Goal: Register for event/course

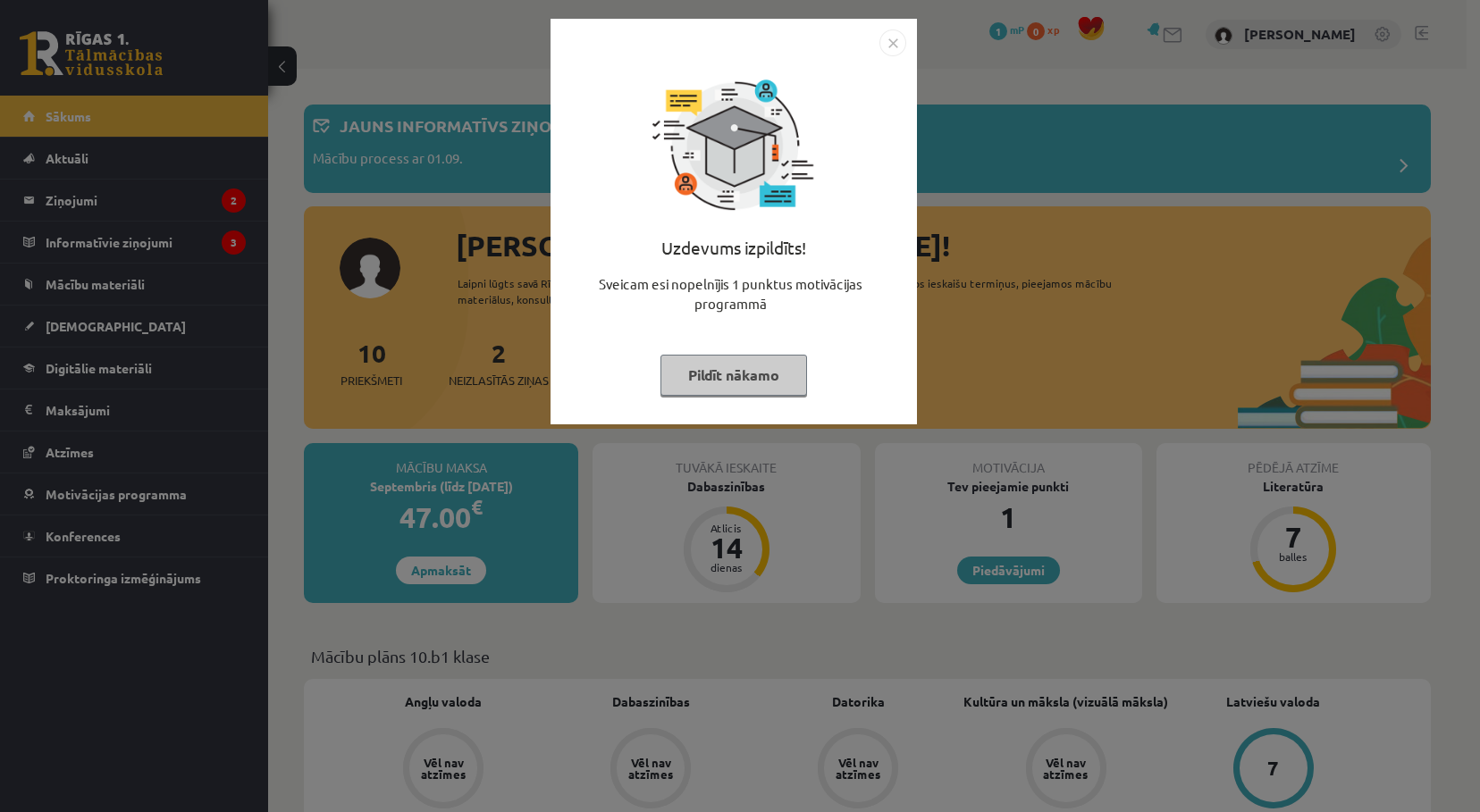
click at [1024, 193] on div "Uzdevums izpildīts! Sveicam esi nopelnījis 1 punktus motivācijas programmā Pild…" at bounding box center [740, 406] width 1480 height 812
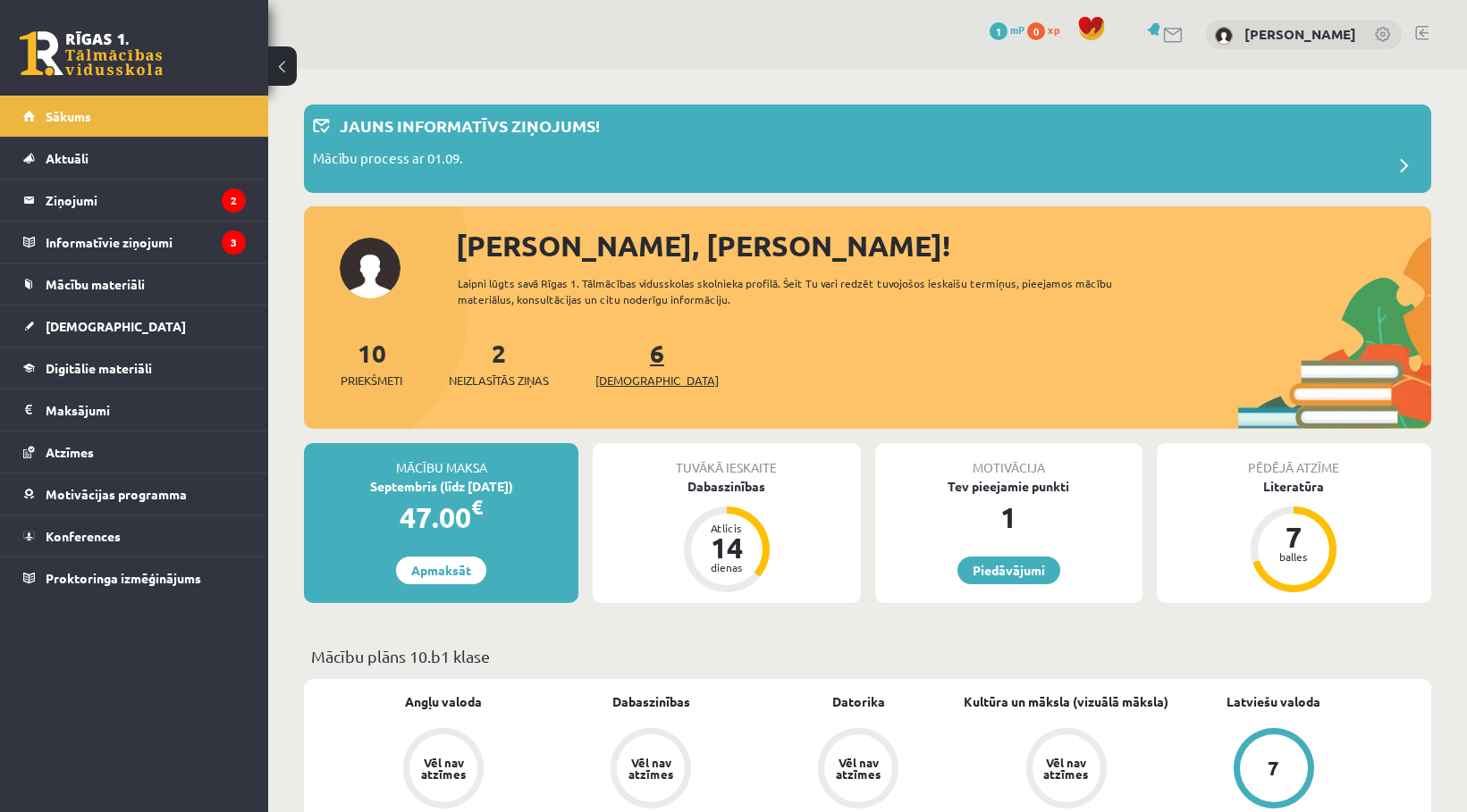
click at [631, 359] on link "6 Ieskaites" at bounding box center [657, 362] width 124 height 52
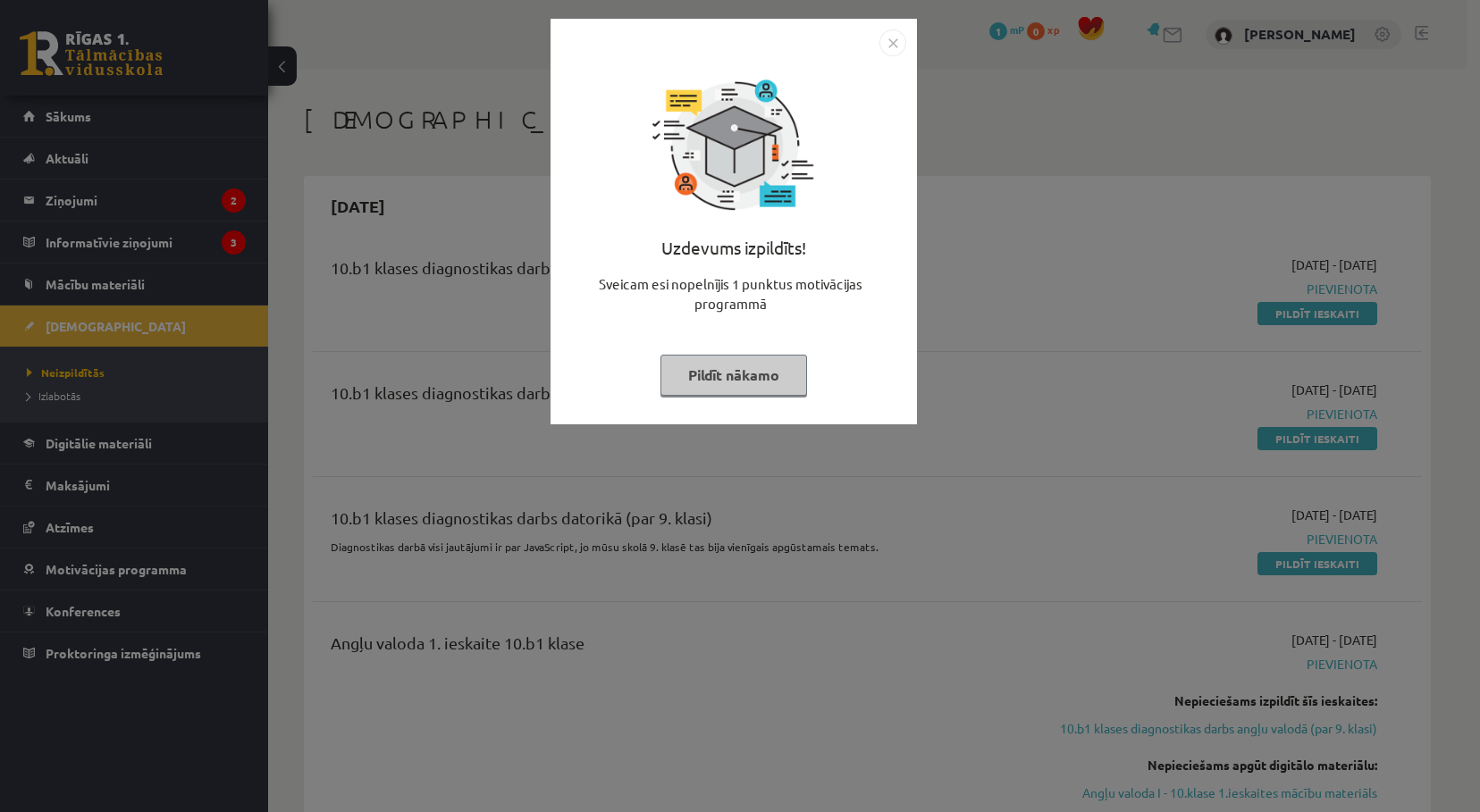
click at [1091, 366] on div "Uzdevums izpildīts! Sveicam esi nopelnījis 1 punktus motivācijas programmā Pild…" at bounding box center [740, 406] width 1480 height 812
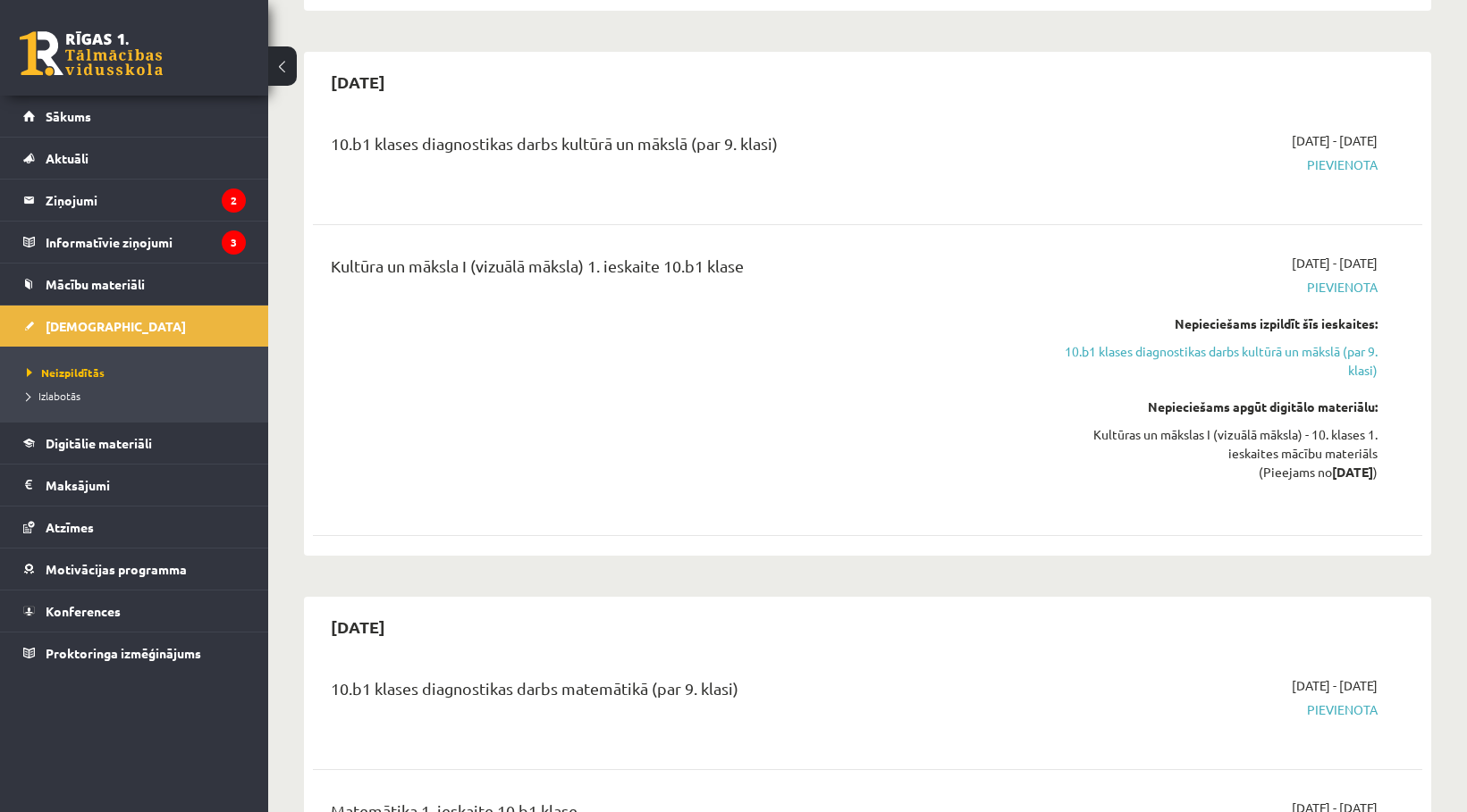
scroll to position [1697, 0]
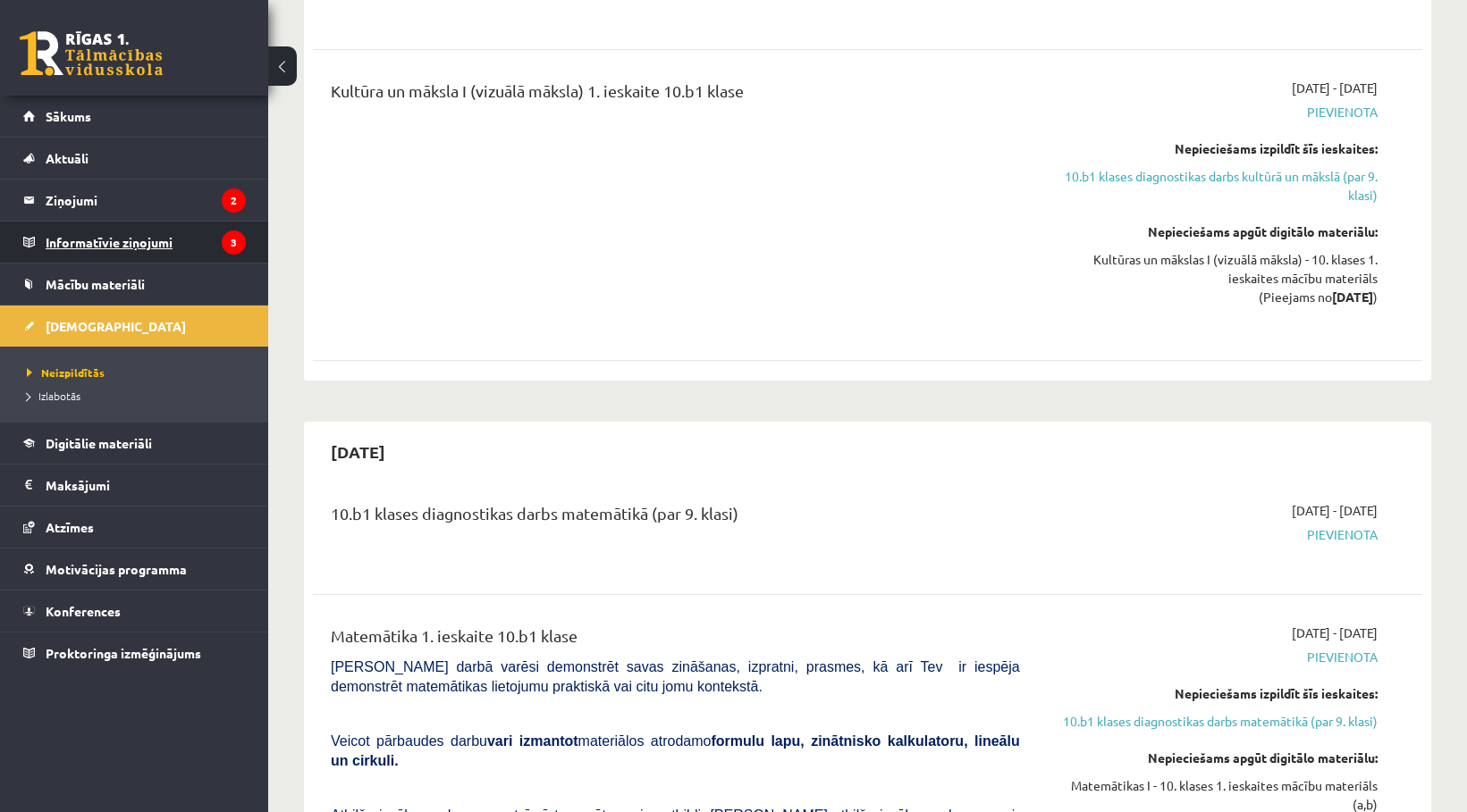
click at [133, 235] on legend "Informatīvie ziņojumi 3" at bounding box center [146, 243] width 200 height 42
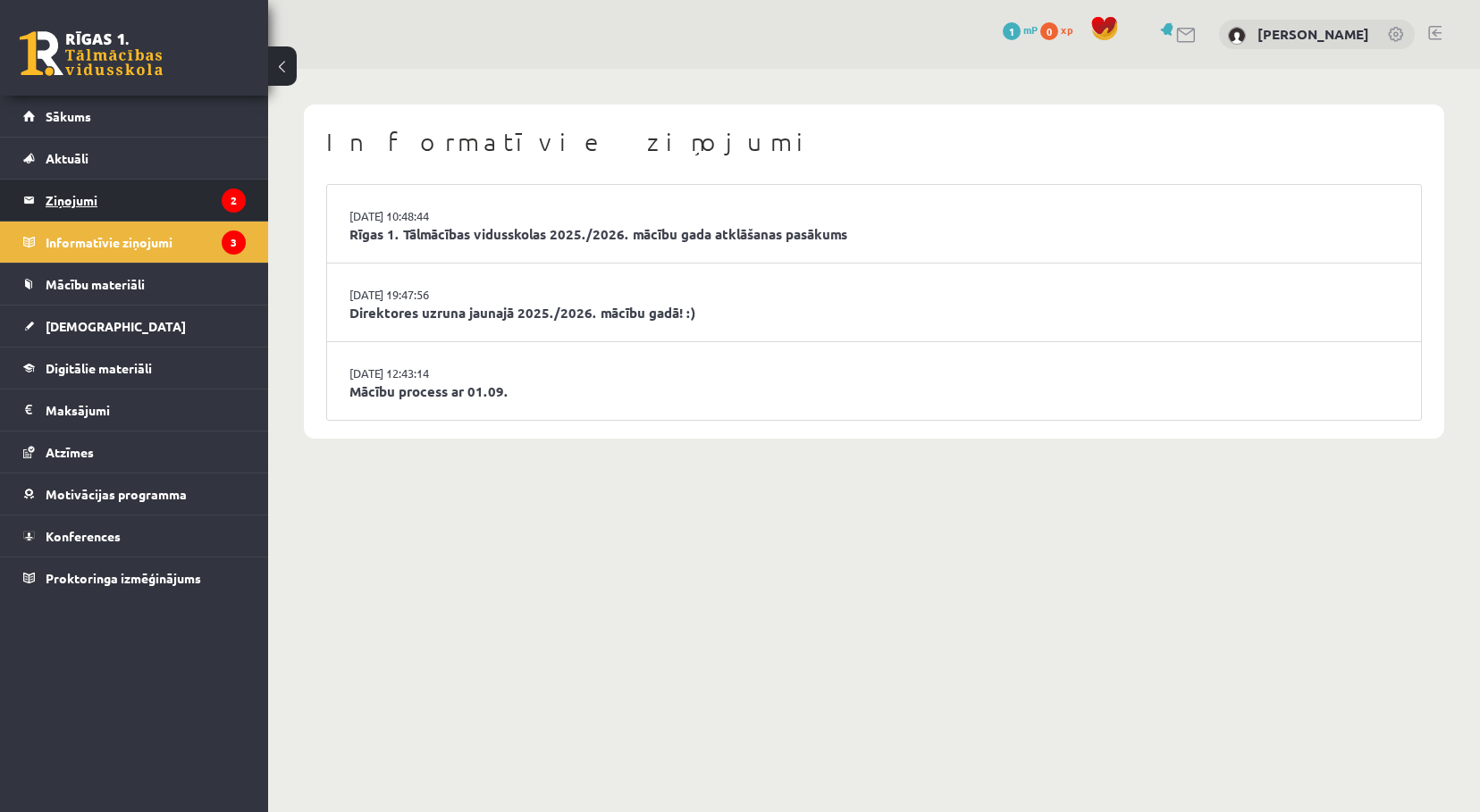
click at [166, 217] on legend "Ziņojumi 2" at bounding box center [146, 200] width 200 height 42
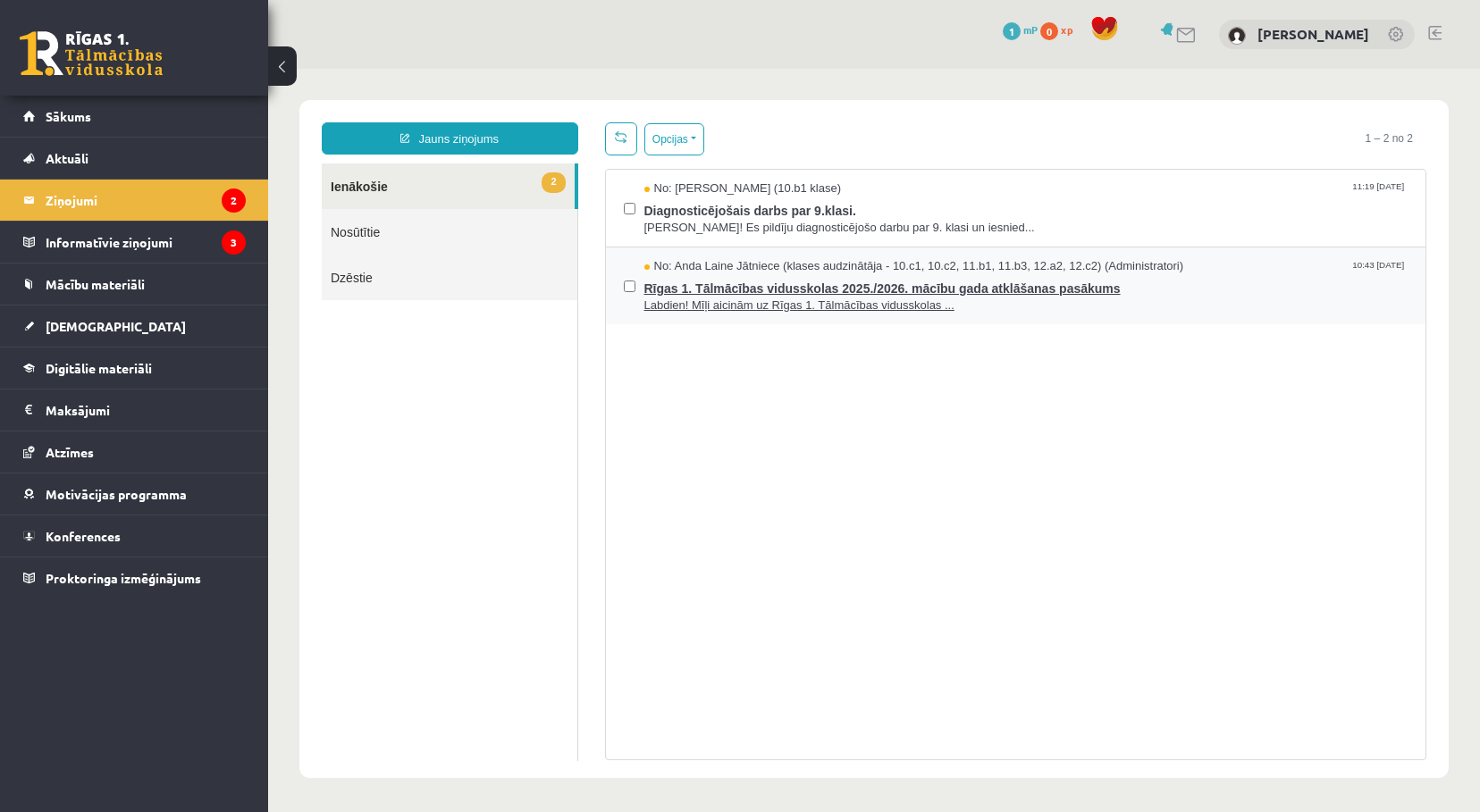
click at [857, 277] on span "Rīgas 1. Tālmācības vidusskolas 2025./2026. mācību gada atklāšanas pasākums" at bounding box center [1026, 286] width 764 height 23
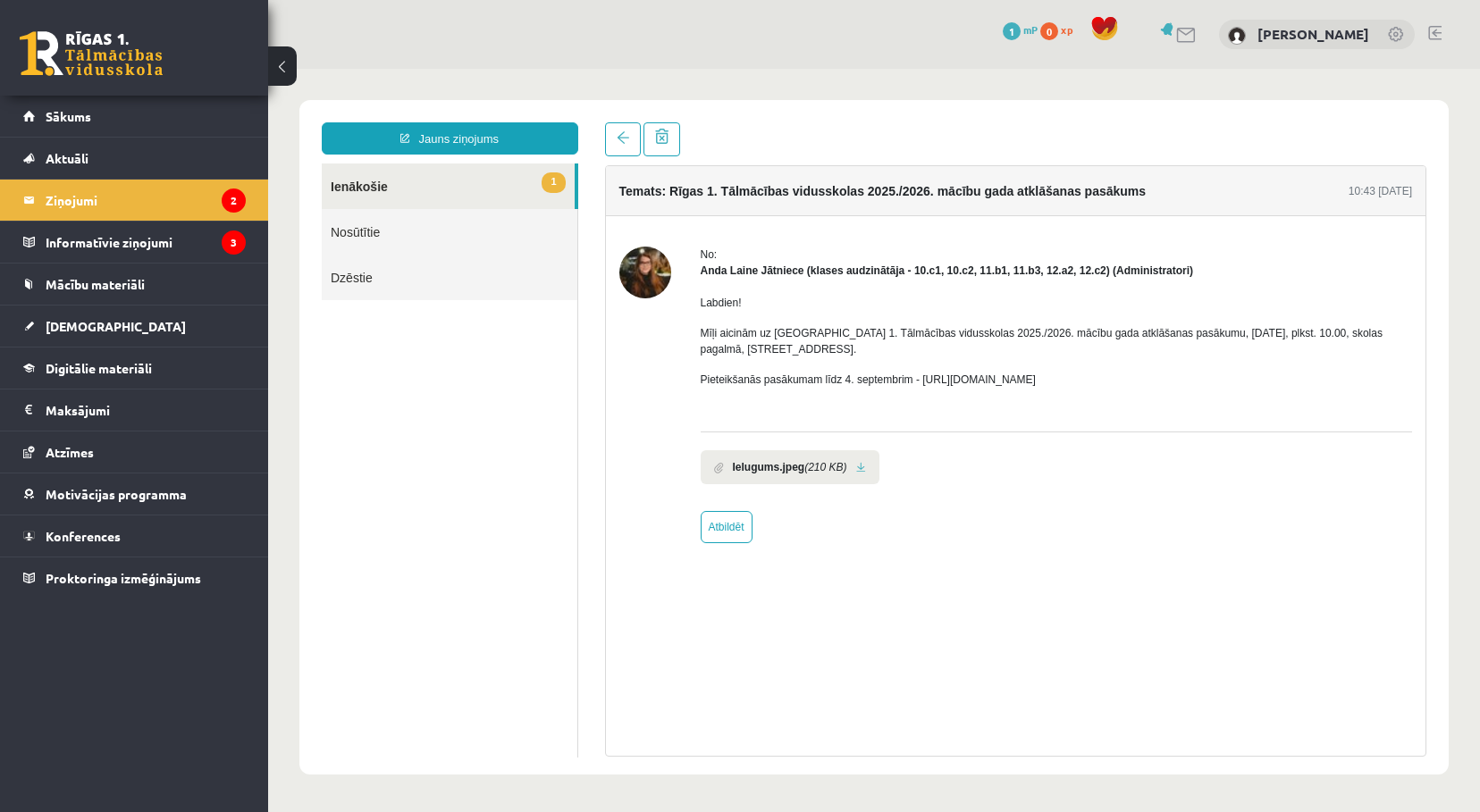
click at [528, 181] on link "1 Ienākošie" at bounding box center [448, 186] width 253 height 46
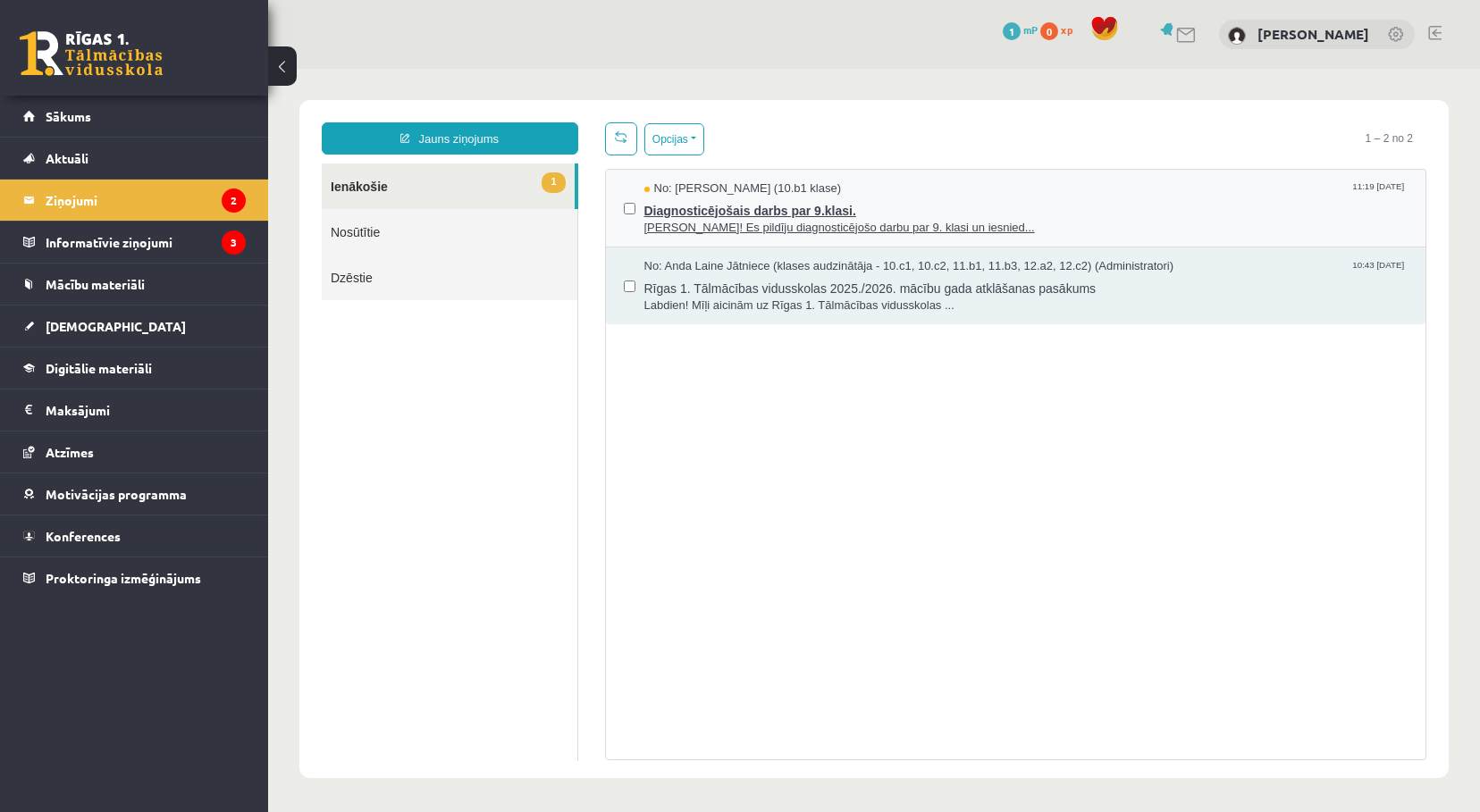
click at [808, 206] on span "Diagnosticējošais darbs par 9.klasi." at bounding box center [1026, 208] width 764 height 23
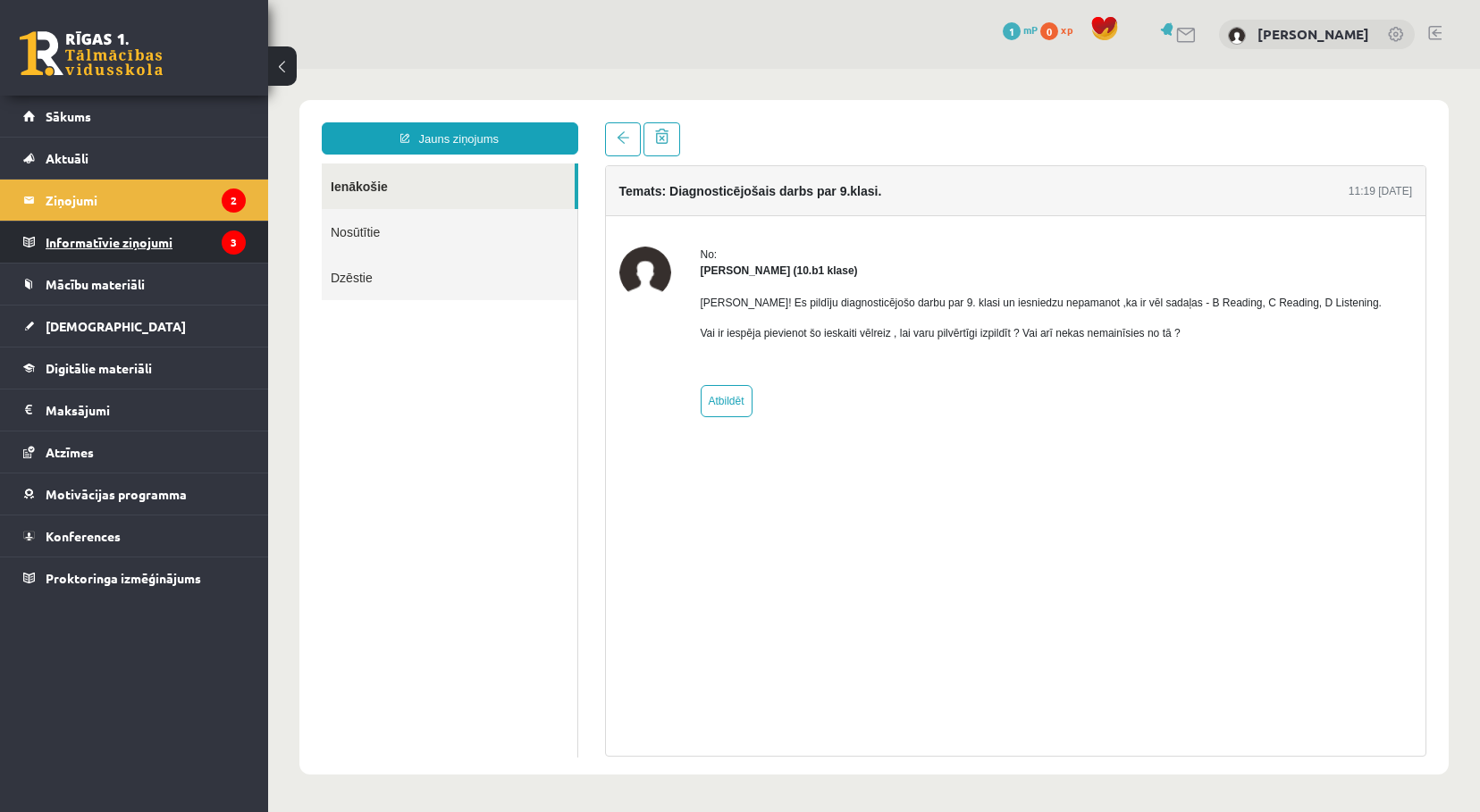
click at [176, 241] on legend "Informatīvie ziņojumi 3" at bounding box center [146, 243] width 200 height 42
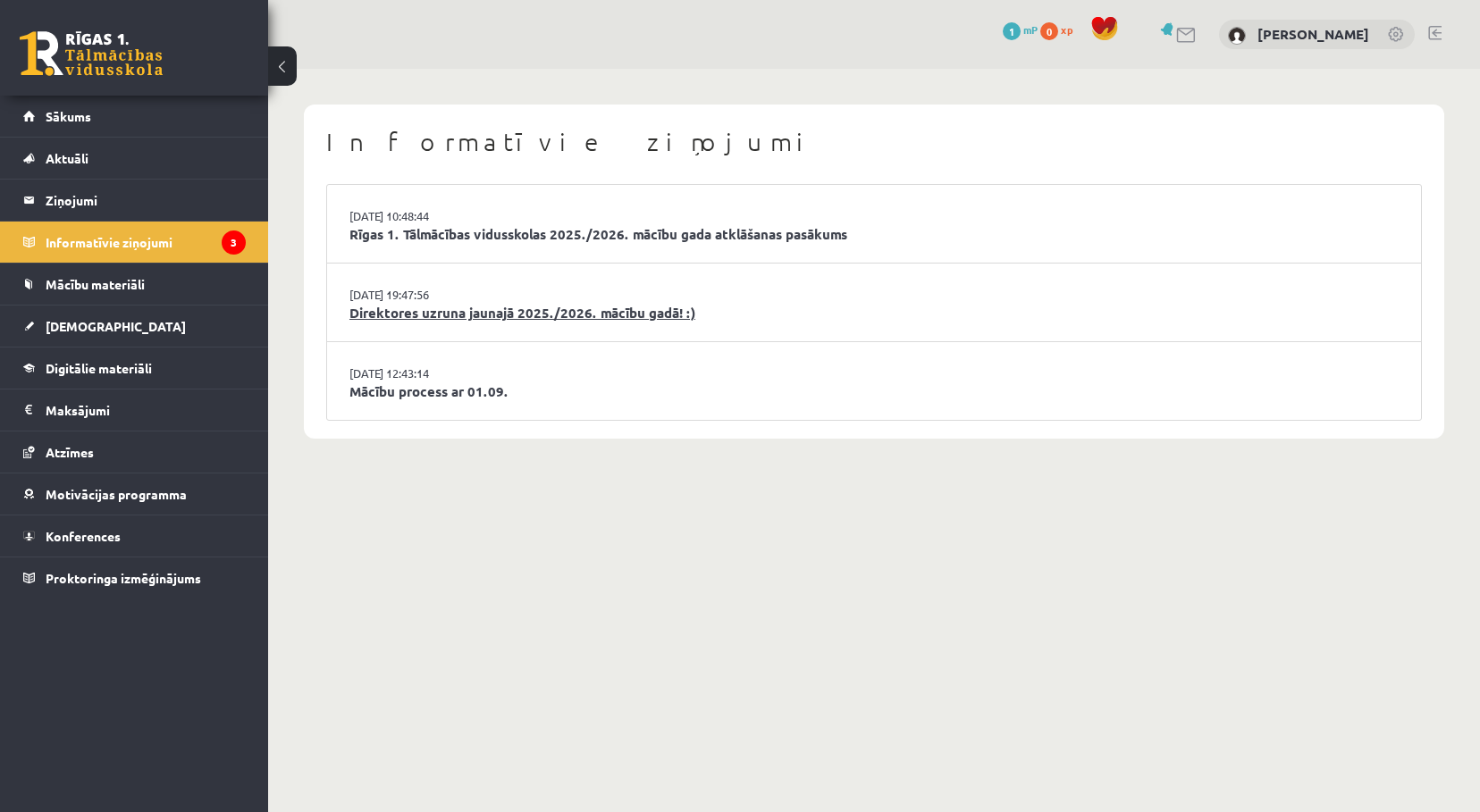
click at [407, 311] on link "Direktores uzruna jaunajā 2025./2026. mācību gadā! :)" at bounding box center [874, 313] width 1049 height 21
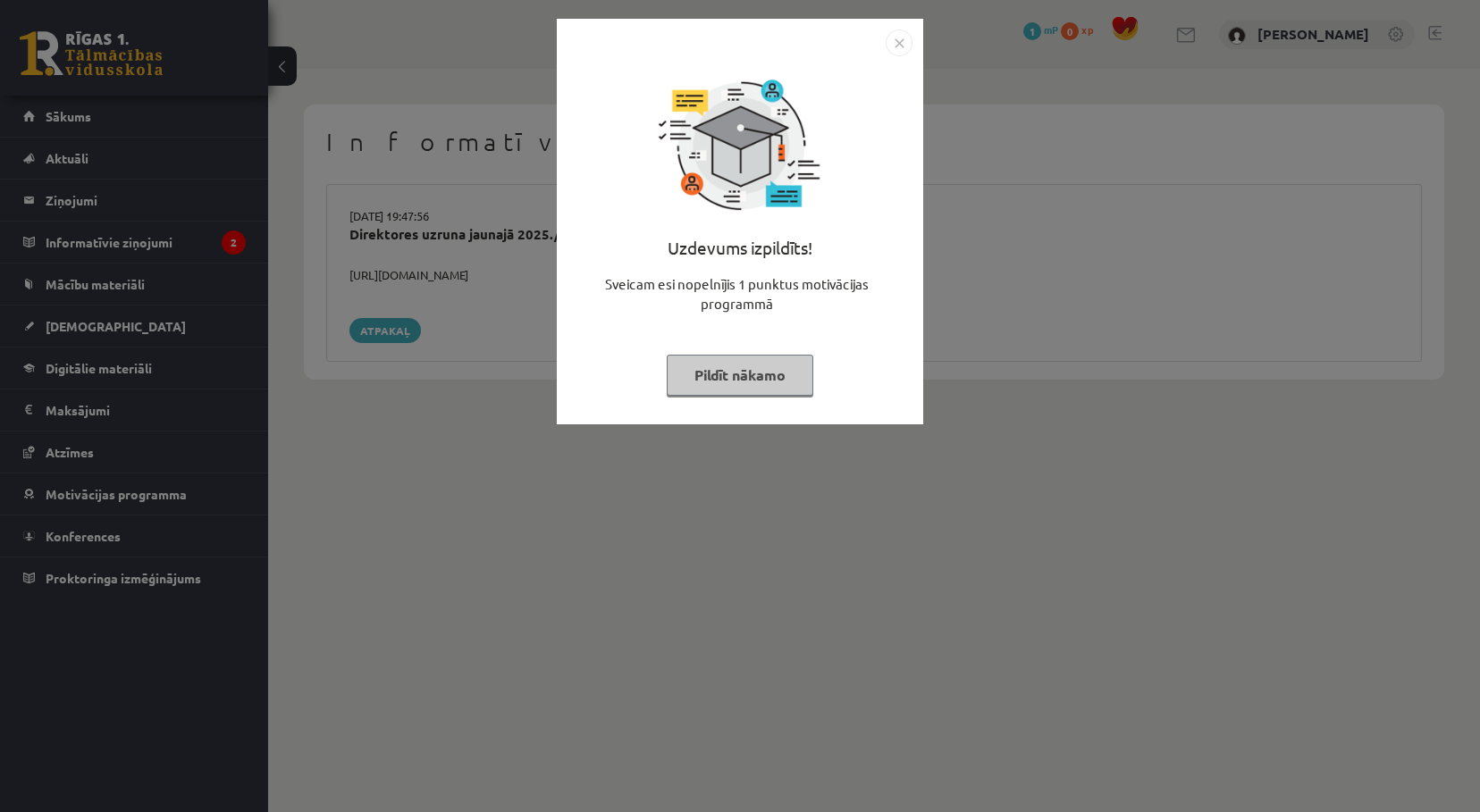
click at [899, 36] on img "Close" at bounding box center [899, 43] width 27 height 27
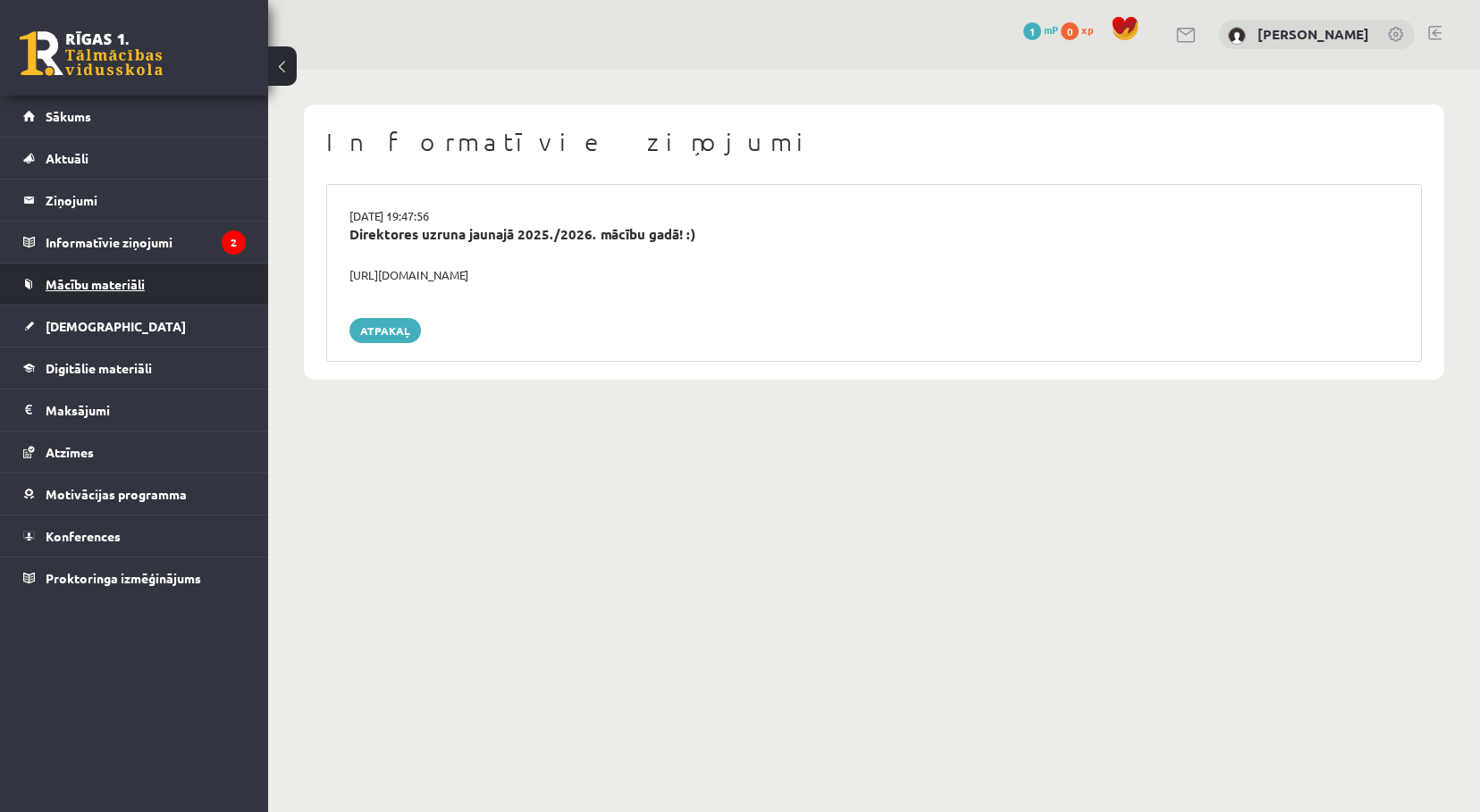
click at [155, 276] on link "Mācību materiāli" at bounding box center [134, 284] width 223 height 42
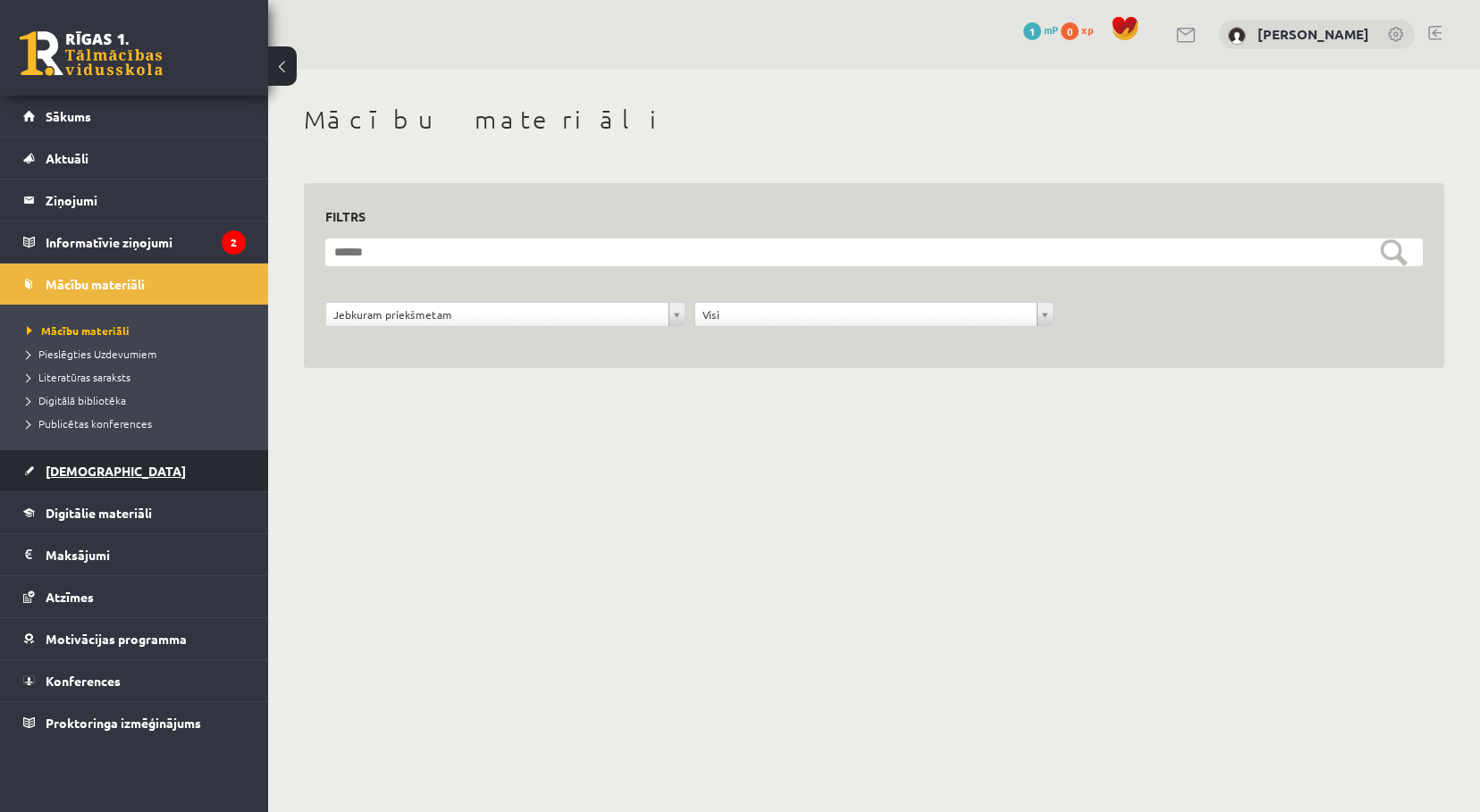
click at [151, 468] on link "[DEMOGRAPHIC_DATA]" at bounding box center [134, 471] width 223 height 42
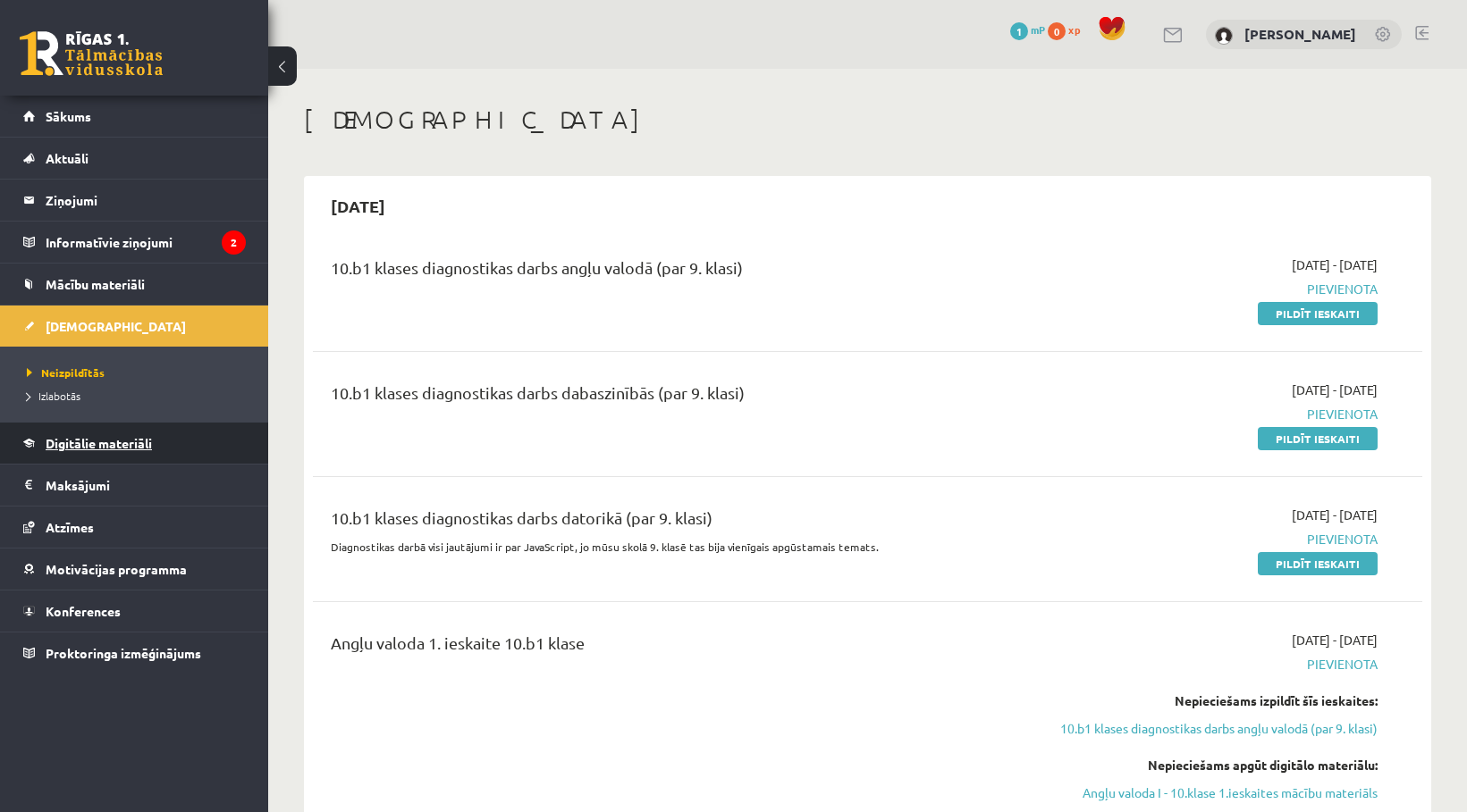
click at [77, 451] on link "Digitālie materiāli" at bounding box center [134, 444] width 223 height 42
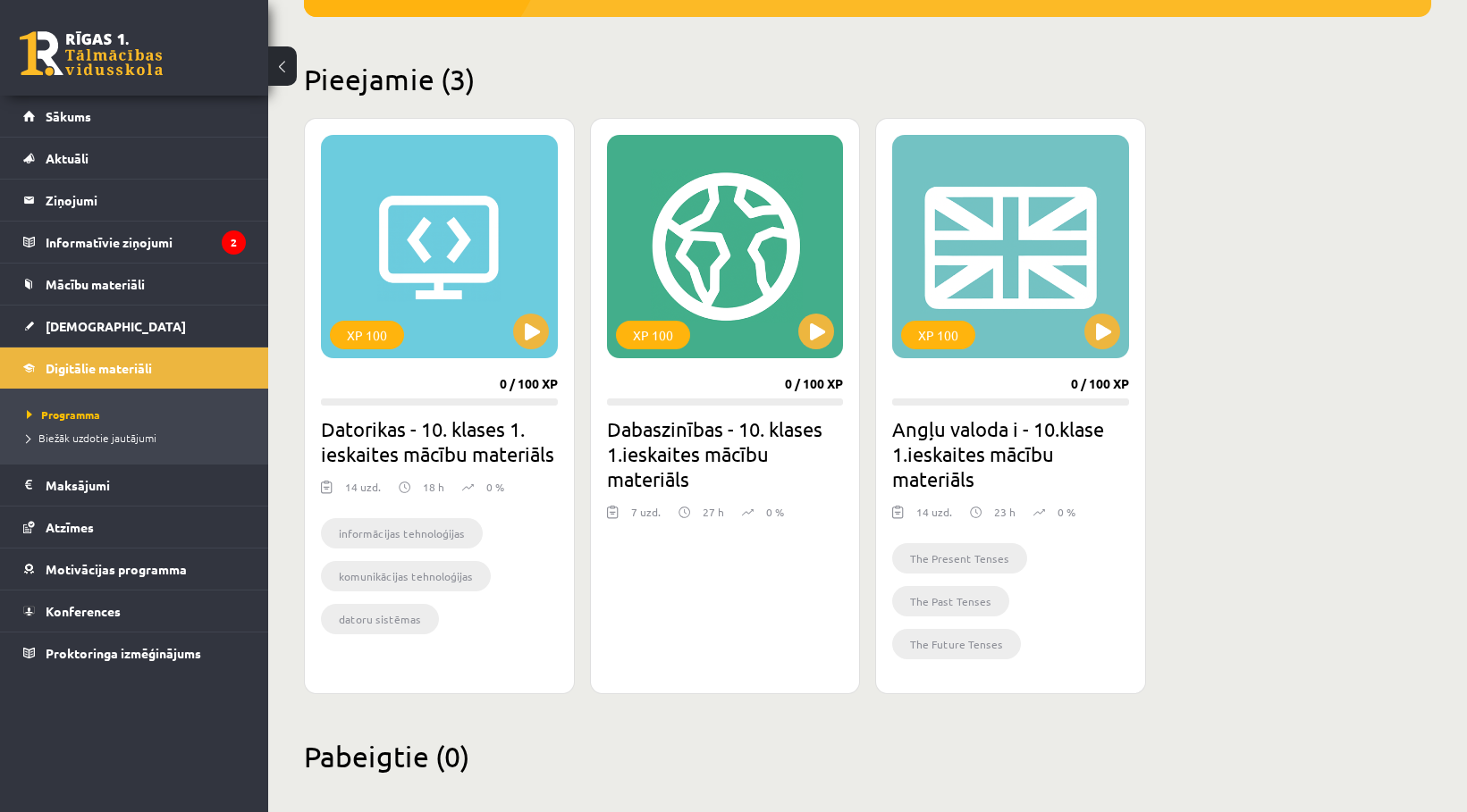
scroll to position [410, 0]
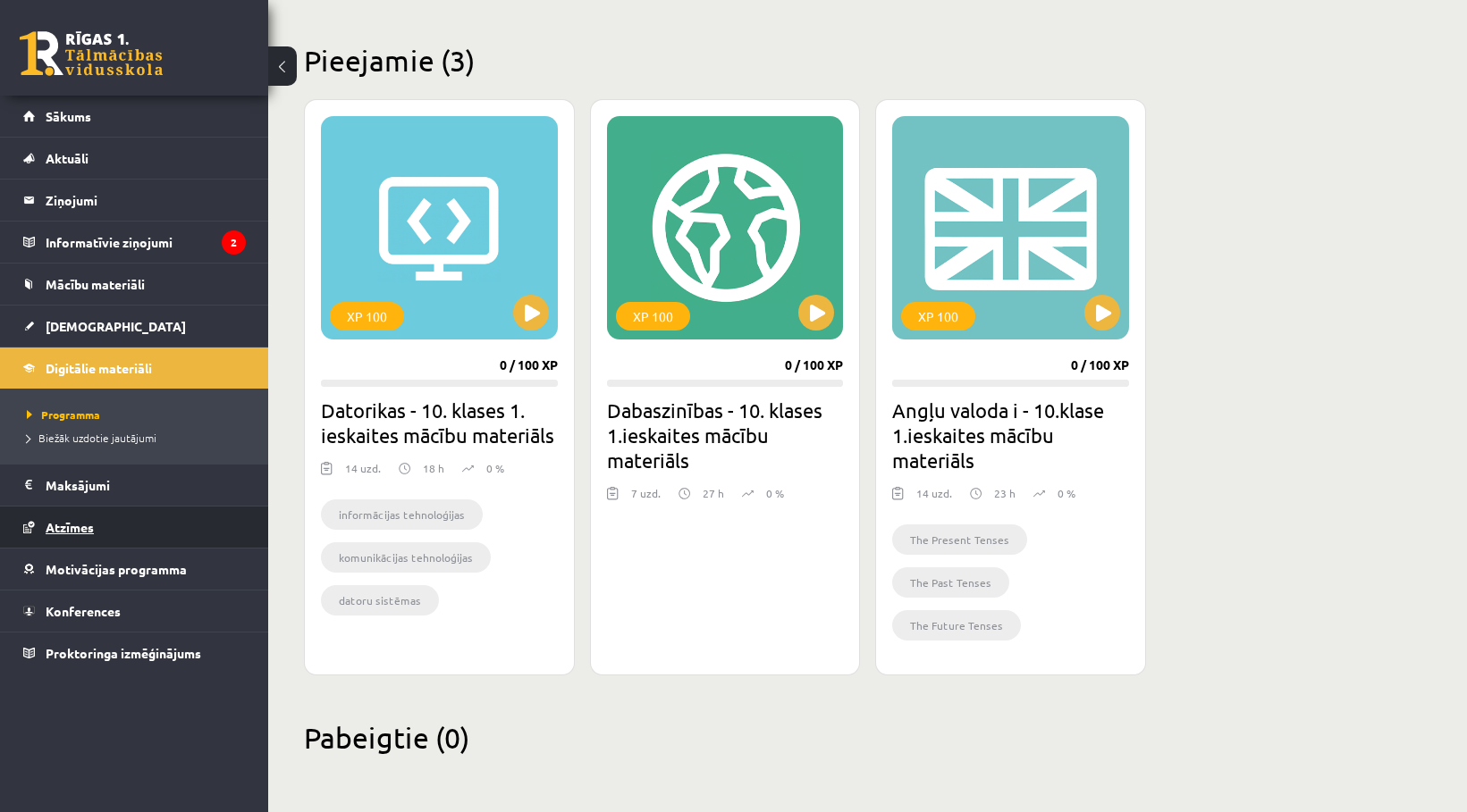
click at [96, 526] on link "Atzīmes" at bounding box center [134, 528] width 223 height 42
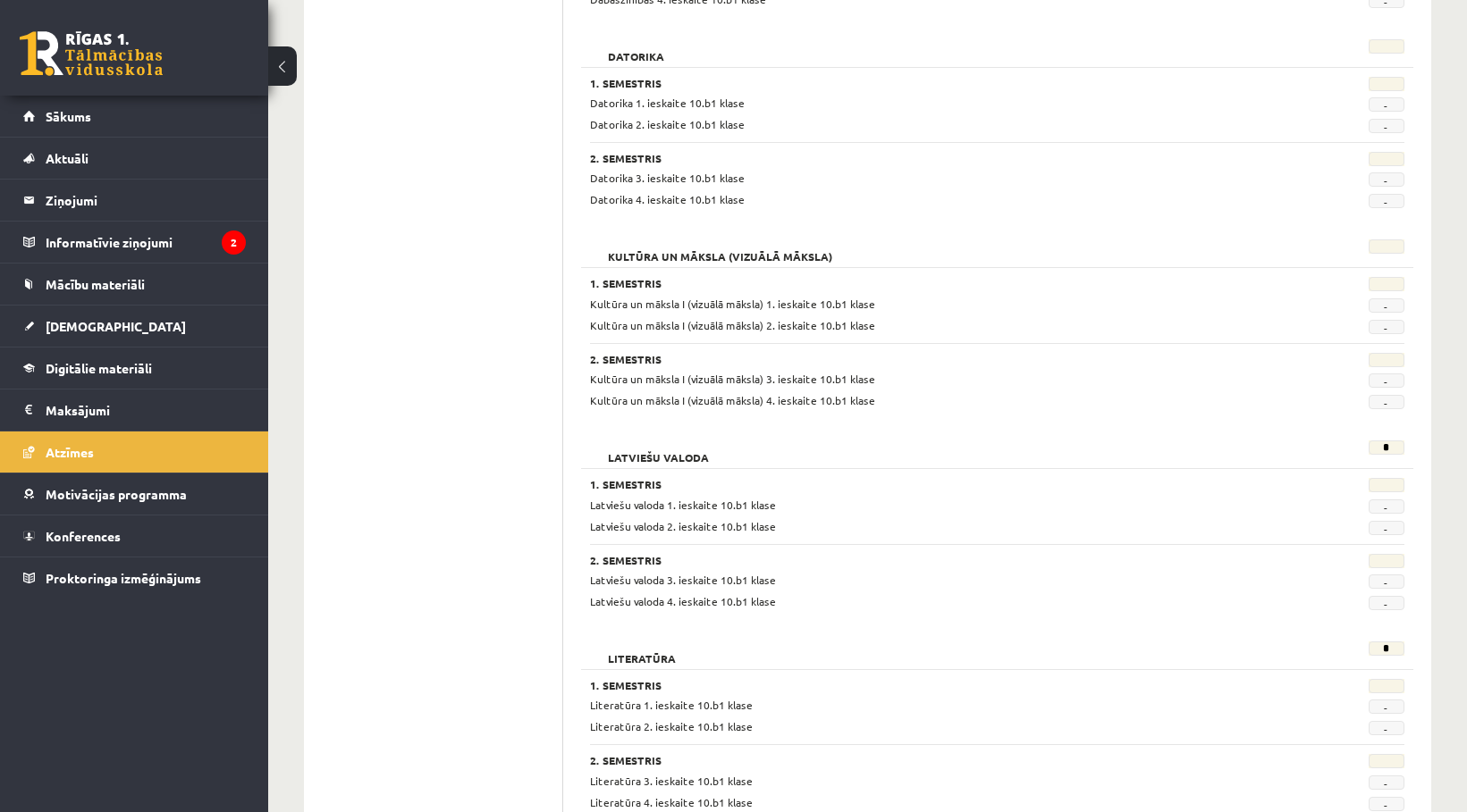
scroll to position [864, 0]
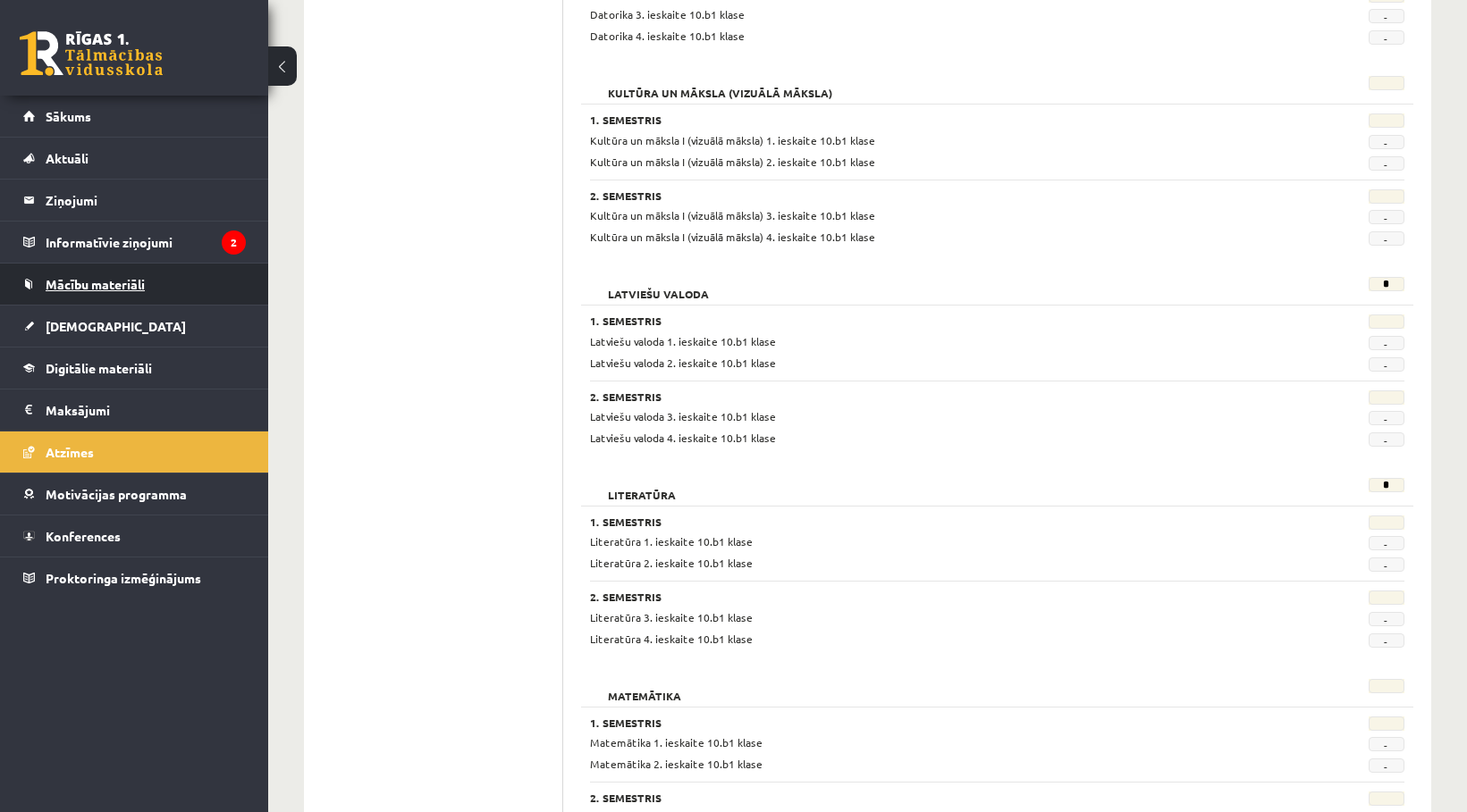
click at [125, 279] on span "Mācību materiāli" at bounding box center [95, 284] width 99 height 16
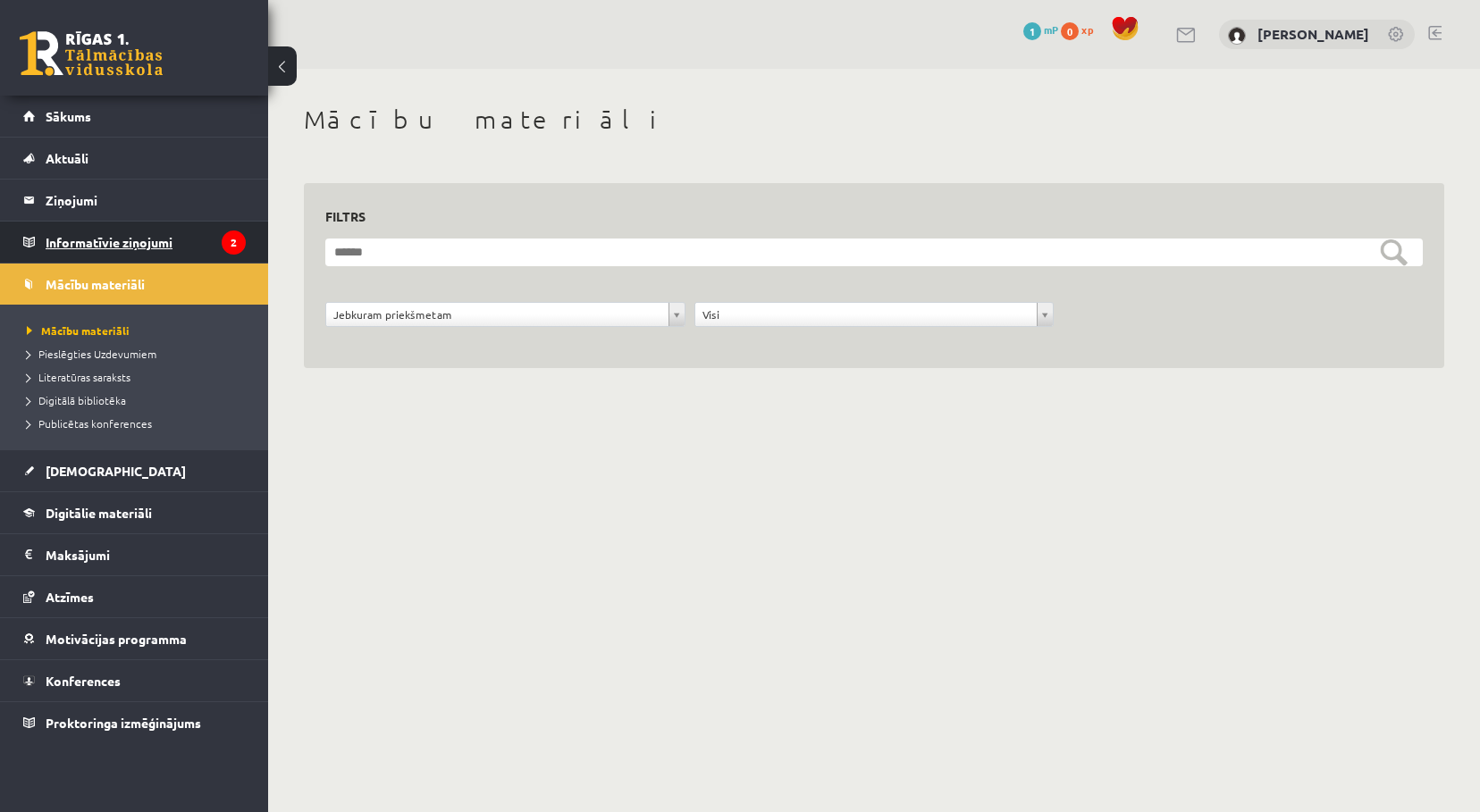
click at [133, 239] on legend "Informatīvie ziņojumi 2" at bounding box center [146, 243] width 200 height 42
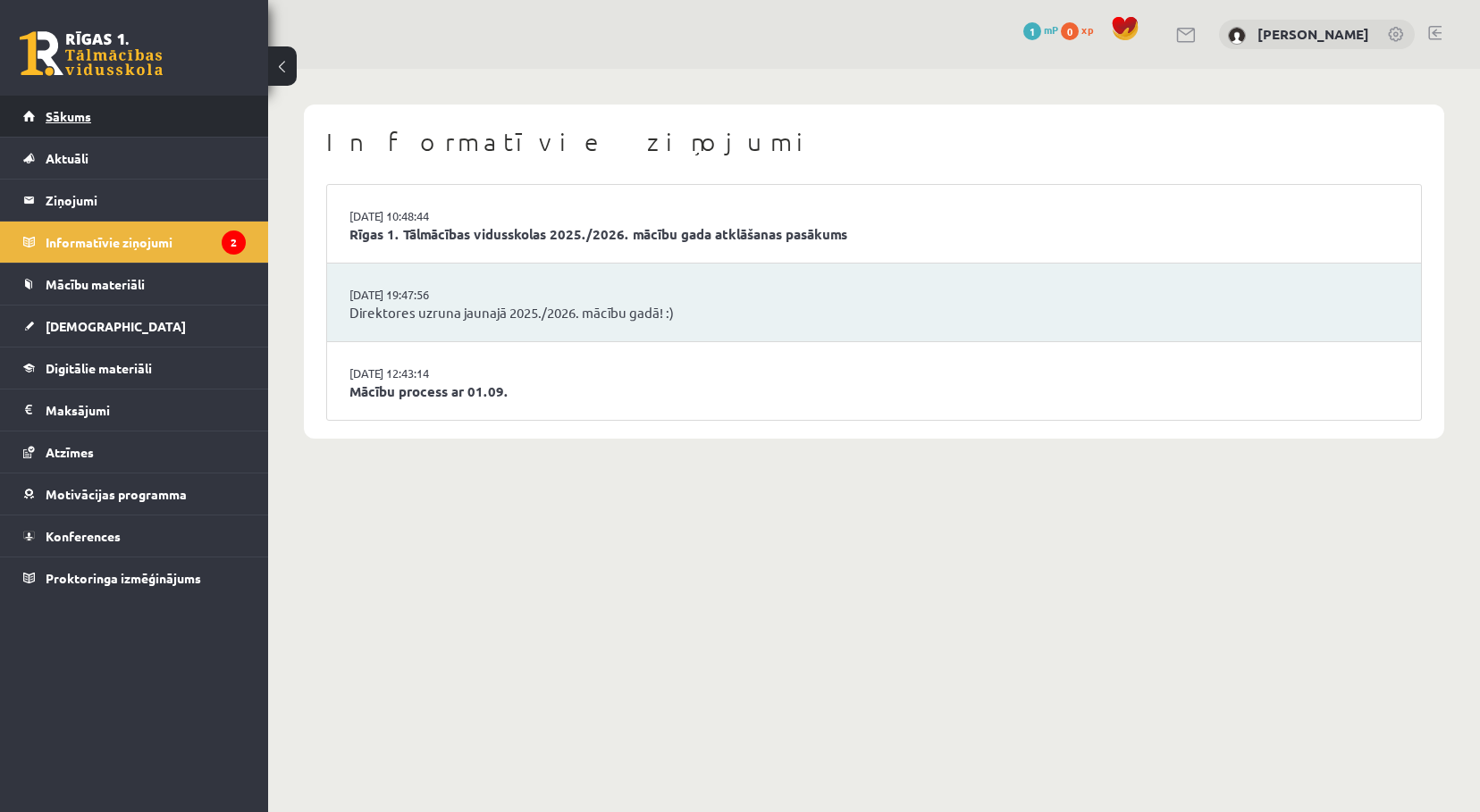
click at [66, 109] on span "Sākums" at bounding box center [68, 116] width 46 height 16
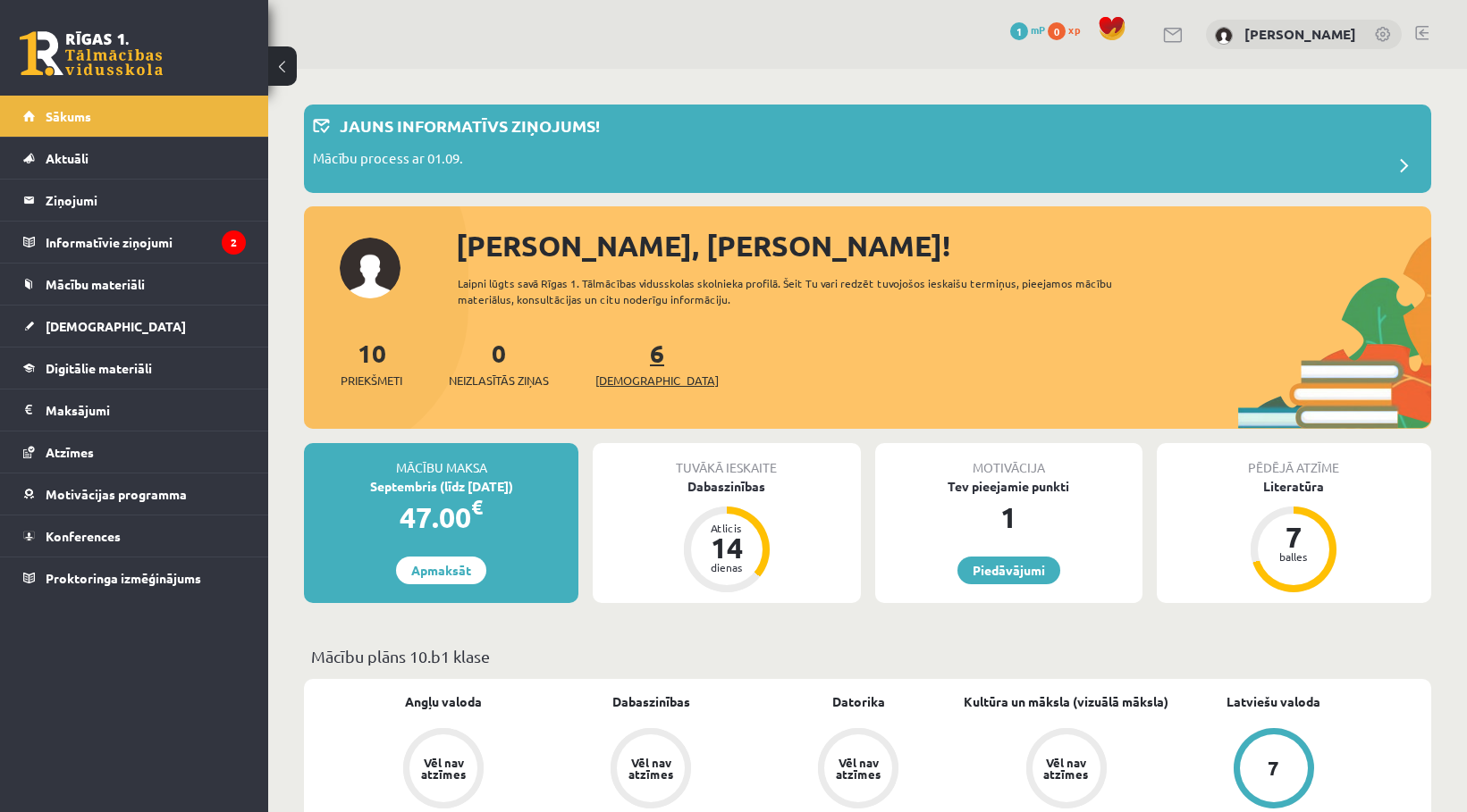
click at [627, 355] on link "6 Ieskaites" at bounding box center [657, 362] width 124 height 52
click at [392, 379] on span "Priekšmeti" at bounding box center [371, 380] width 61 height 18
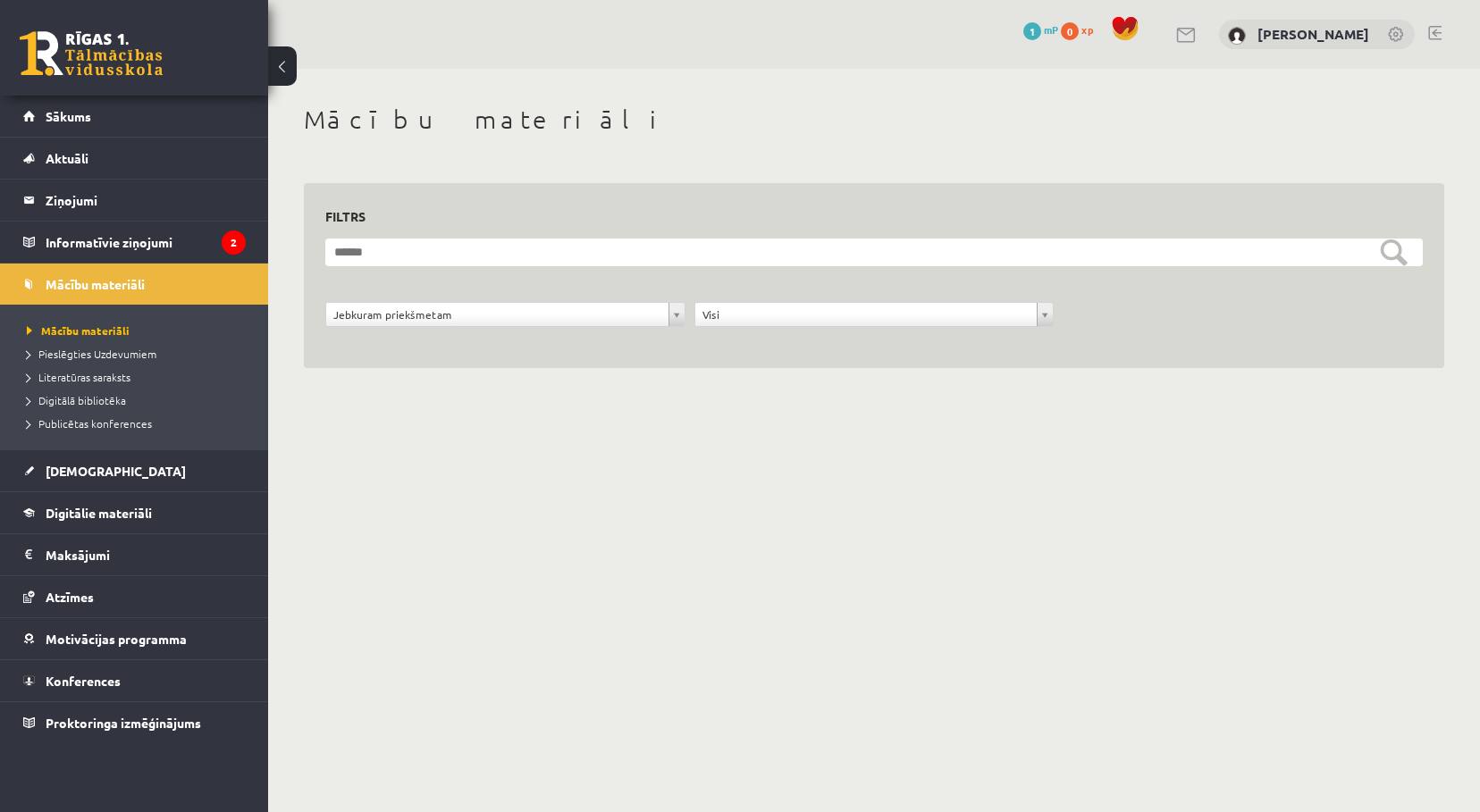
click at [1138, 34] on span at bounding box center [1124, 28] width 27 height 27
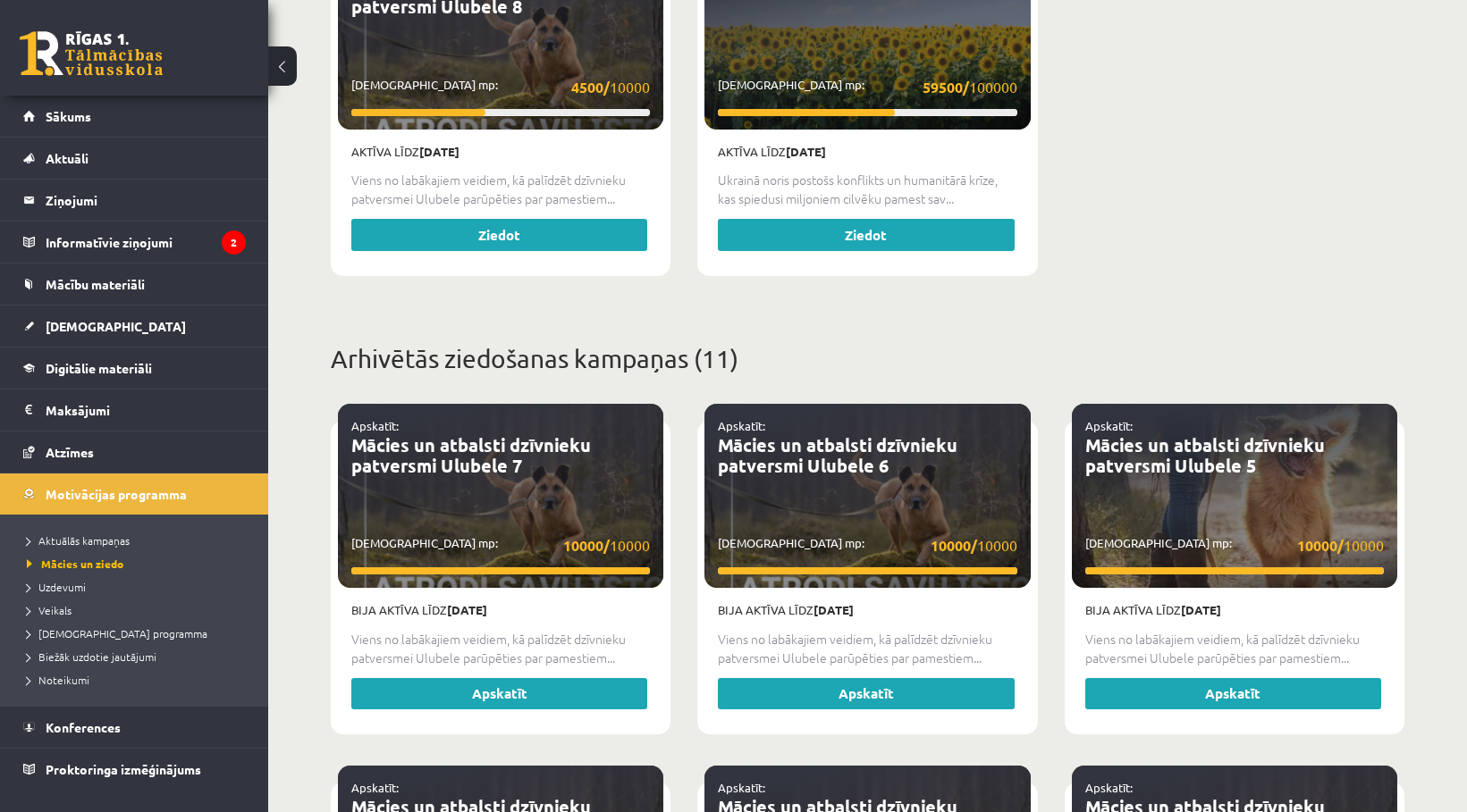
scroll to position [893, 0]
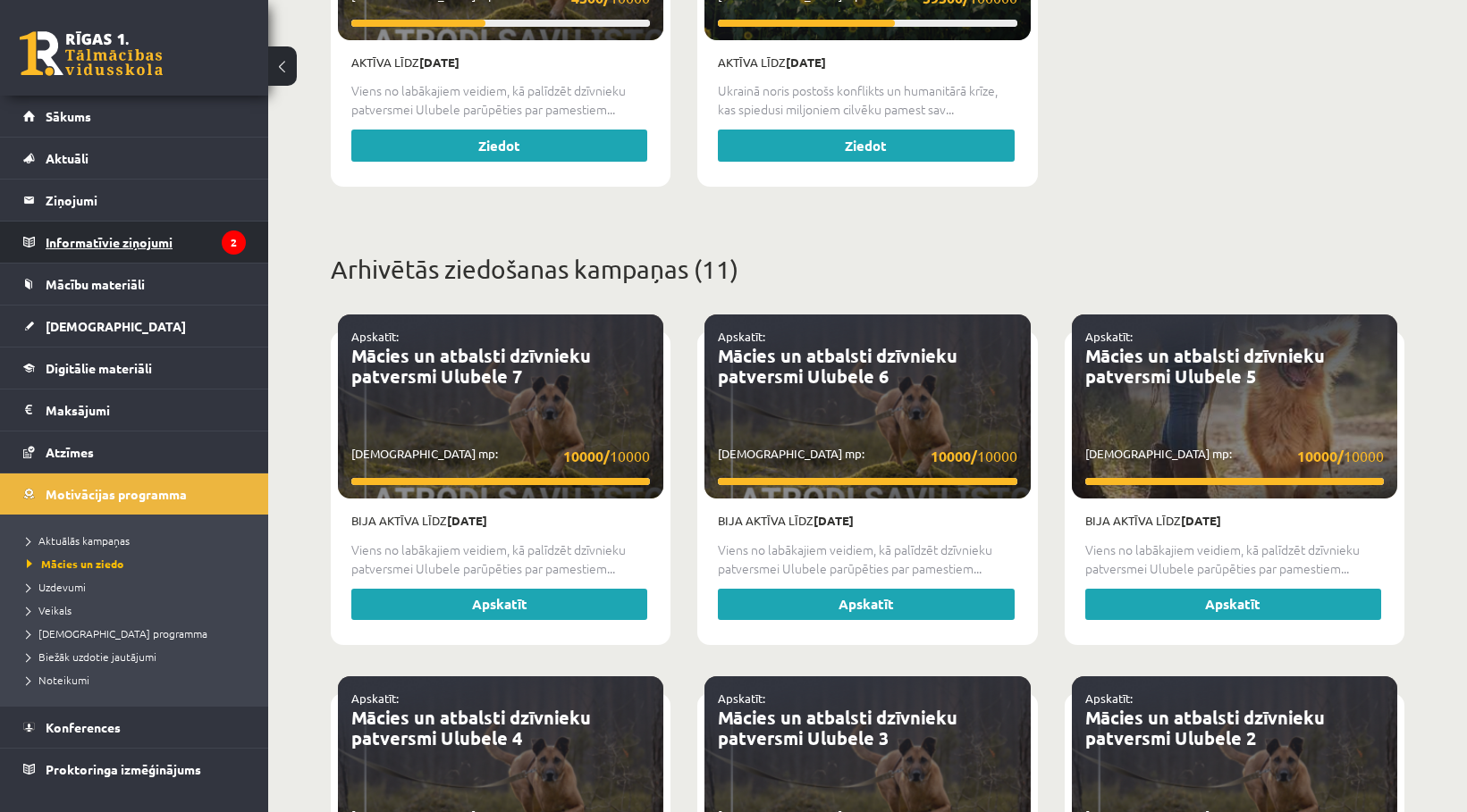
click at [172, 234] on legend "Informatīvie ziņojumi 2" at bounding box center [146, 243] width 200 height 42
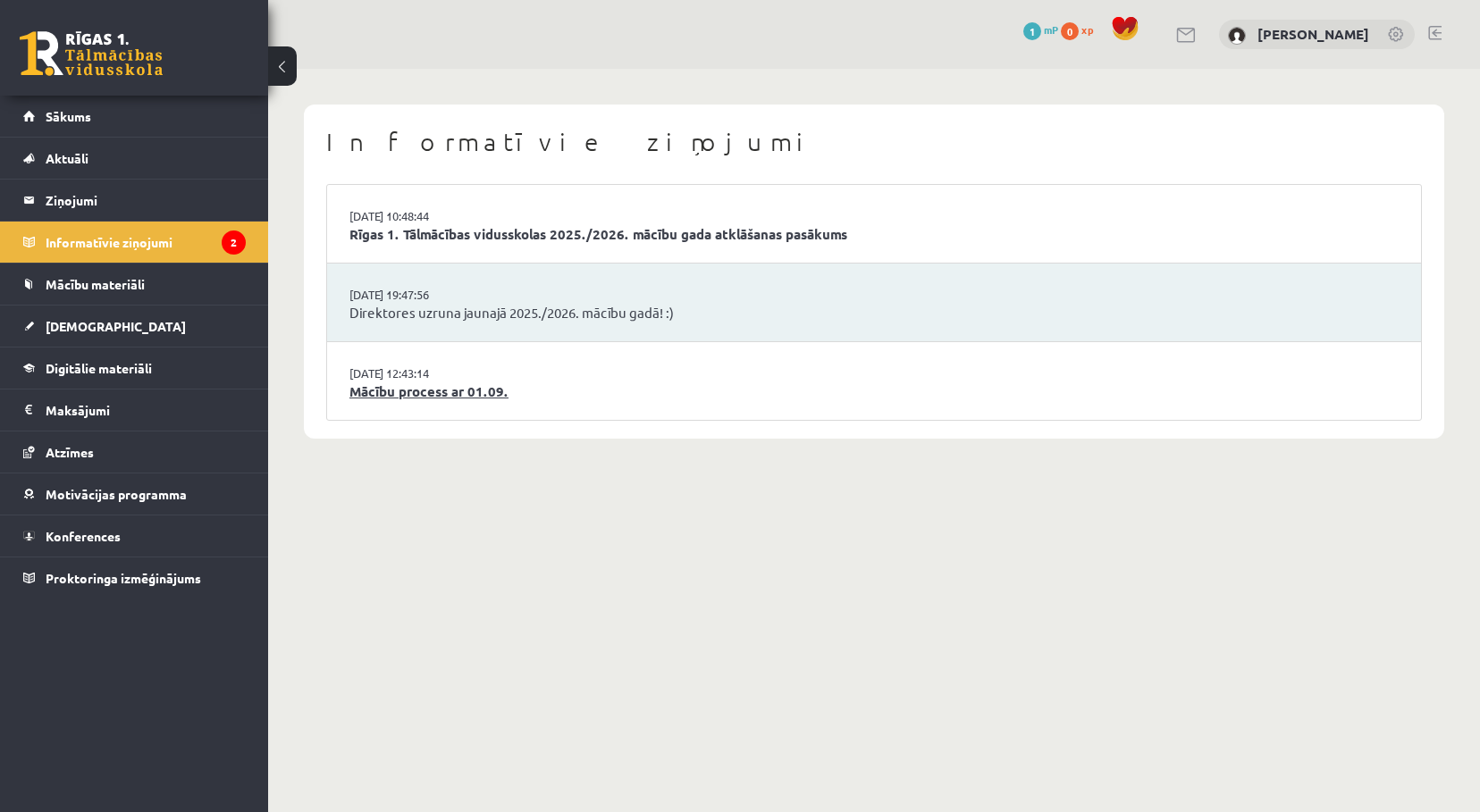
click at [389, 384] on link "Mācību process ar 01.09." at bounding box center [874, 391] width 1049 height 21
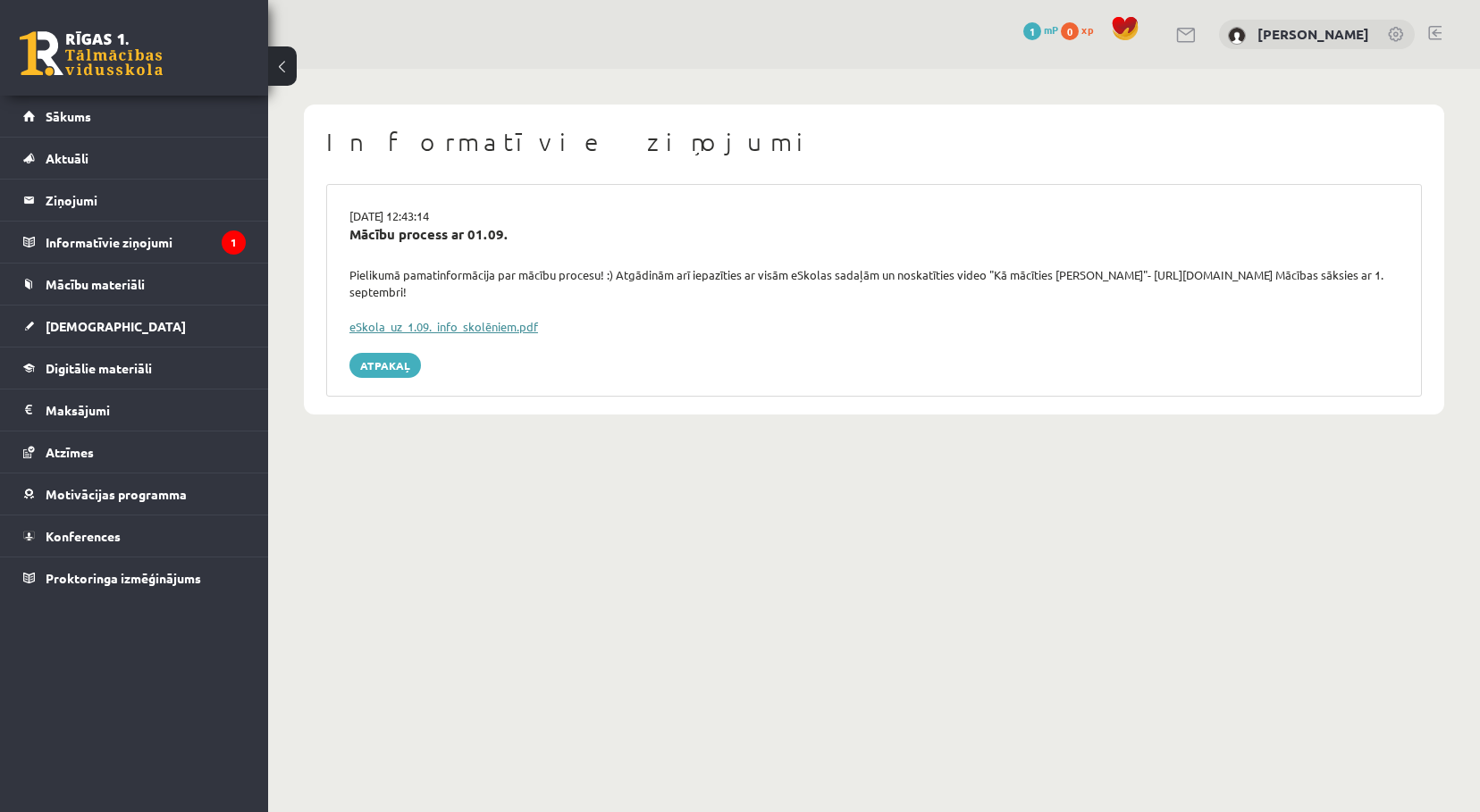
click at [413, 322] on link "eSkola_uz_1.09._info_skolēniem.pdf" at bounding box center [444, 326] width 188 height 15
click at [129, 547] on link "Konferences" at bounding box center [134, 537] width 223 height 42
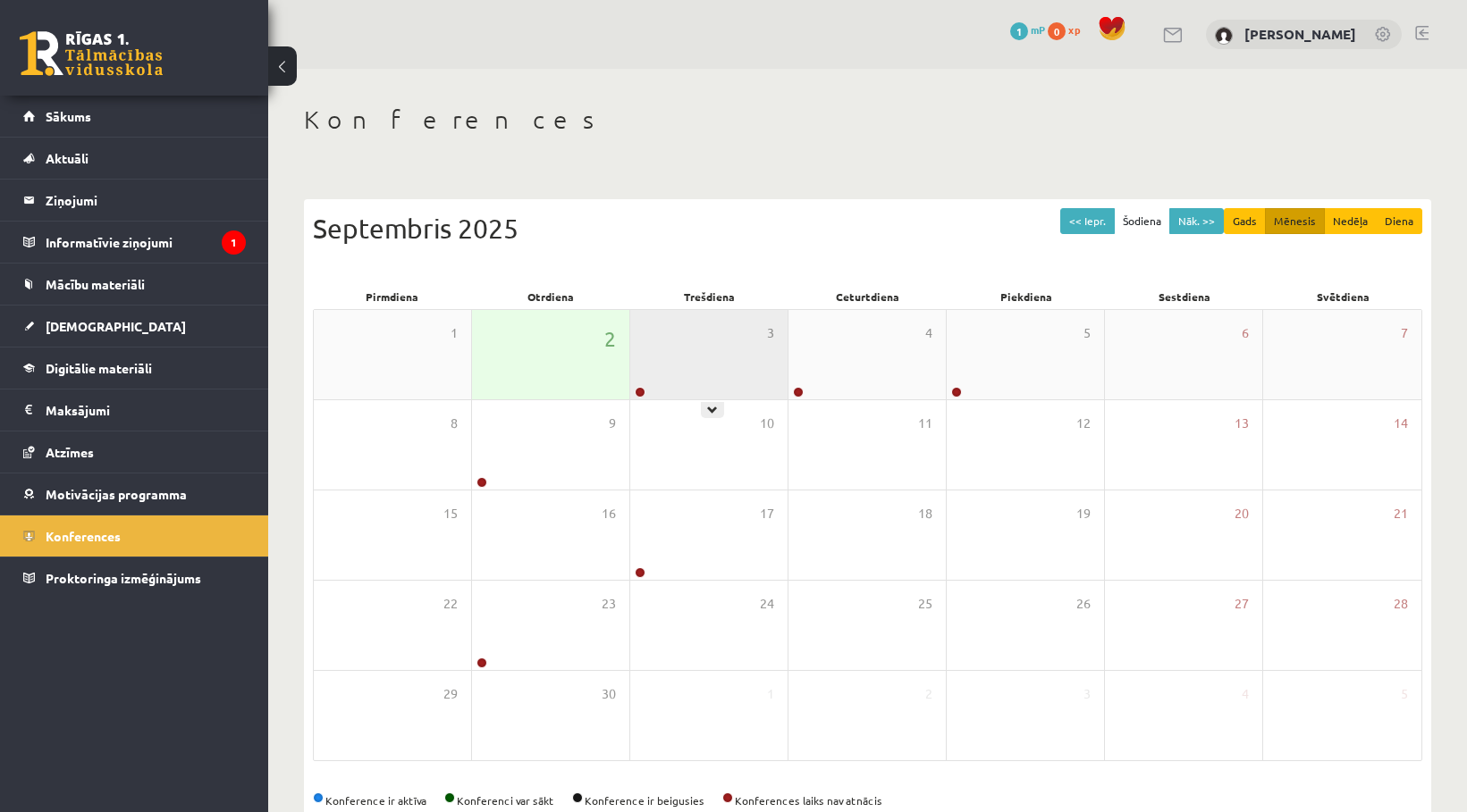
click at [721, 376] on div "3" at bounding box center [708, 355] width 157 height 89
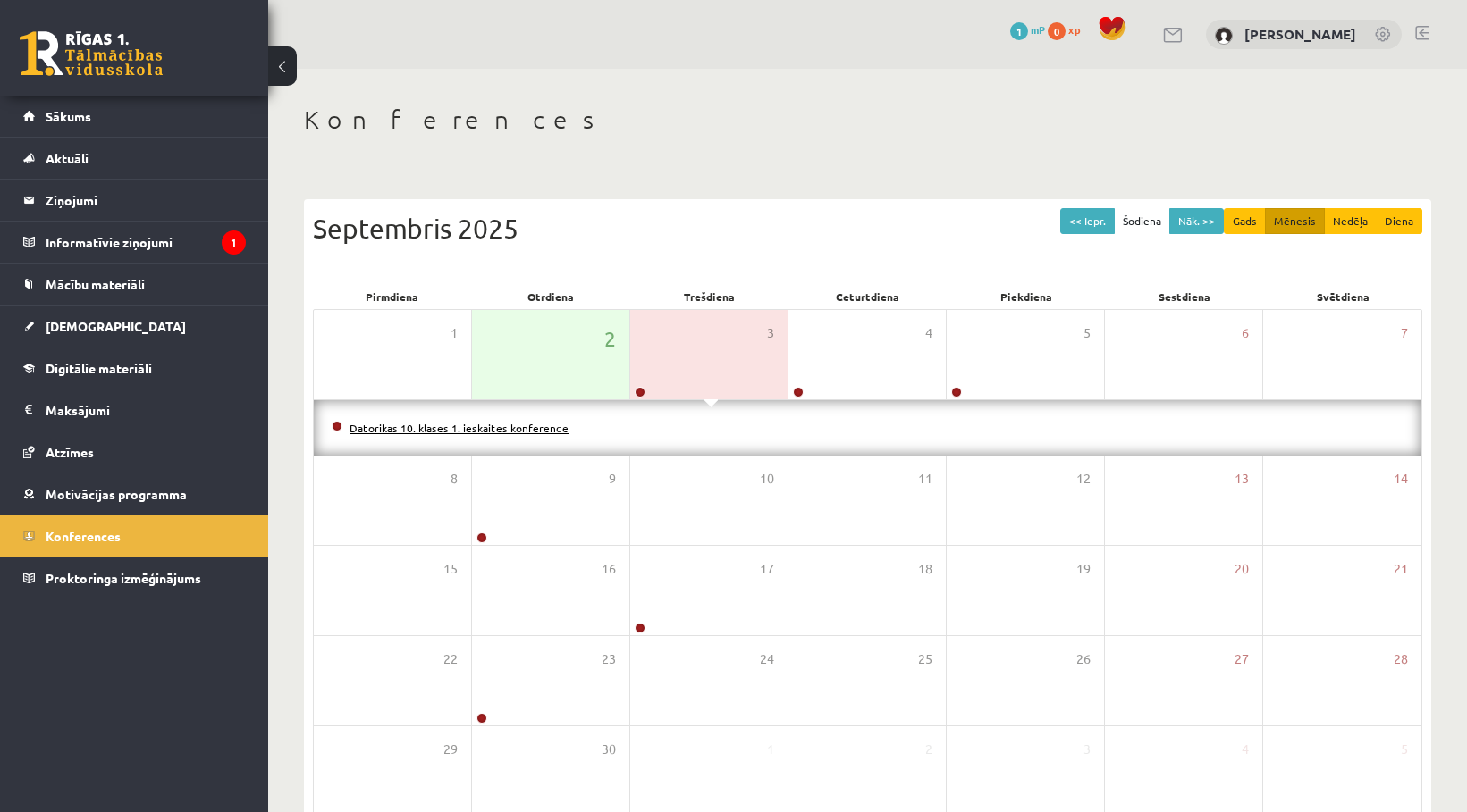
click at [445, 433] on link "Datorikas 10. klases 1. ieskaites konference" at bounding box center [459, 428] width 219 height 14
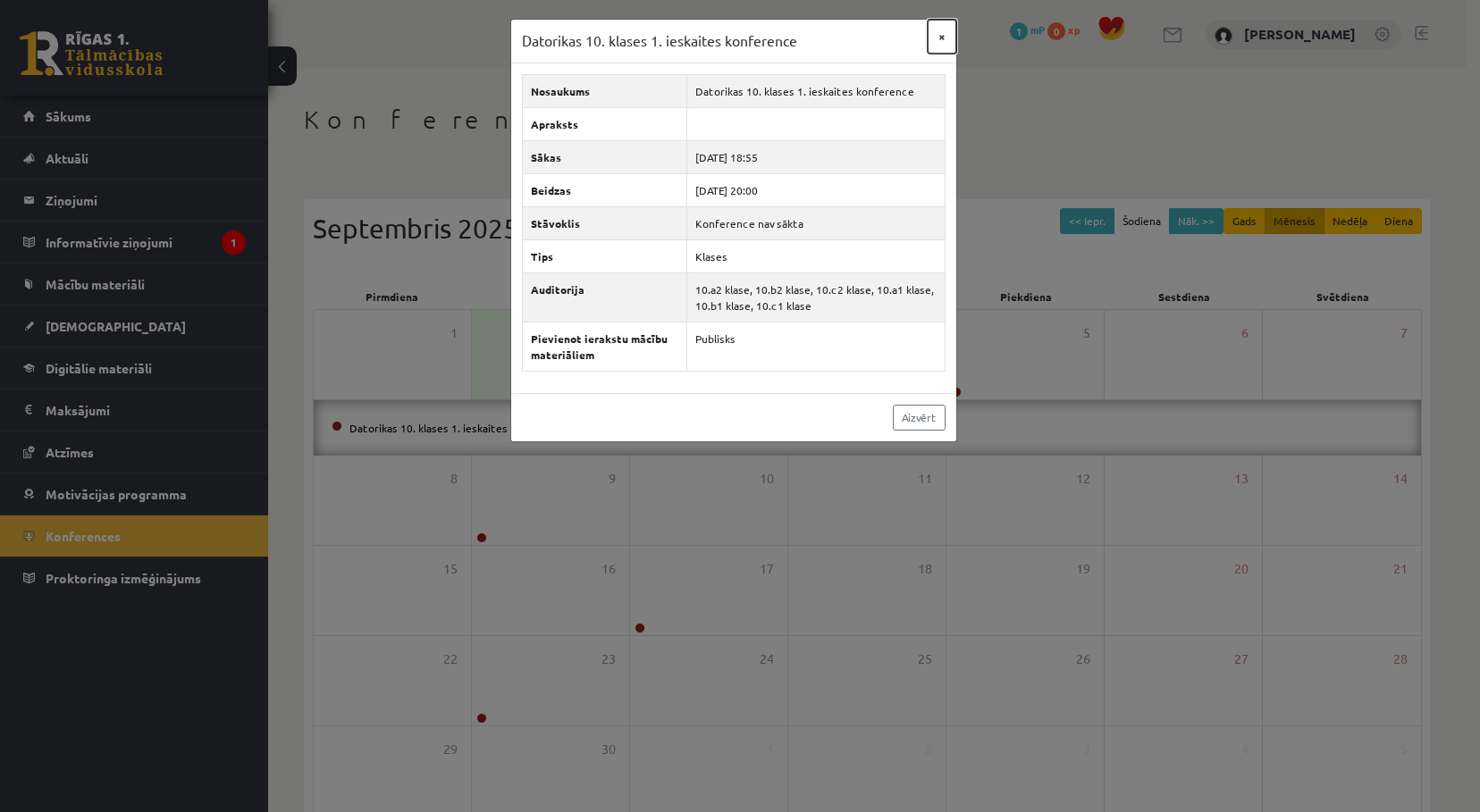
click at [942, 38] on button "×" at bounding box center [942, 37] width 29 height 34
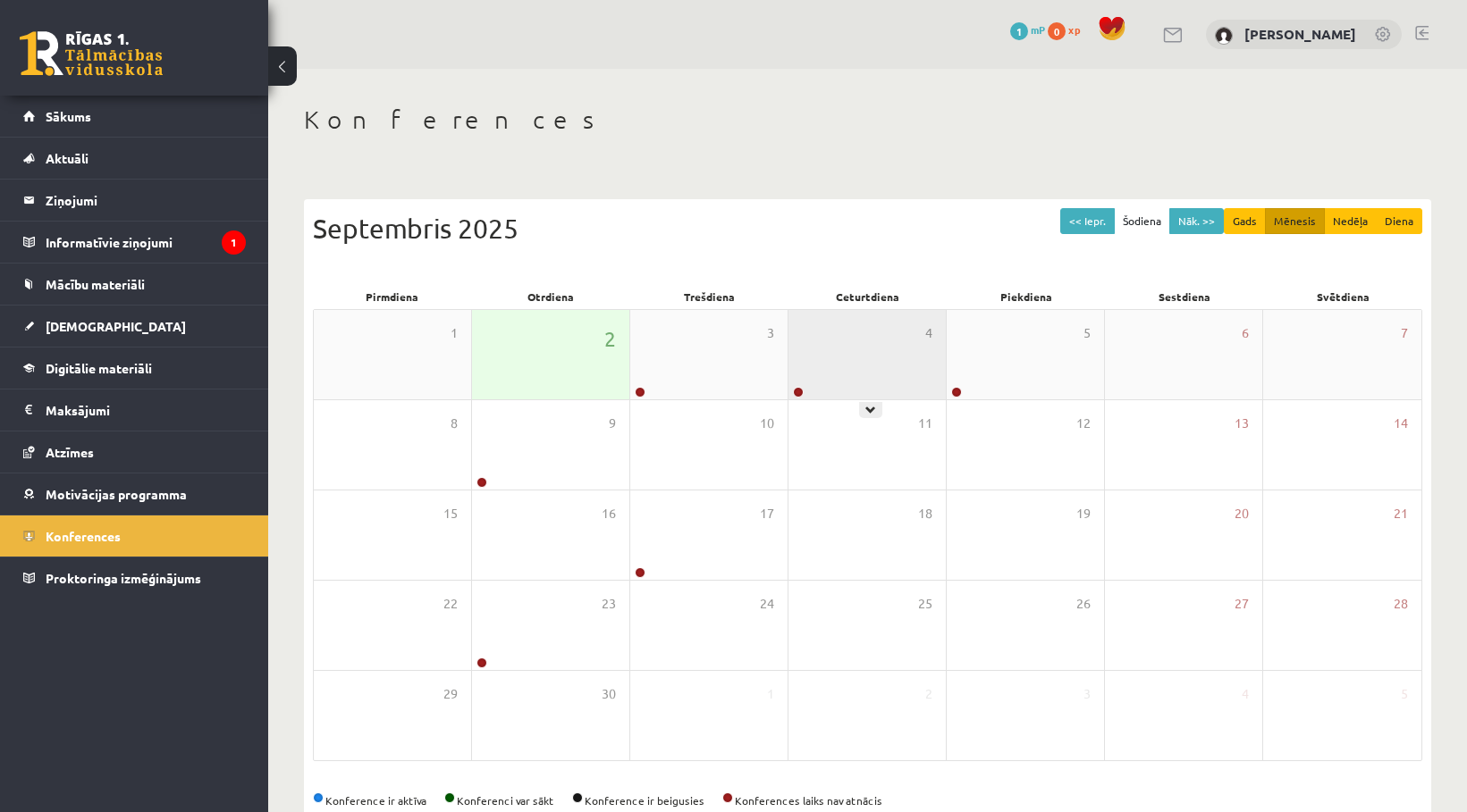
click at [869, 347] on div "4" at bounding box center [867, 355] width 157 height 89
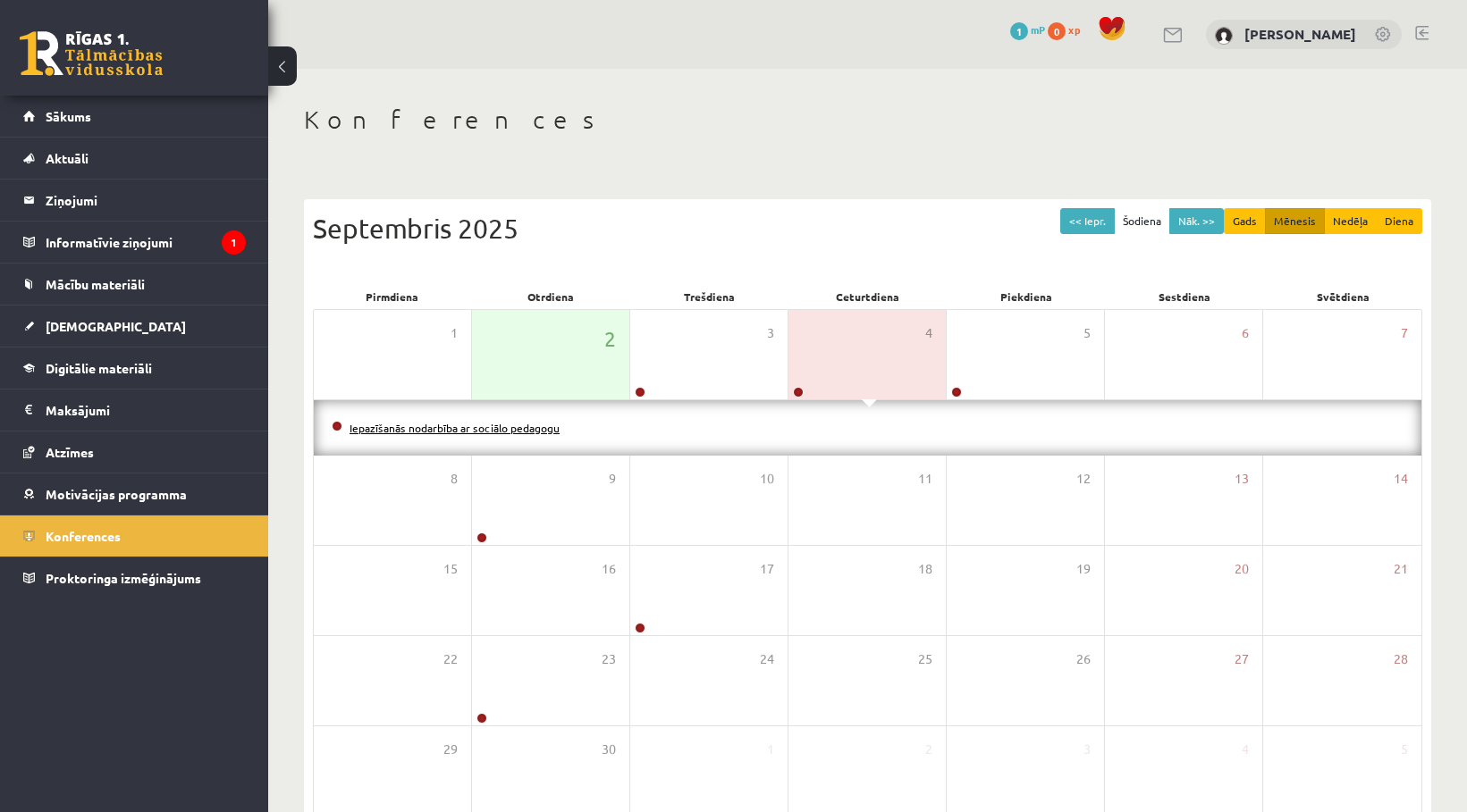
click at [458, 432] on link "Iepazīšanās nodarbība ar sociālo pedagogu" at bounding box center [455, 428] width 210 height 14
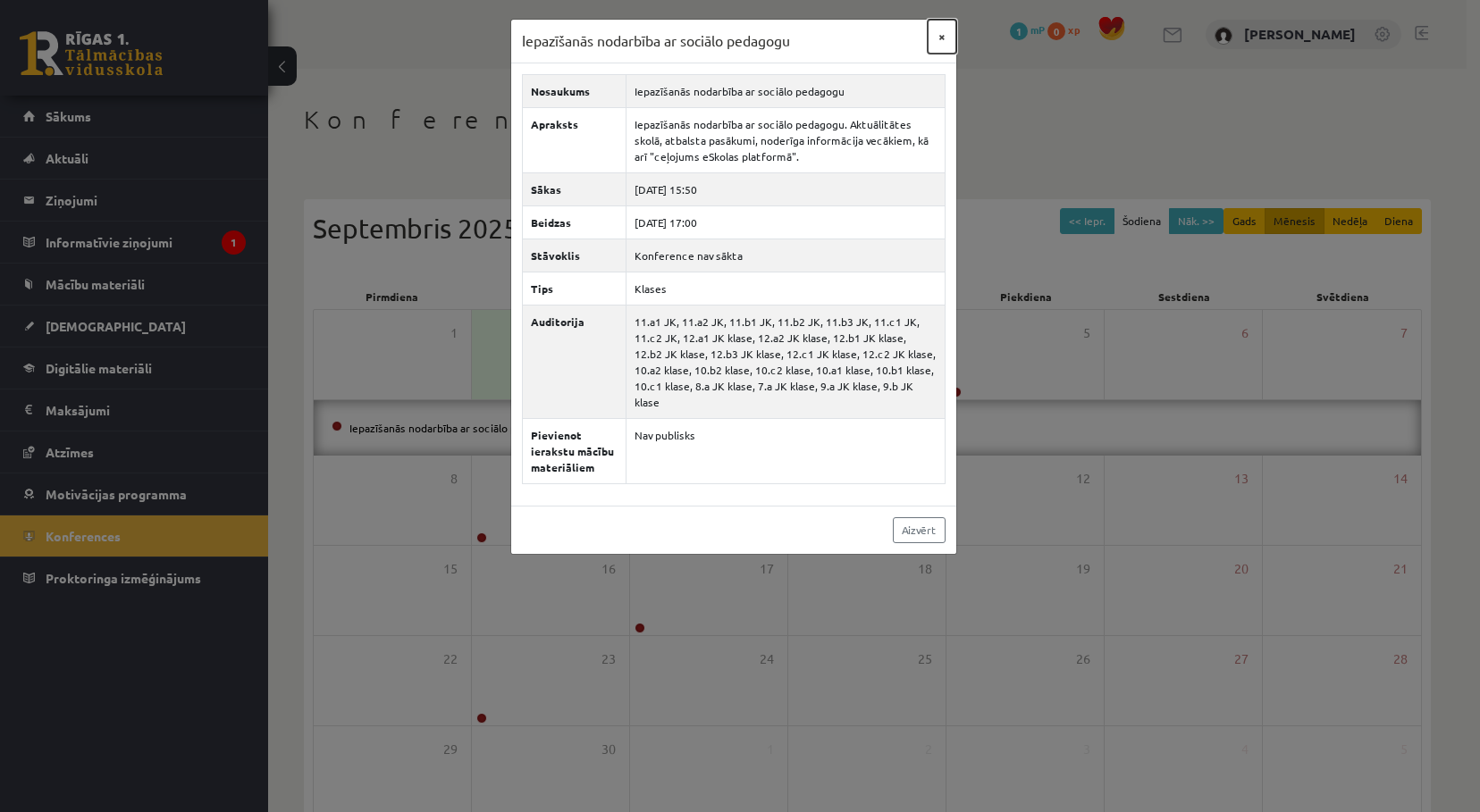
click at [942, 43] on button "×" at bounding box center [942, 37] width 29 height 34
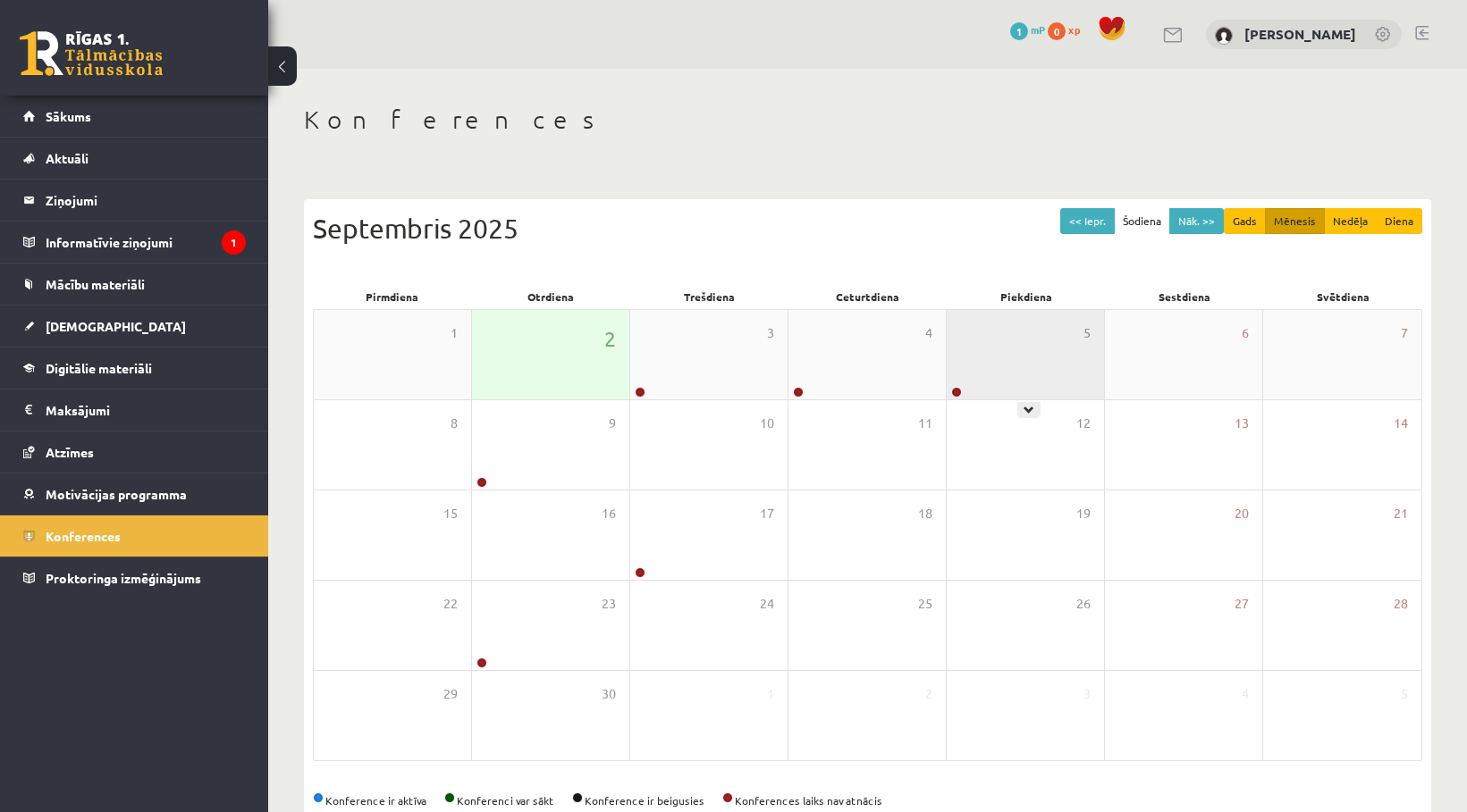
click at [988, 349] on div "5" at bounding box center [1025, 355] width 157 height 89
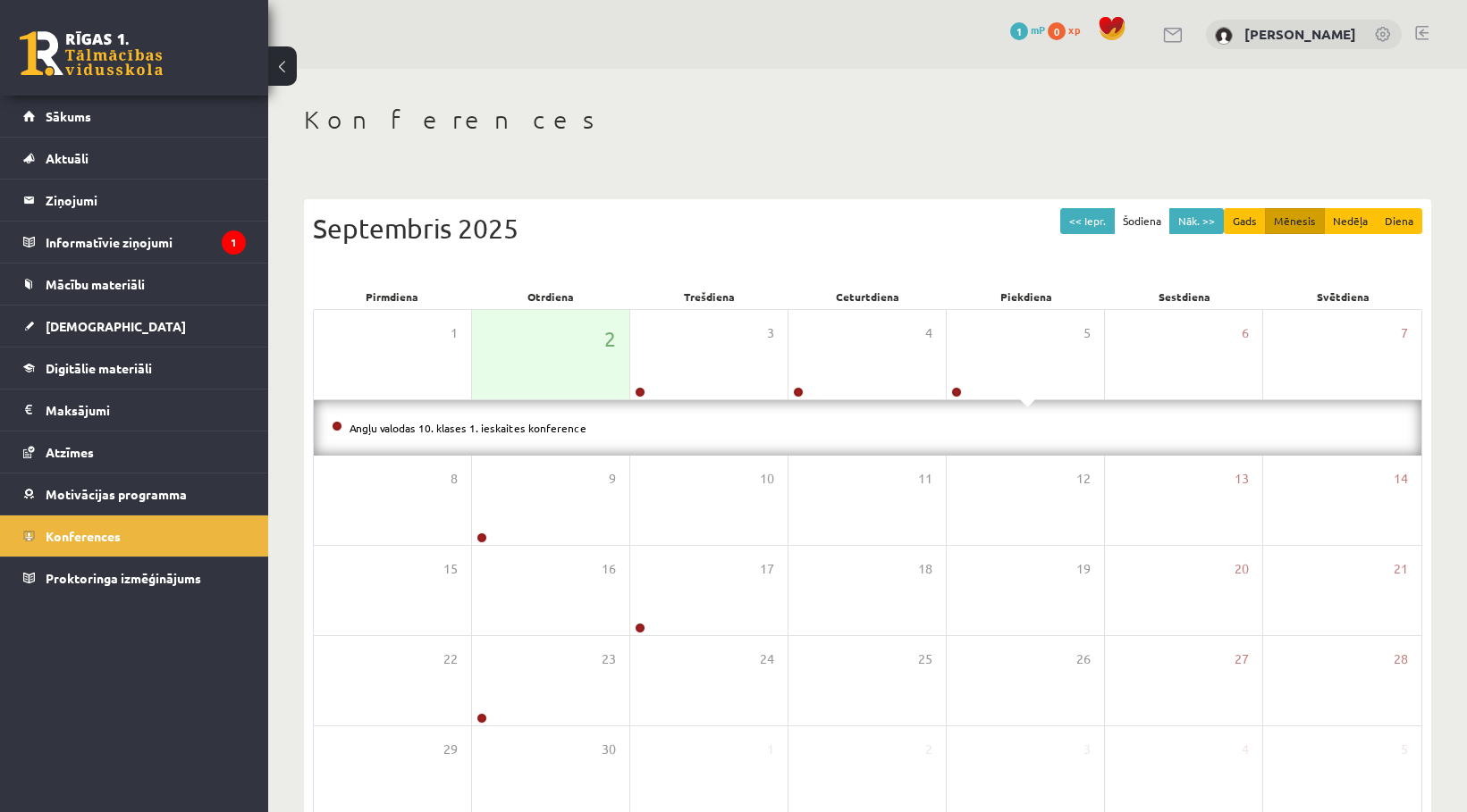
click at [398, 439] on div "Angļu valodas 10. klases 1. ieskaites konference" at bounding box center [868, 428] width 1107 height 55
click at [422, 425] on link "Angļu valodas 10. klases 1. ieskaites konference" at bounding box center [468, 428] width 237 height 14
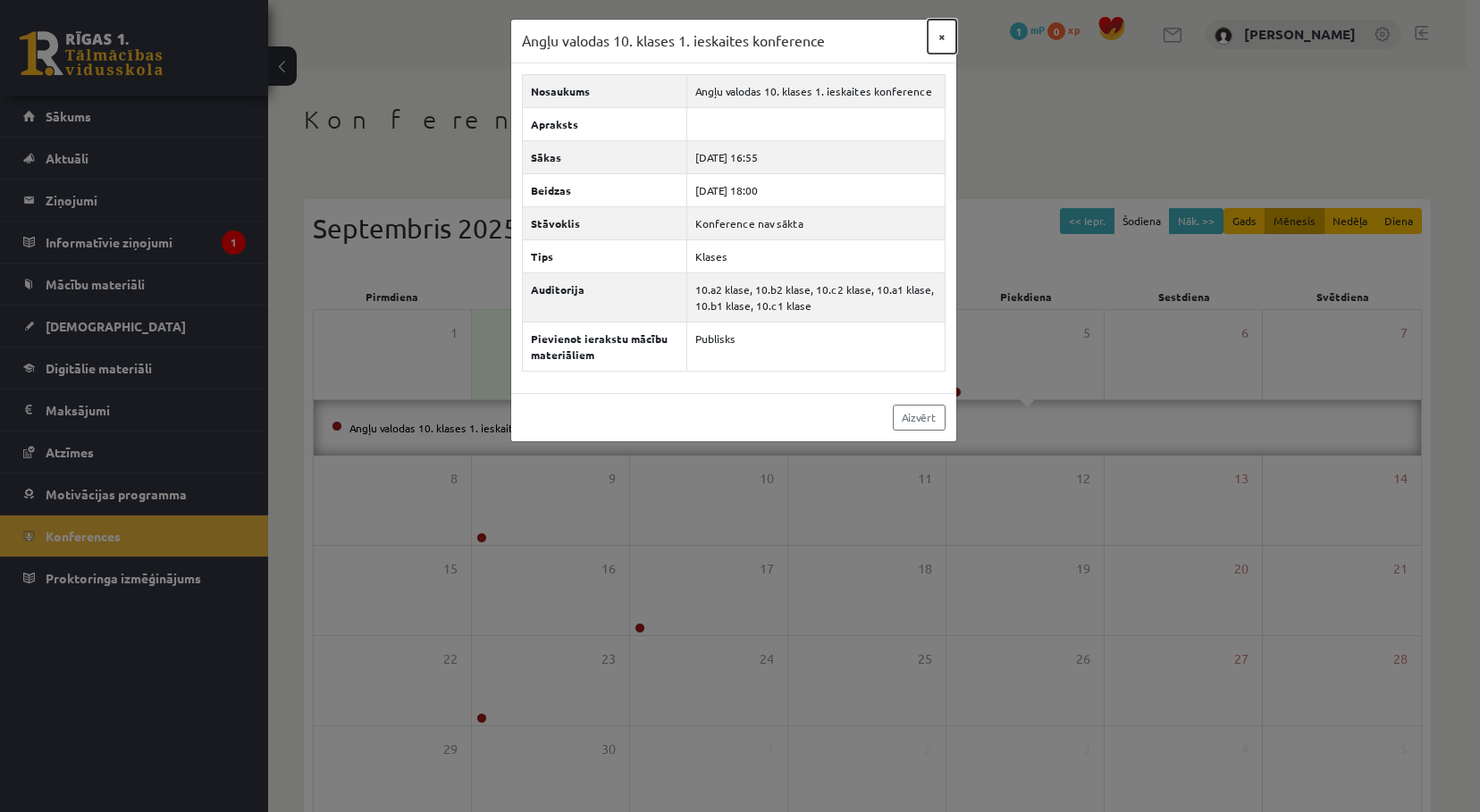
click at [944, 42] on button "×" at bounding box center [942, 37] width 29 height 34
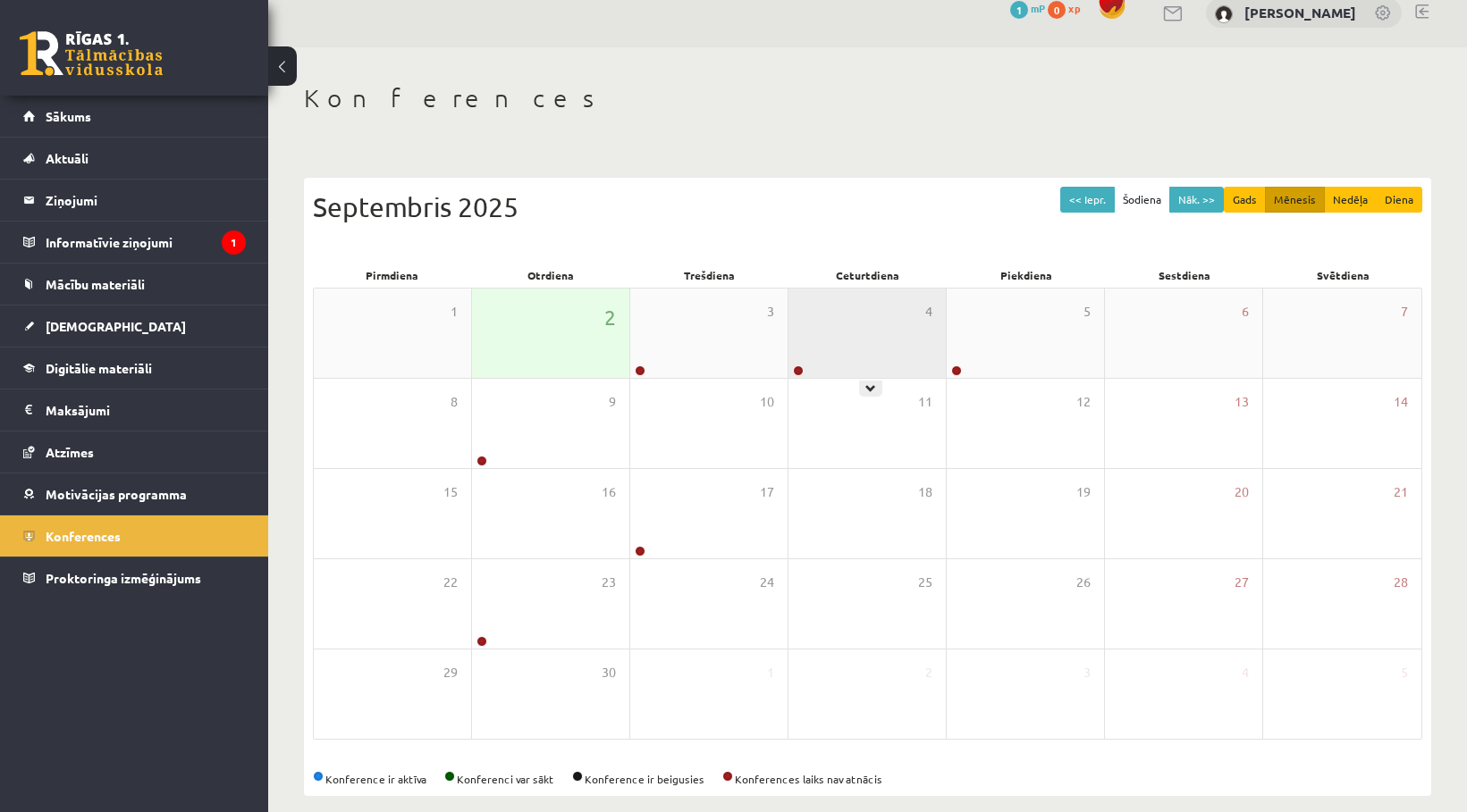
scroll to position [42, 0]
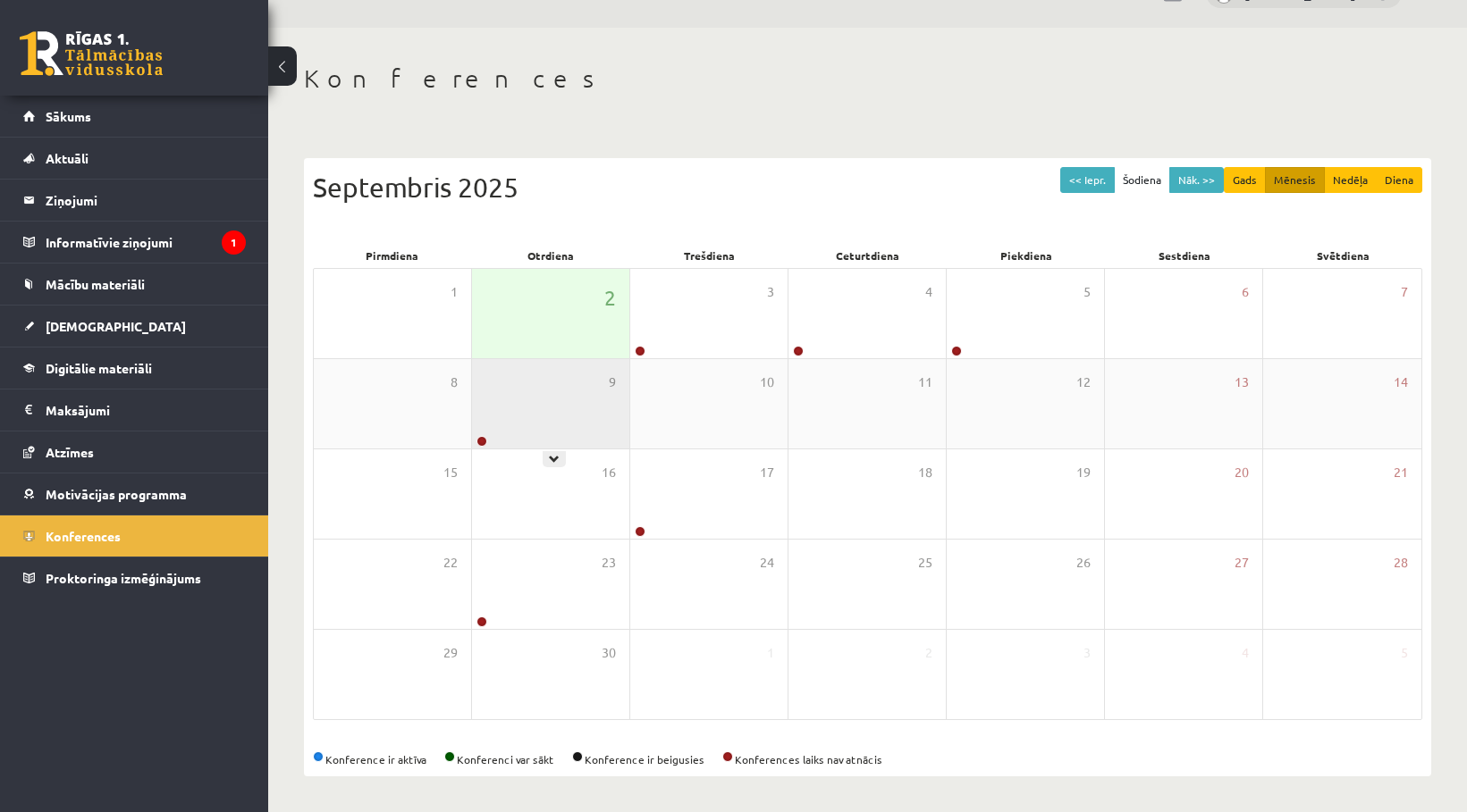
click at [532, 408] on div "9" at bounding box center [550, 404] width 157 height 89
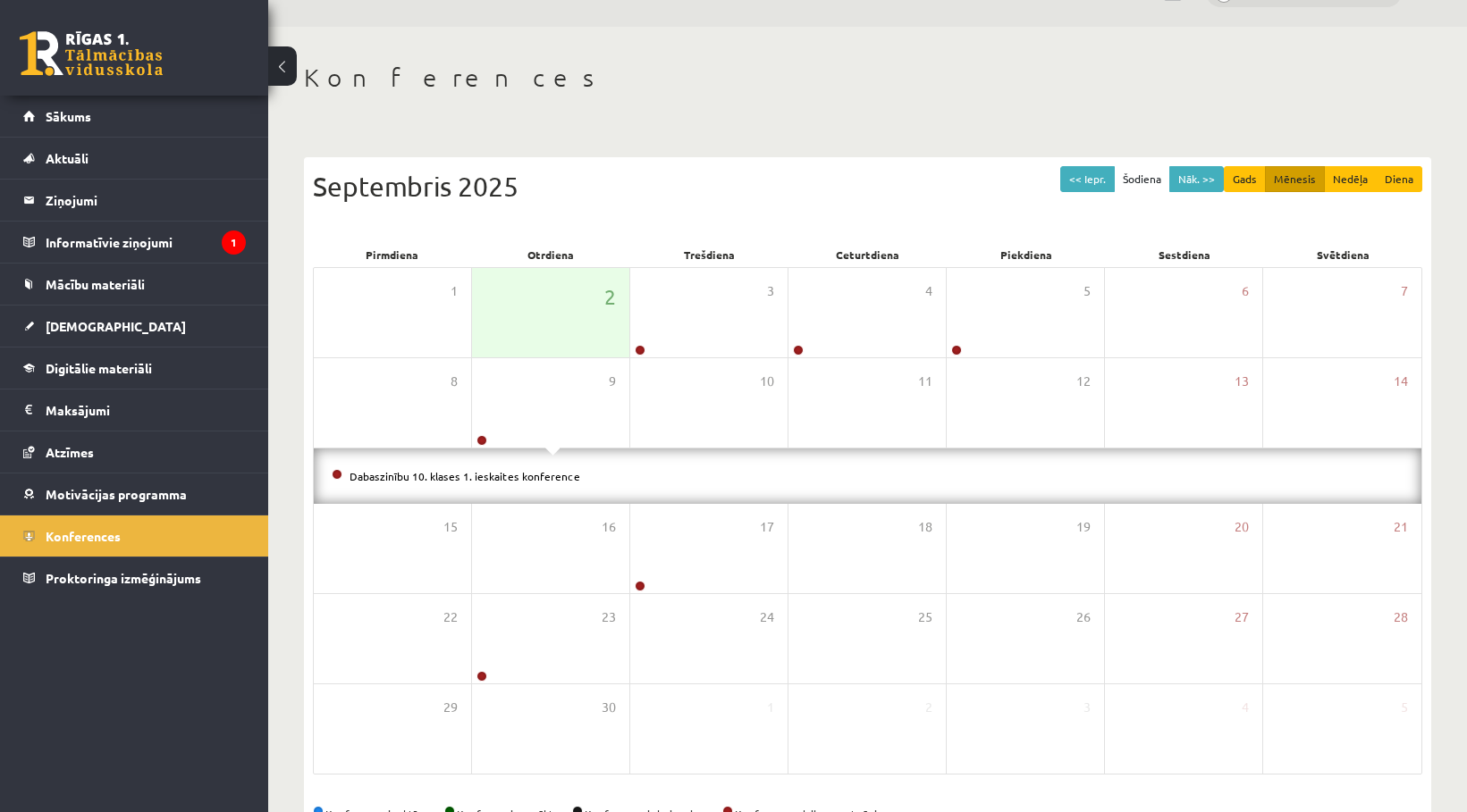
click at [520, 485] on li "Dabaszinību 10. klases 1. ieskaites konference" at bounding box center [868, 476] width 1072 height 20
click at [520, 484] on li "Dabaszinību 10. klases 1. ieskaites konference" at bounding box center [868, 476] width 1072 height 20
click at [503, 476] on link "Dabaszinību 10. klases 1. ieskaites konference" at bounding box center [465, 476] width 231 height 14
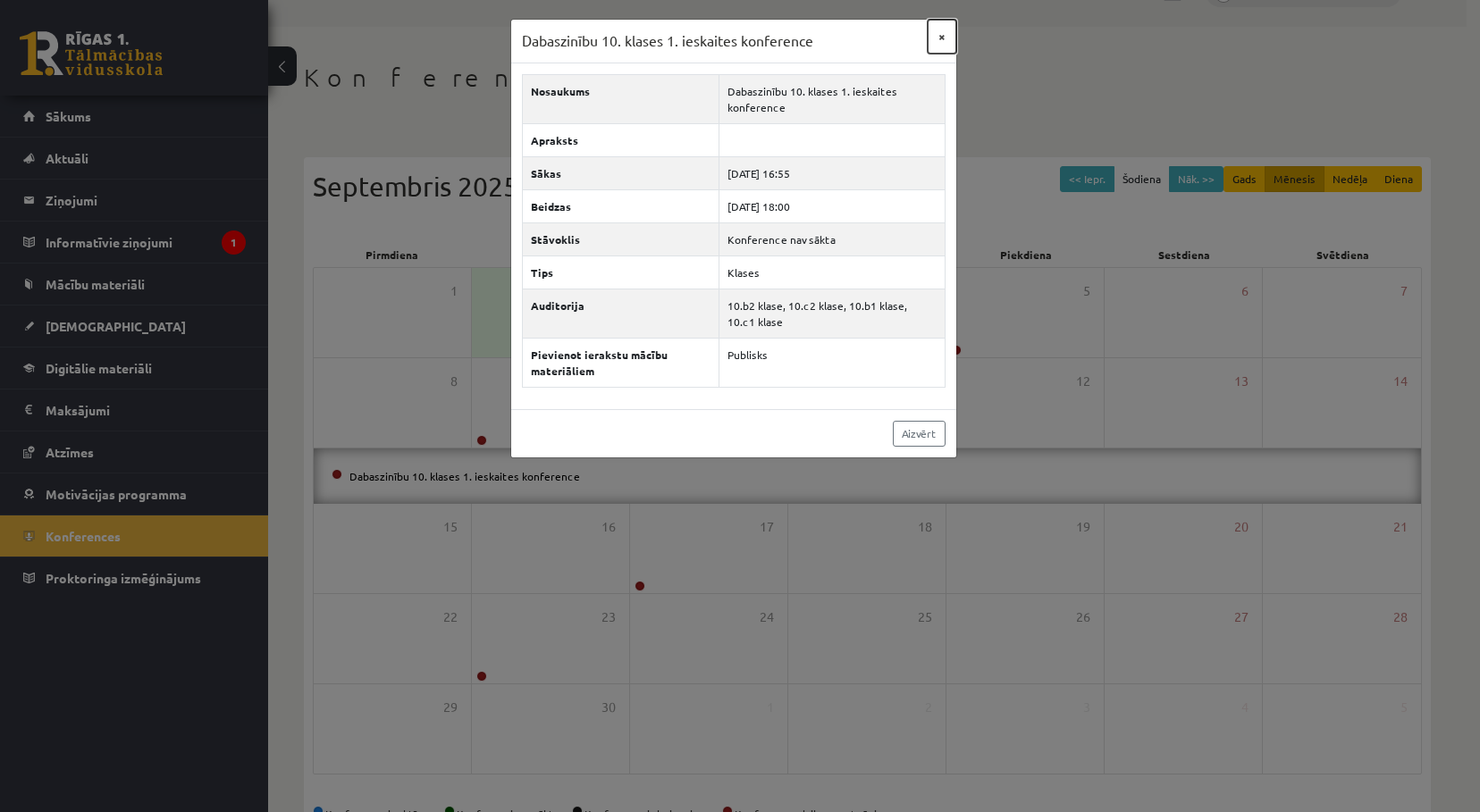
click at [934, 28] on button "×" at bounding box center [942, 37] width 29 height 34
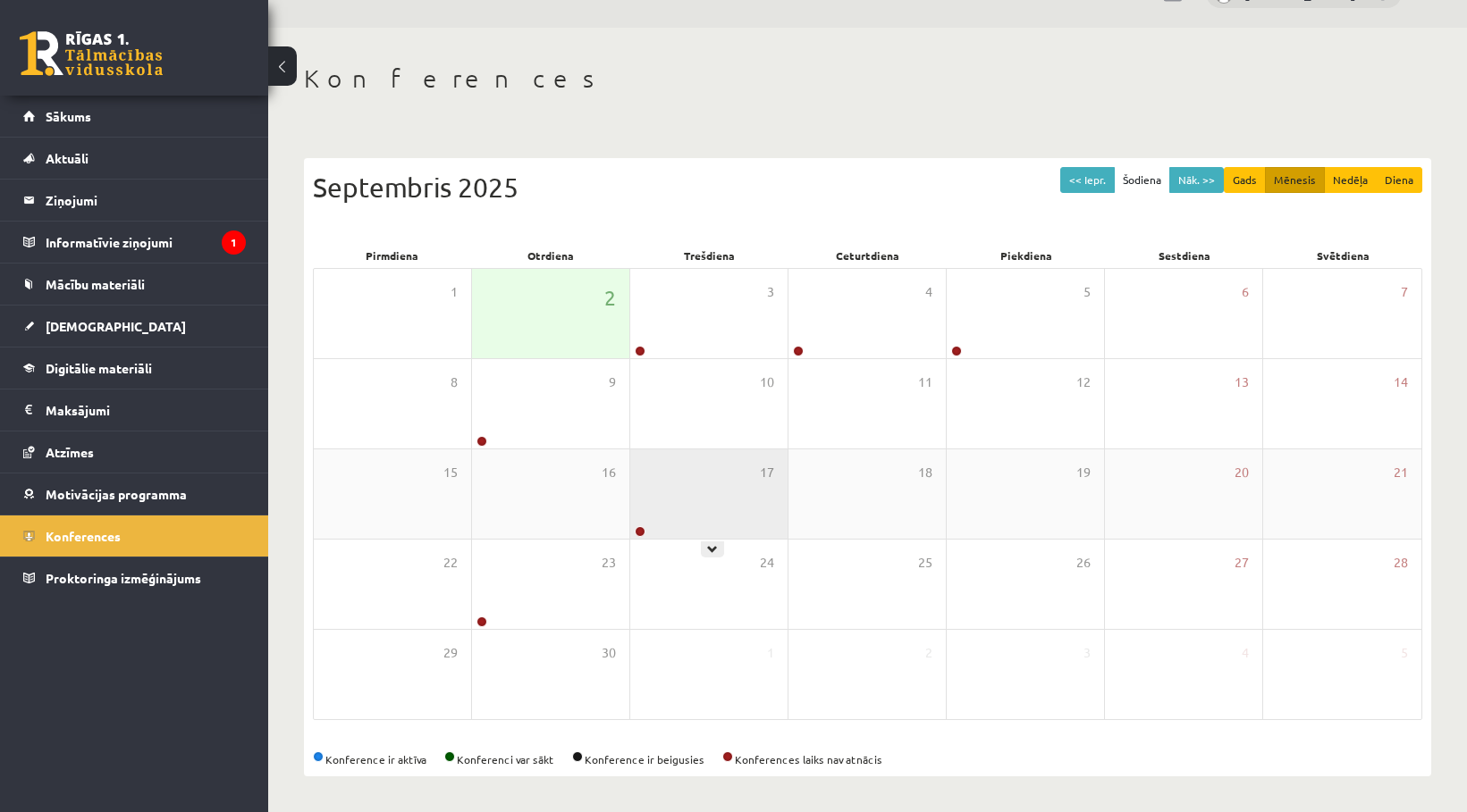
click at [689, 498] on div "17" at bounding box center [708, 494] width 157 height 89
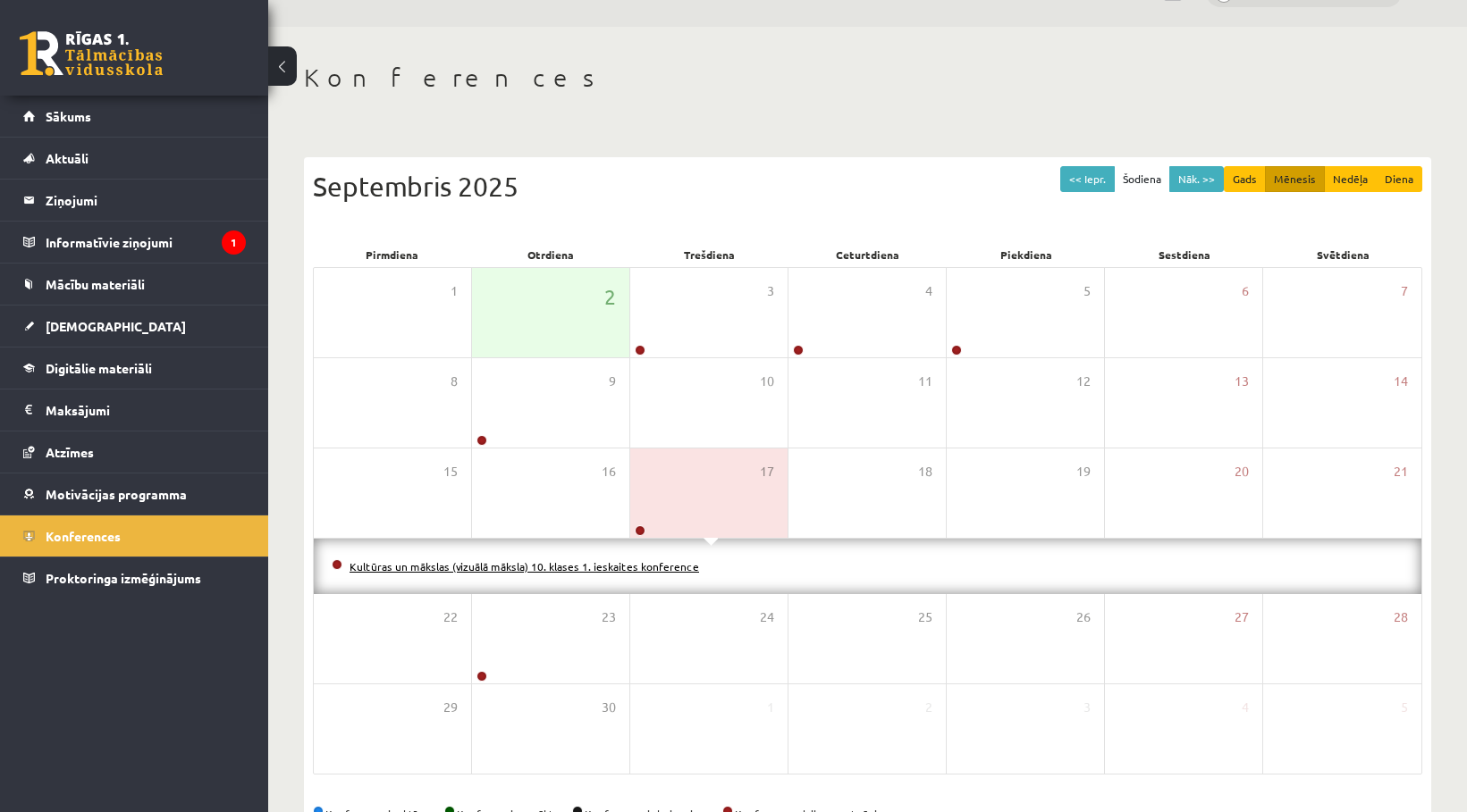
click at [638, 568] on link "Kultūras un mākslas (vizuālā māksla) 10. klases 1. ieskaites konference" at bounding box center [524, 566] width 350 height 14
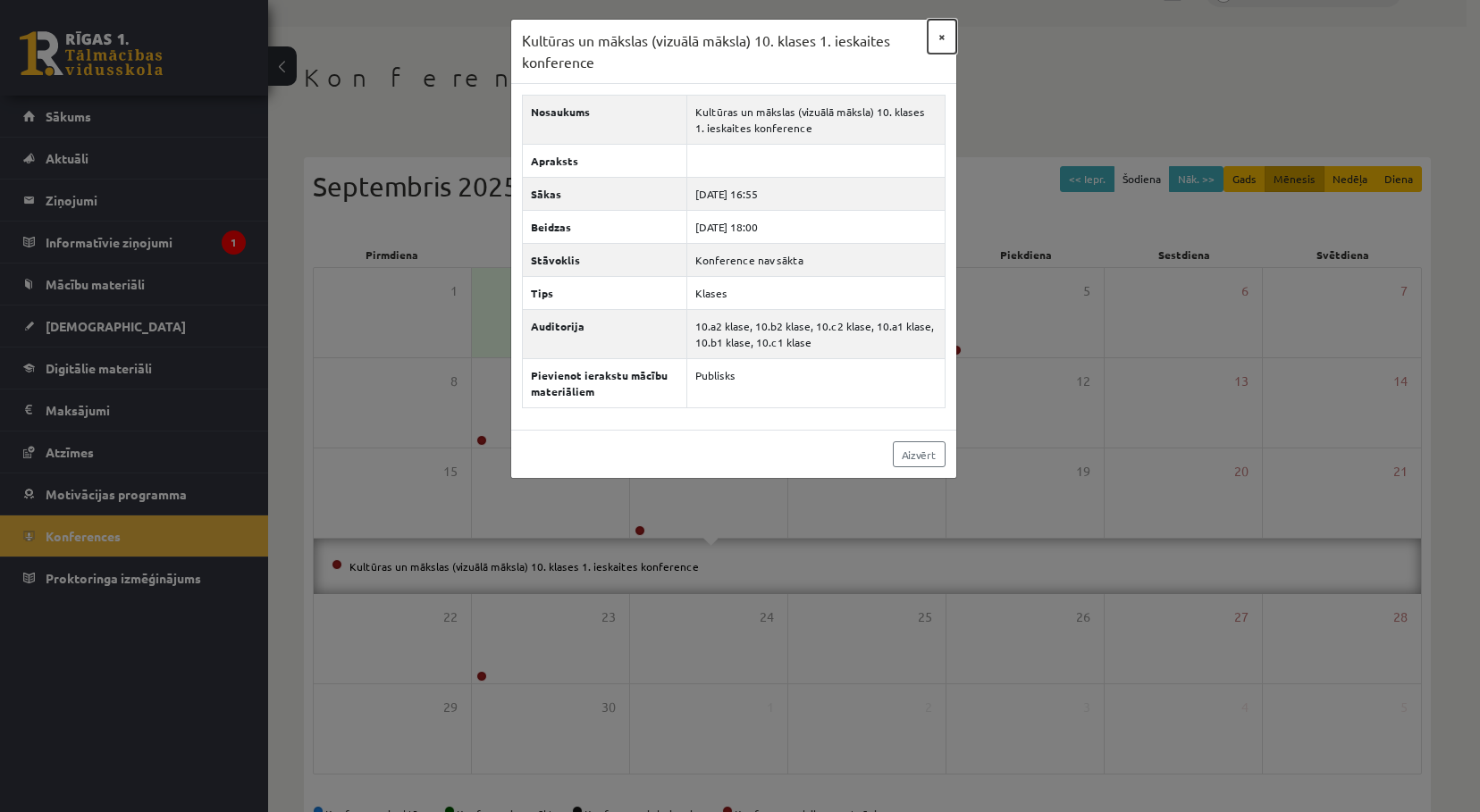
click at [945, 32] on button "×" at bounding box center [942, 37] width 29 height 34
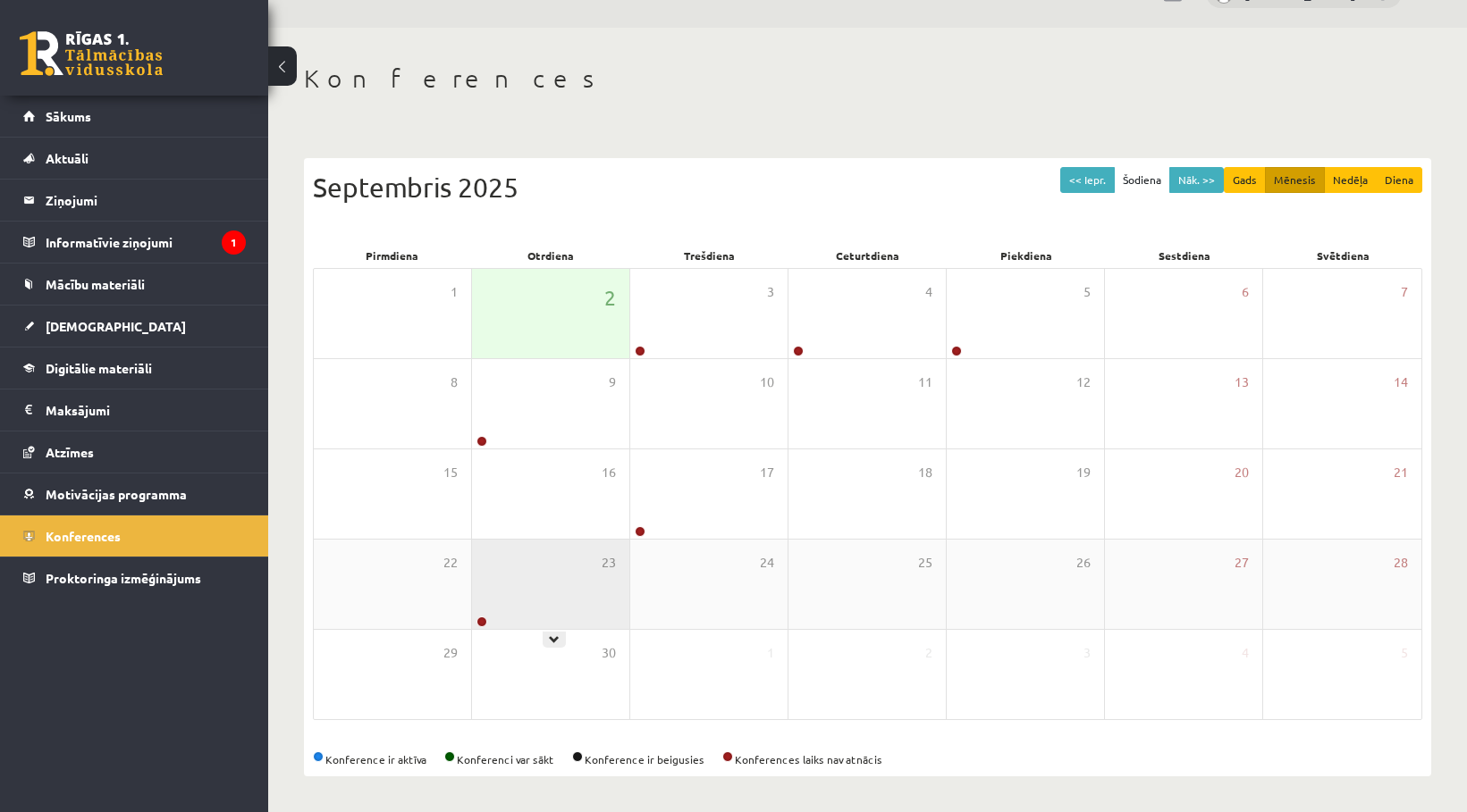
click at [576, 587] on div "23" at bounding box center [550, 584] width 157 height 89
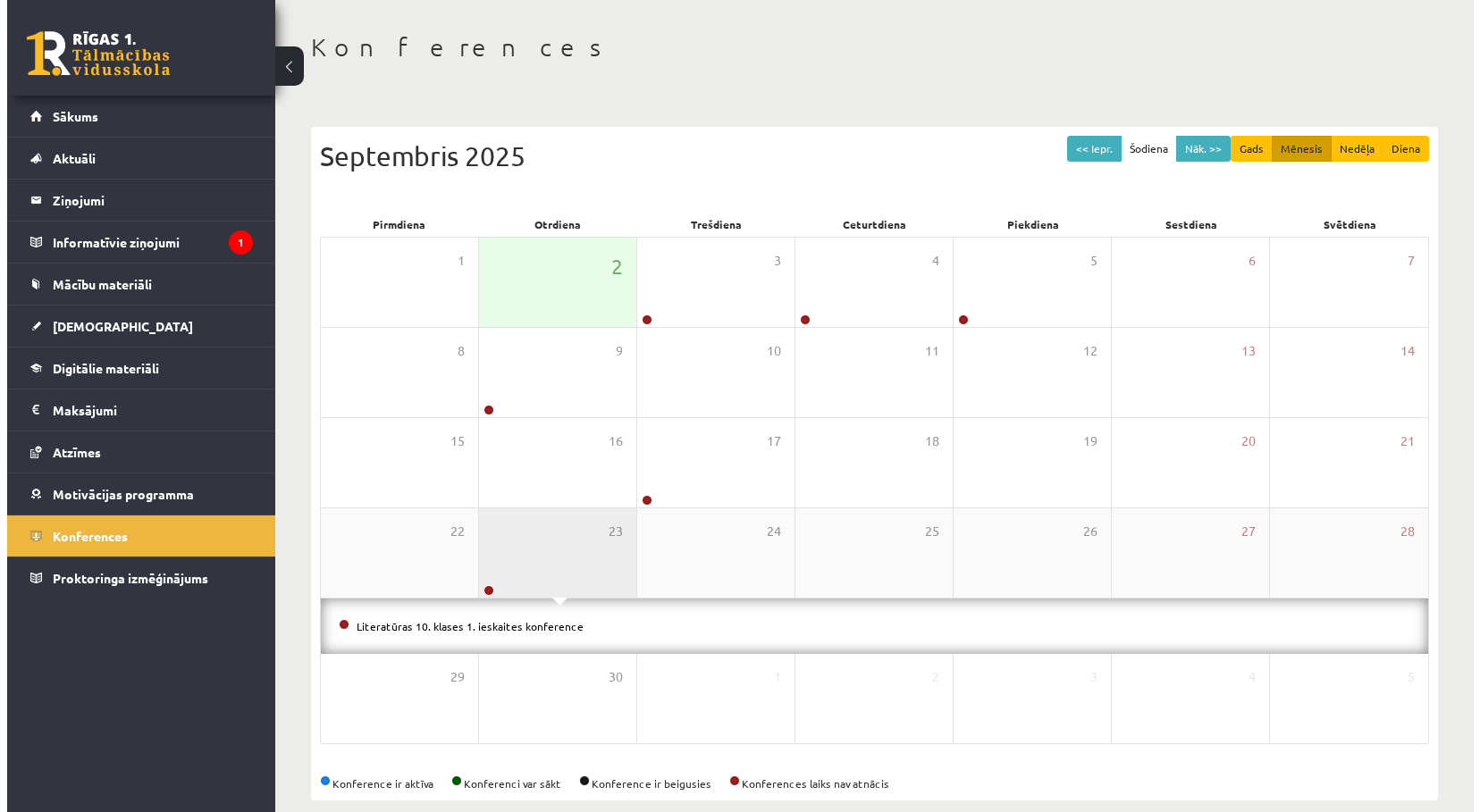
scroll to position [97, 0]
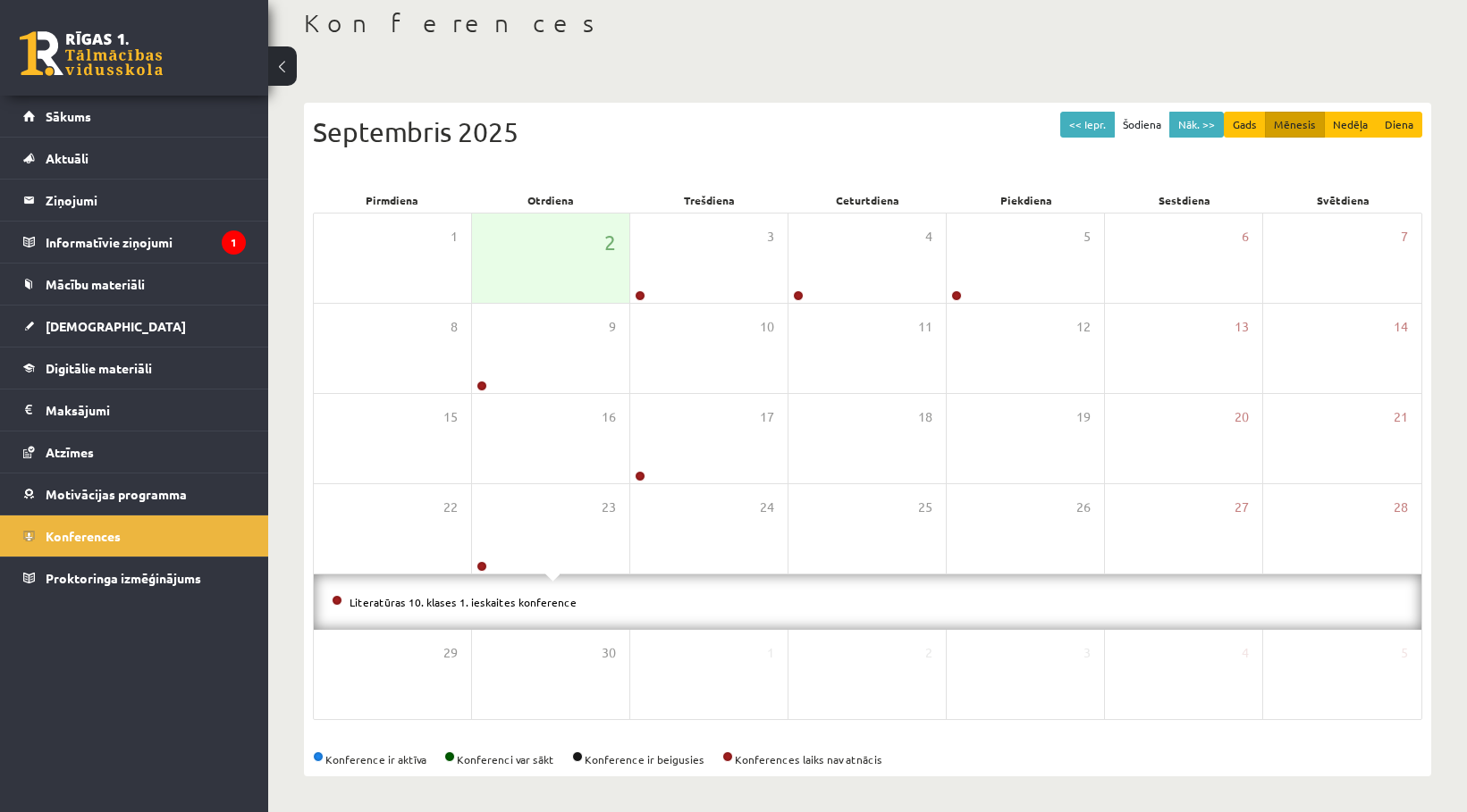
click at [544, 609] on li "Literatūras 10. klases 1. ieskaites konference" at bounding box center [868, 602] width 1072 height 20
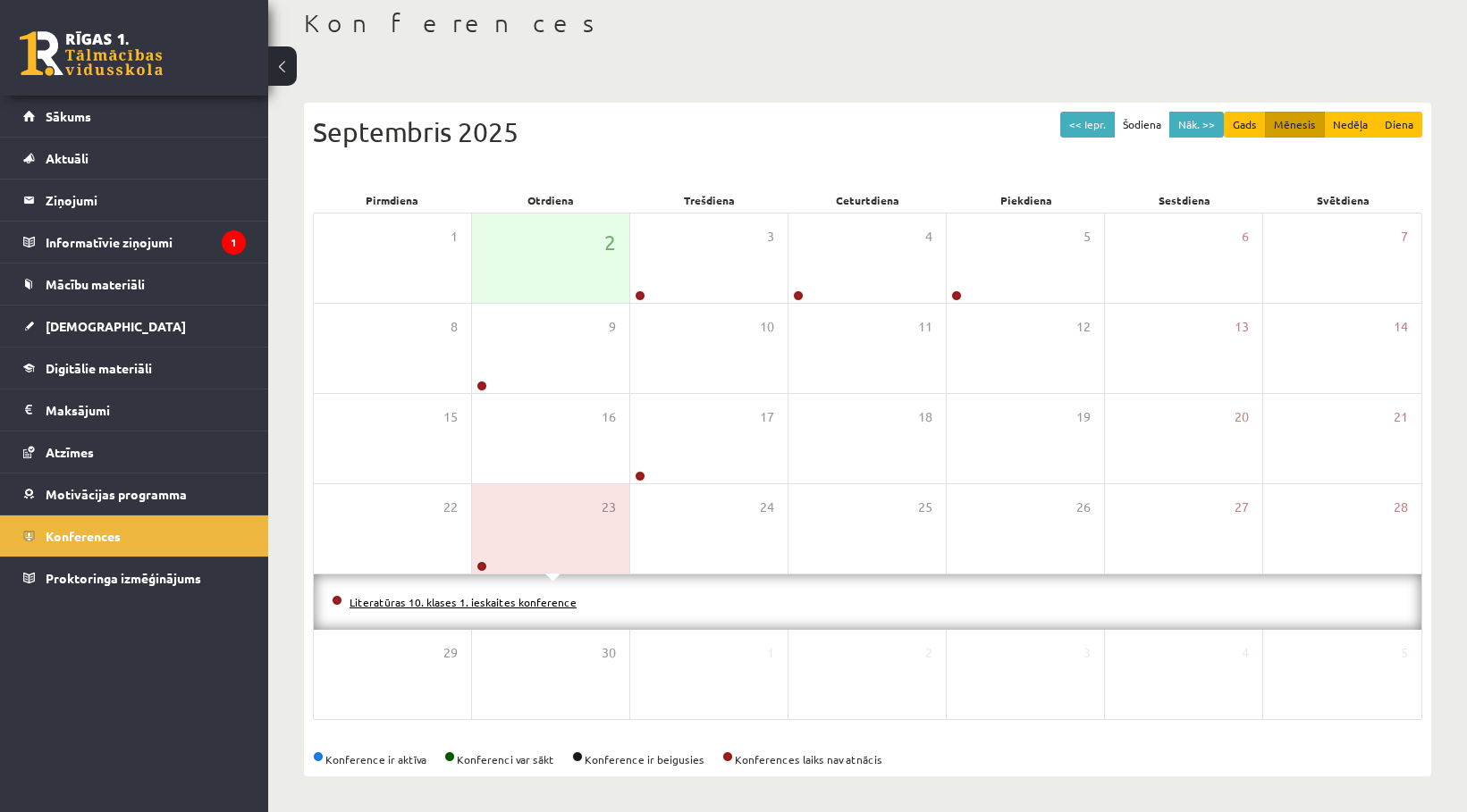
click at [542, 602] on link "Literatūras 10. klases 1. ieskaites konference" at bounding box center [463, 602] width 227 height 14
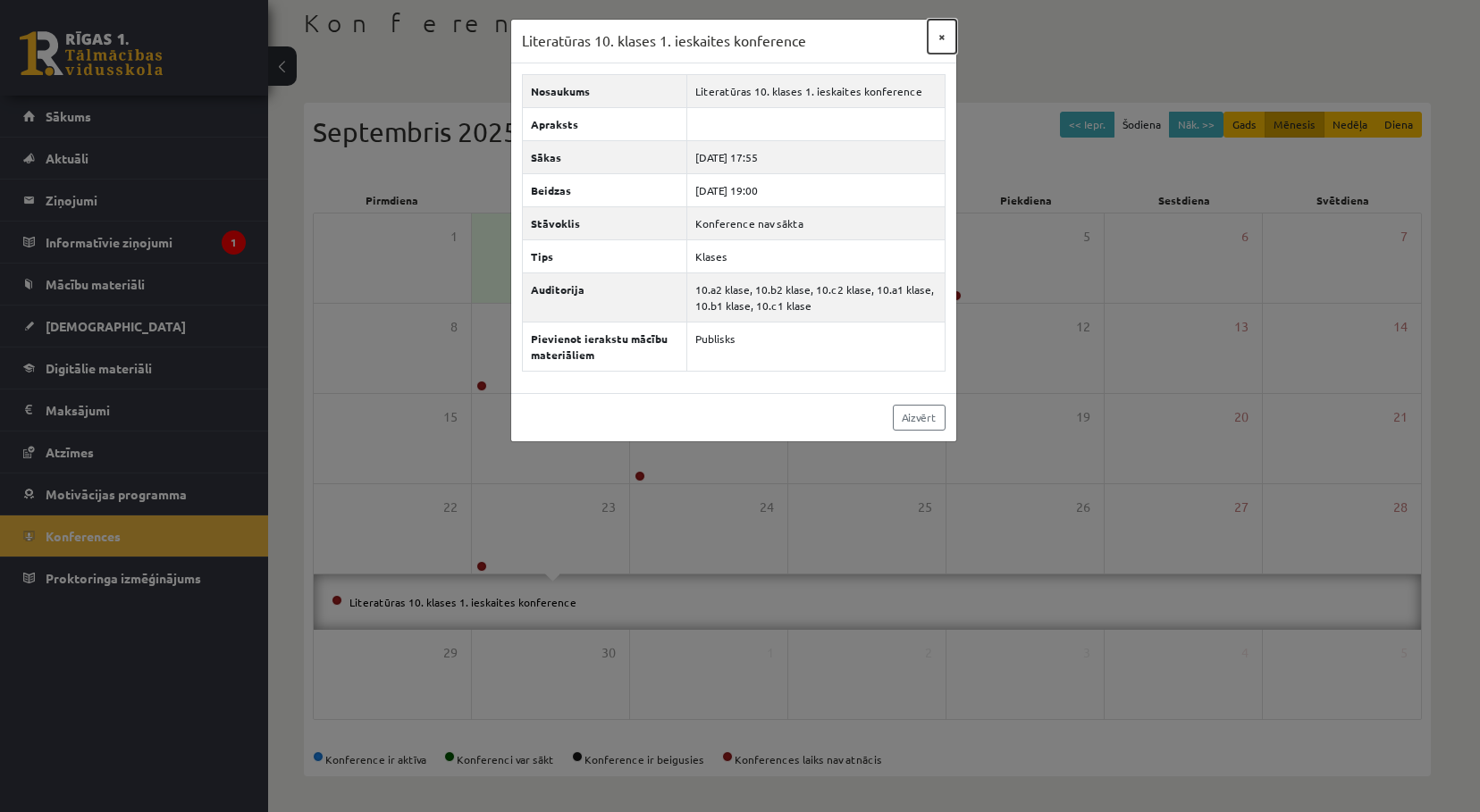
click at [943, 40] on button "×" at bounding box center [942, 37] width 29 height 34
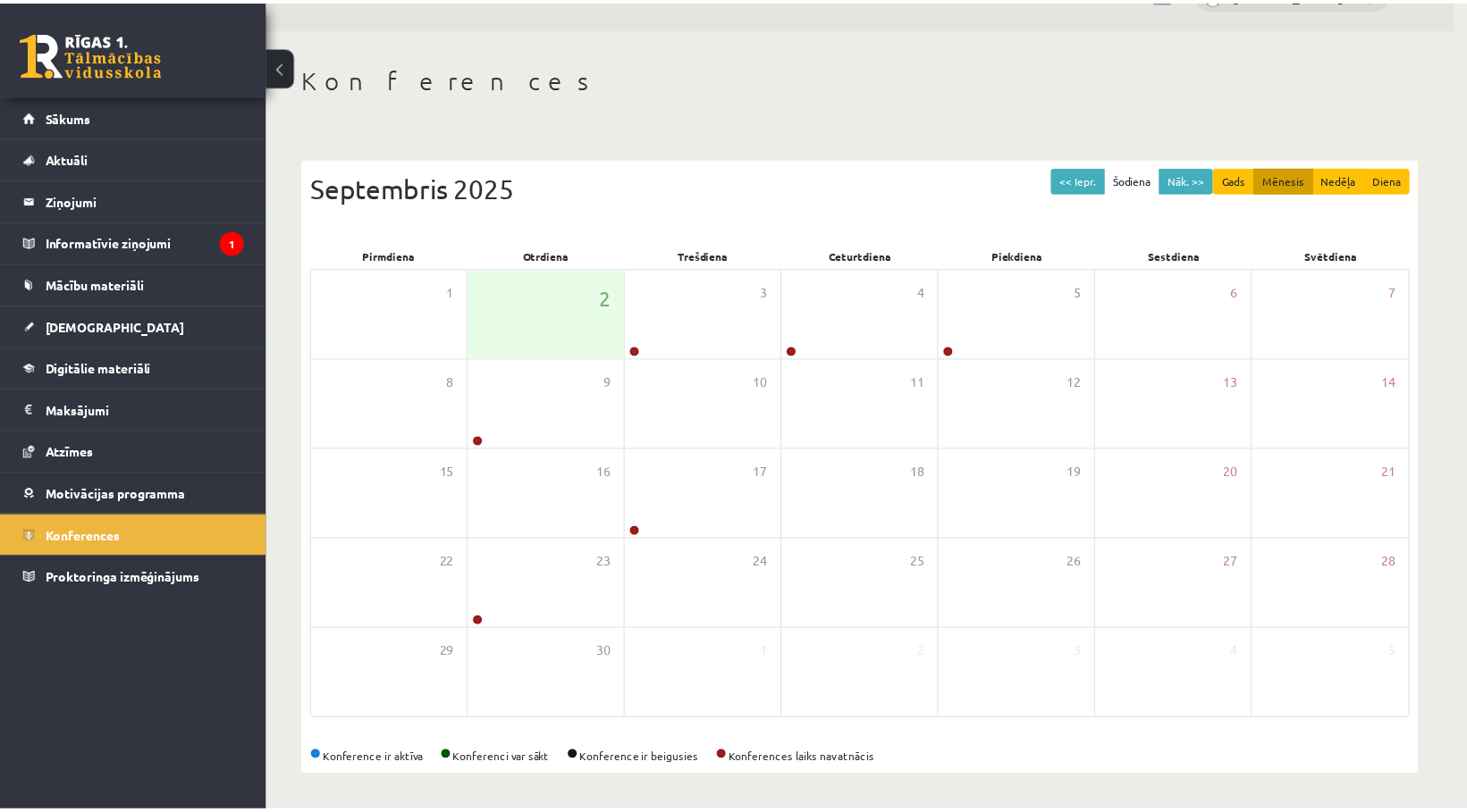
scroll to position [42, 0]
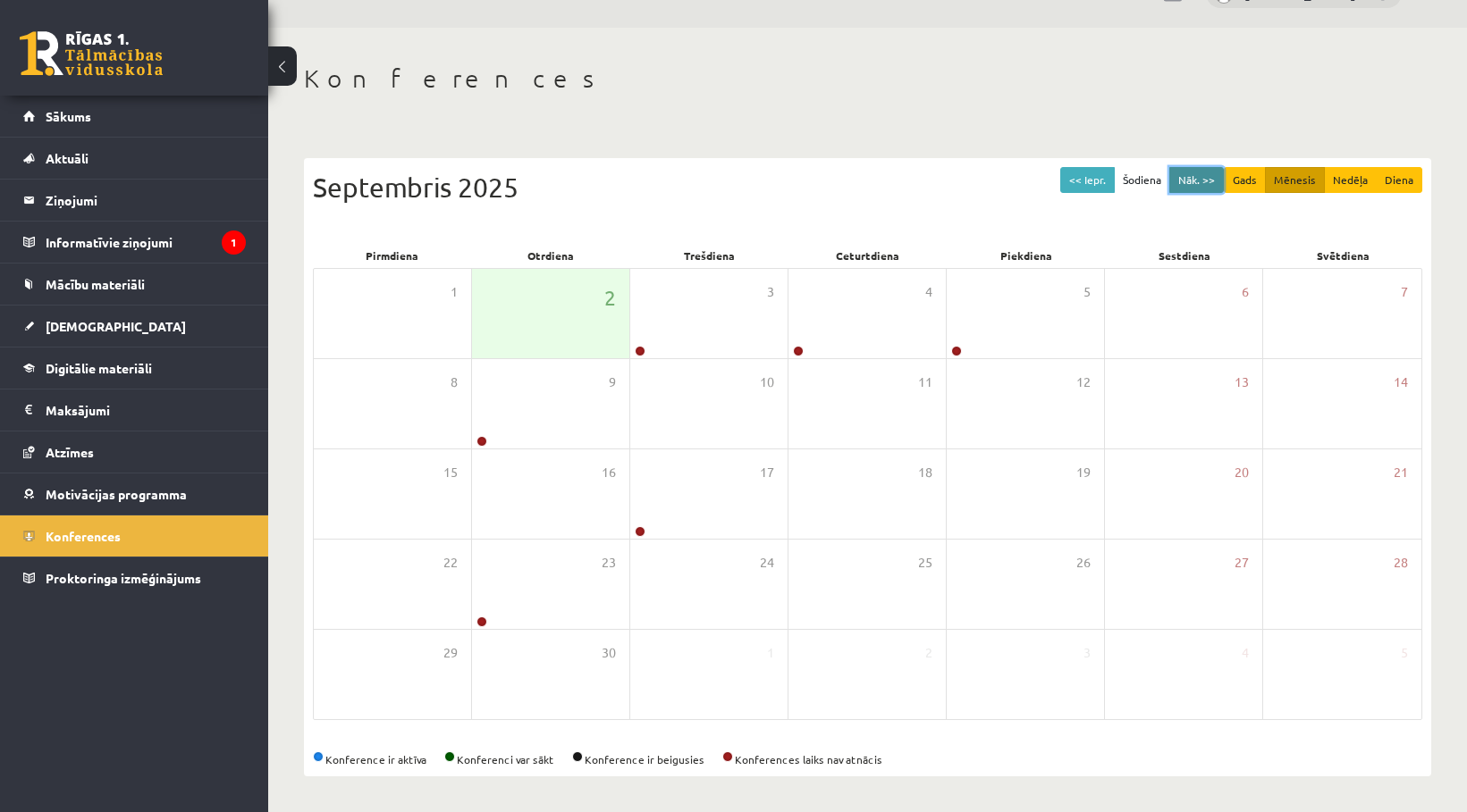
click at [1194, 181] on button "Nāk. >>" at bounding box center [1196, 180] width 54 height 26
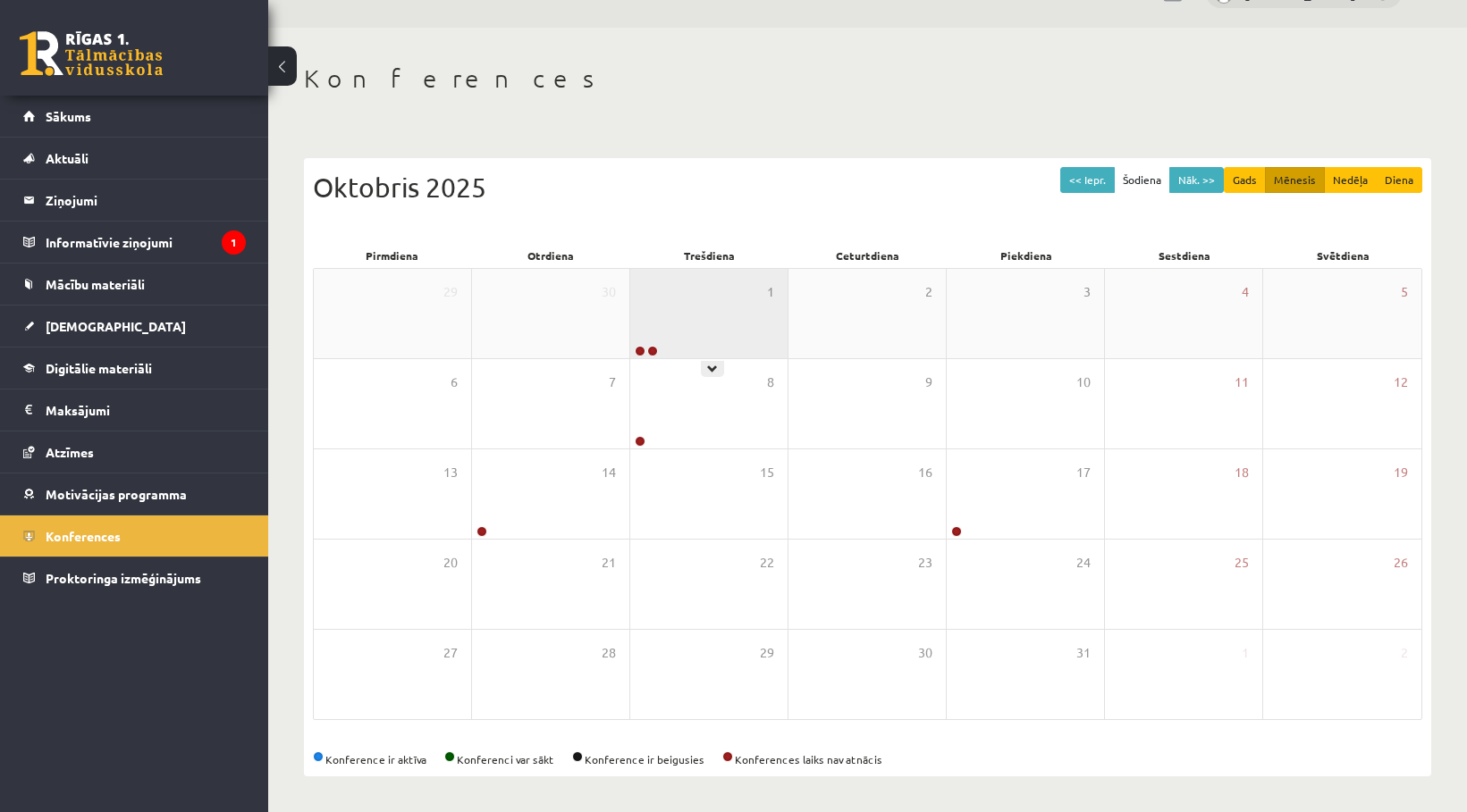
click at [734, 306] on div "1" at bounding box center [708, 314] width 157 height 89
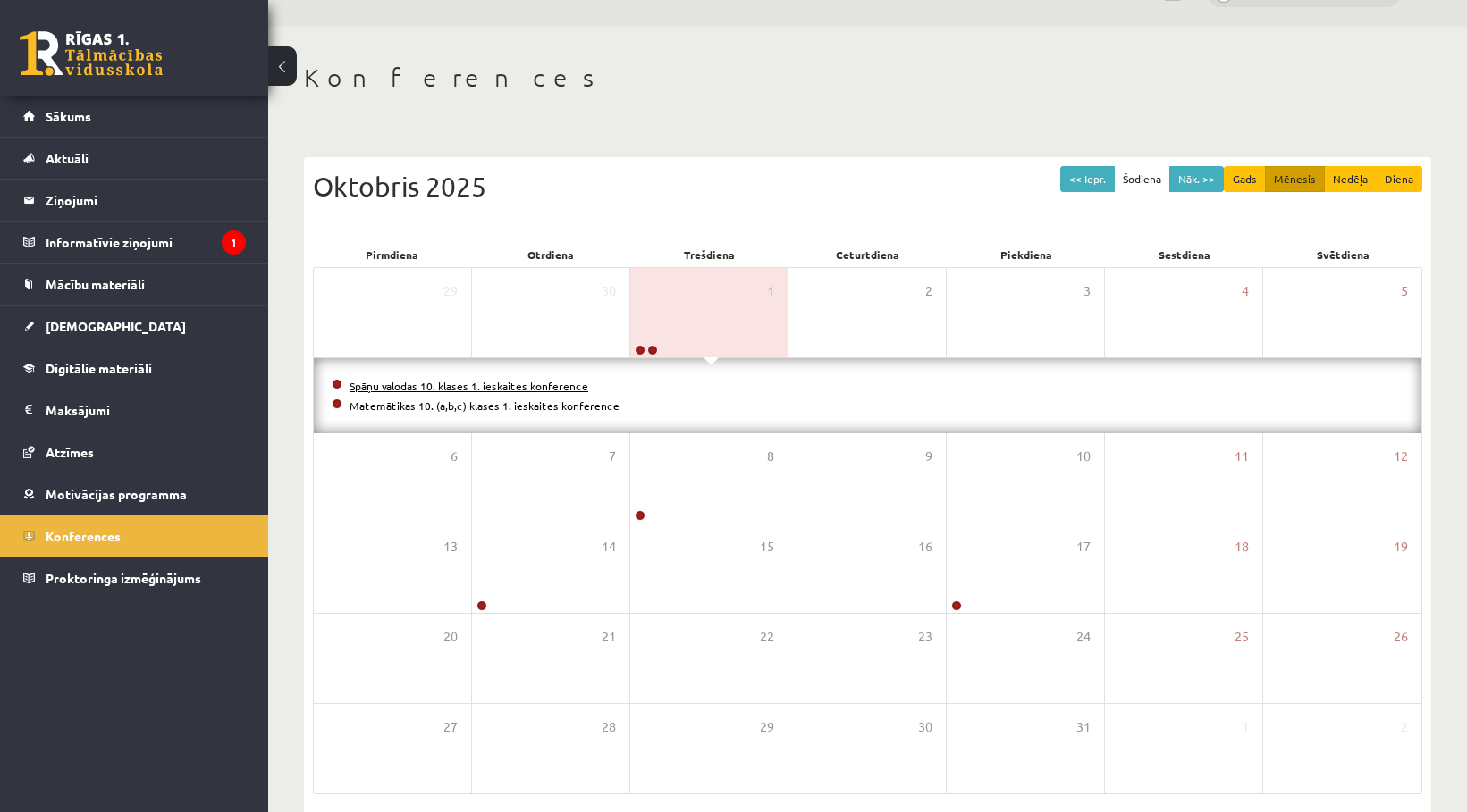
click at [528, 390] on link "Spāņu valodas 10. klases 1. ieskaites konference" at bounding box center [469, 386] width 239 height 14
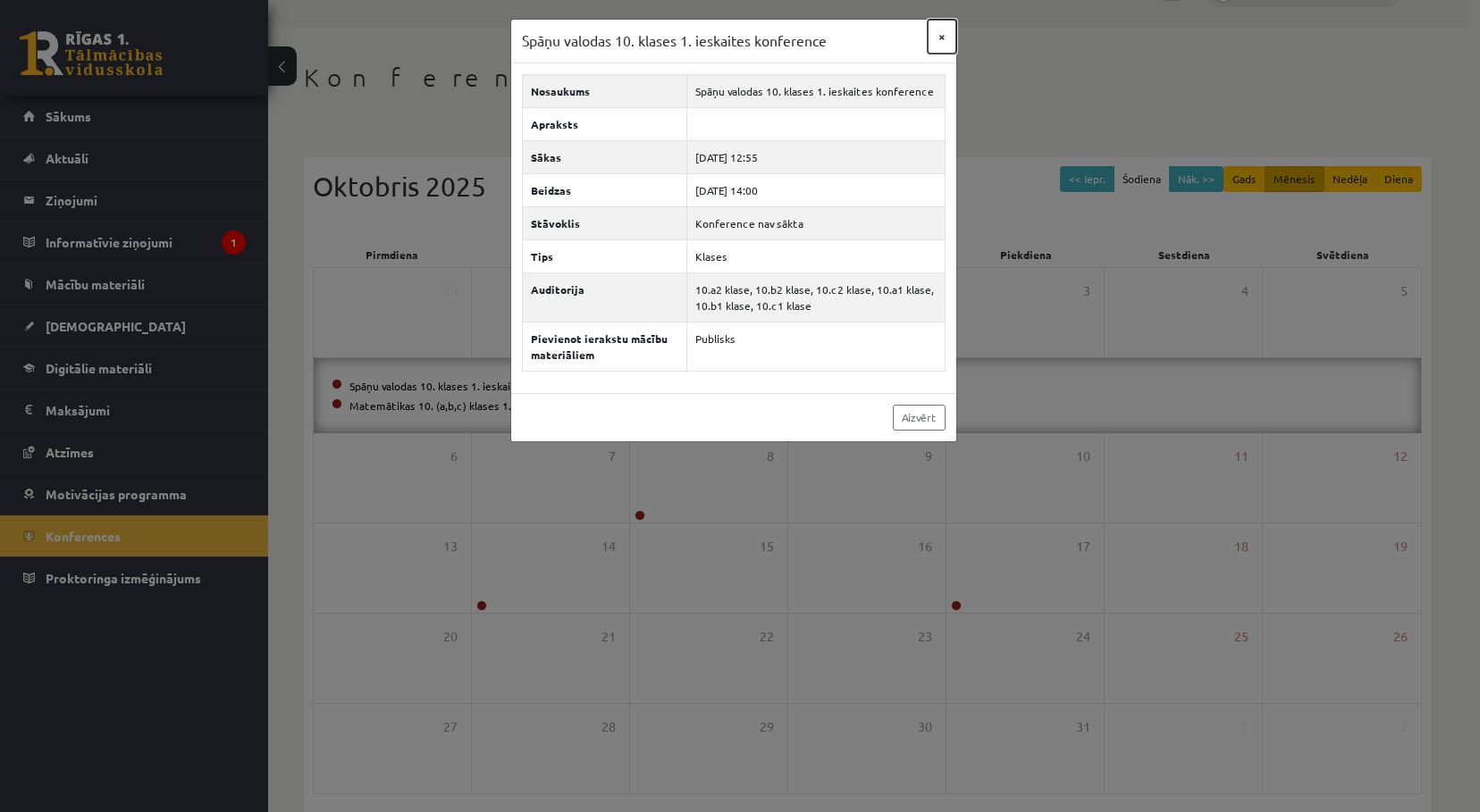
click at [943, 35] on button "×" at bounding box center [942, 37] width 29 height 34
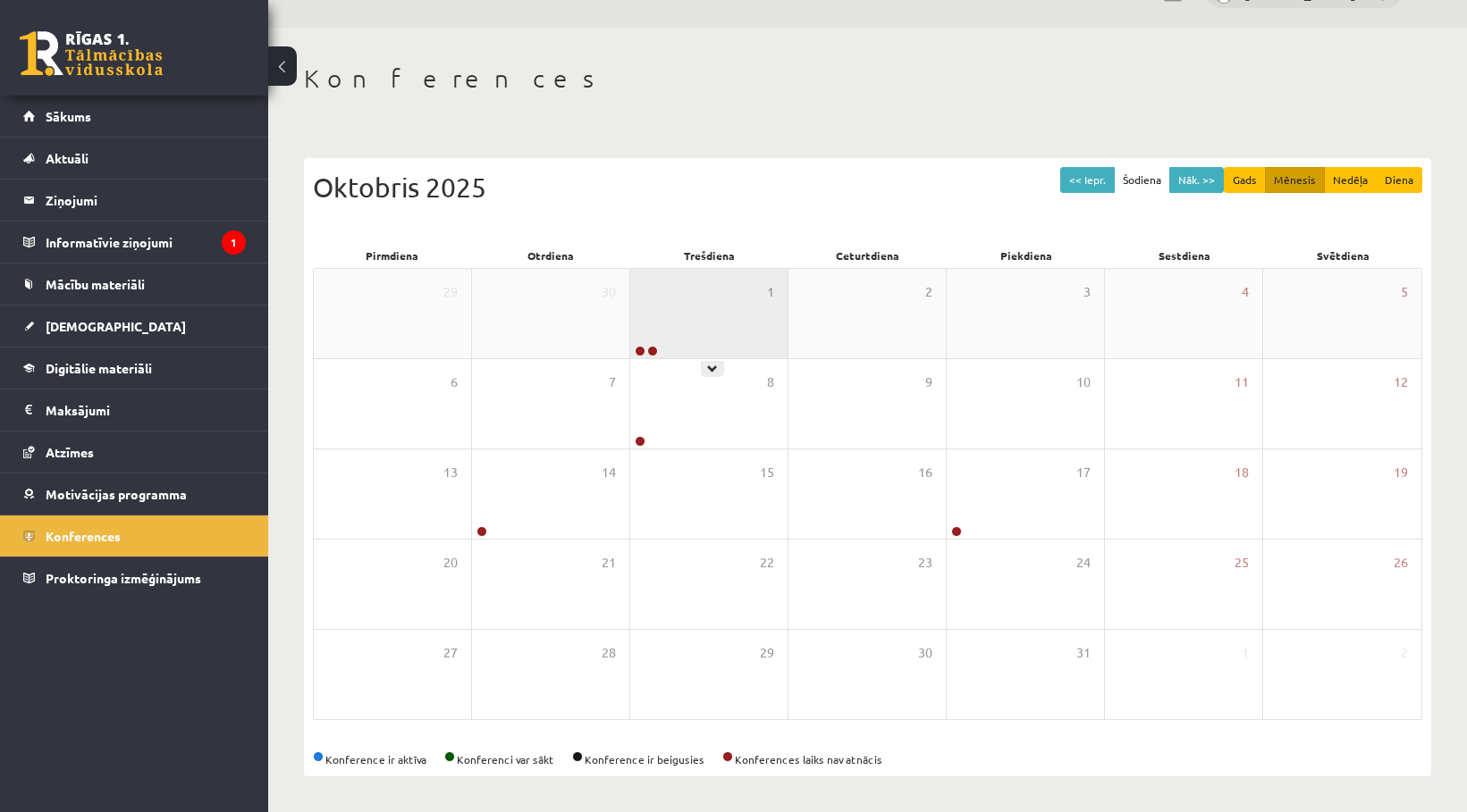
click at [676, 317] on div "1" at bounding box center [708, 314] width 157 height 89
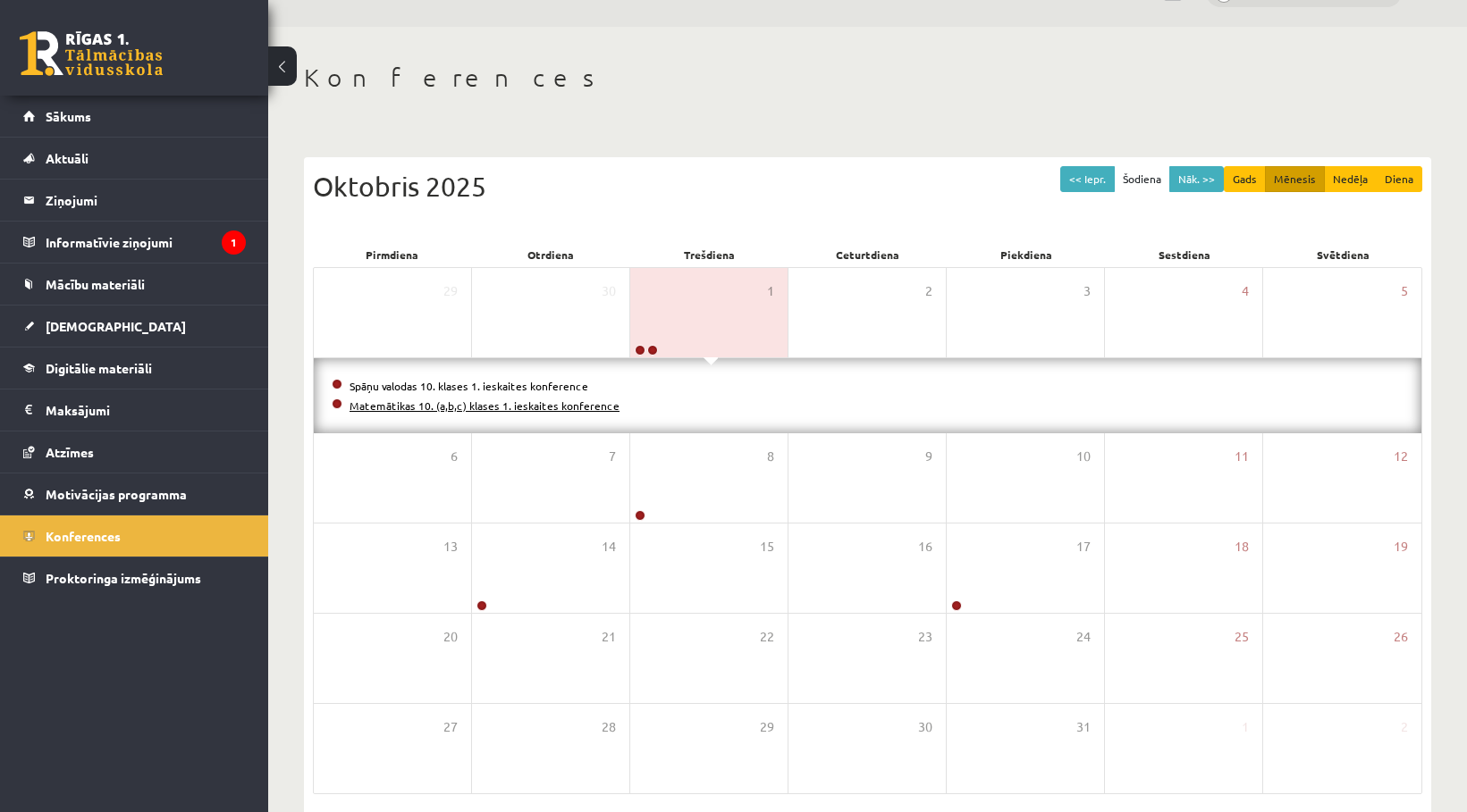
click at [479, 403] on link "Matemātikas 10. (a,b,c) klases 1. ieskaites konference" at bounding box center [484, 405] width 269 height 14
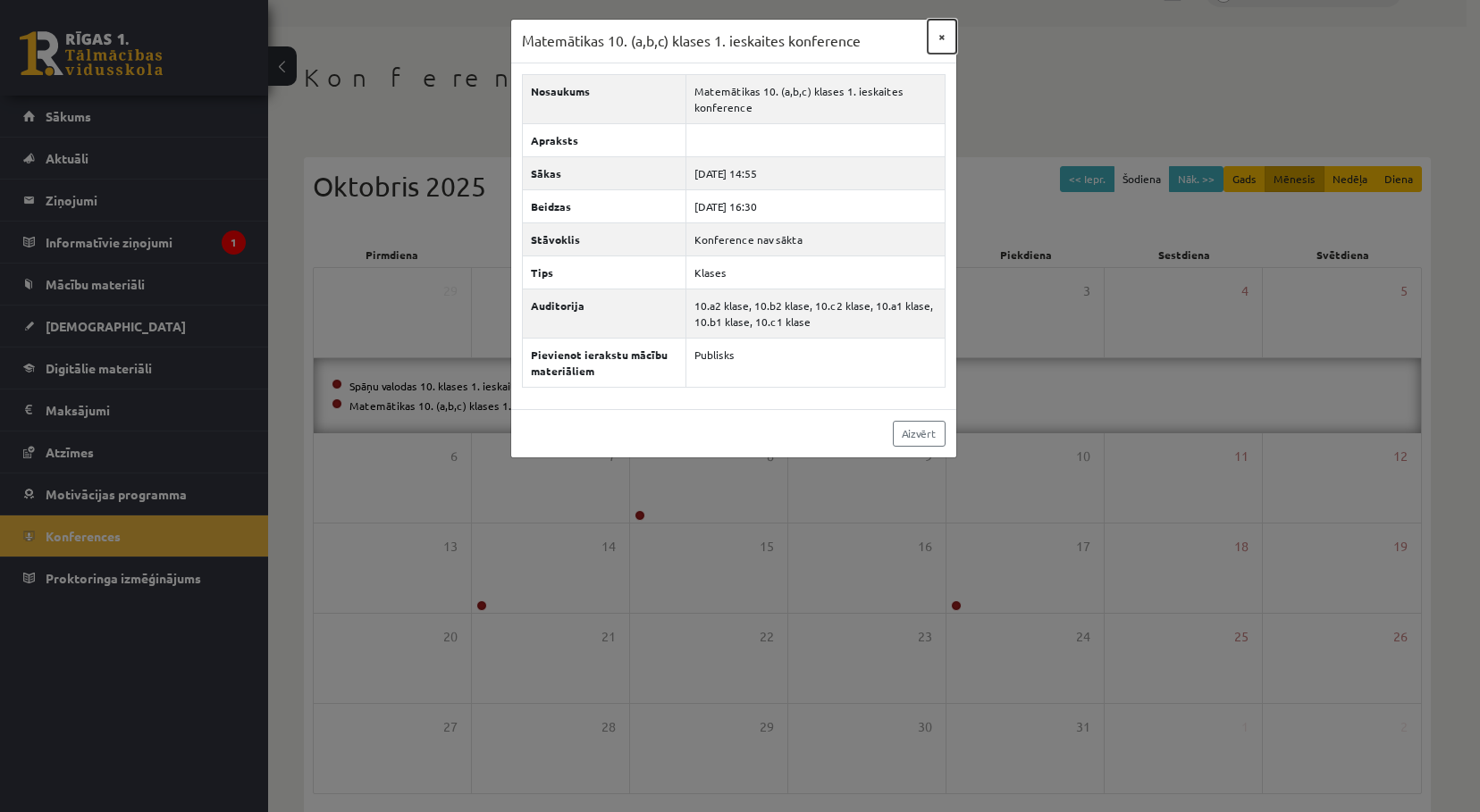
click at [944, 37] on button "×" at bounding box center [942, 37] width 29 height 34
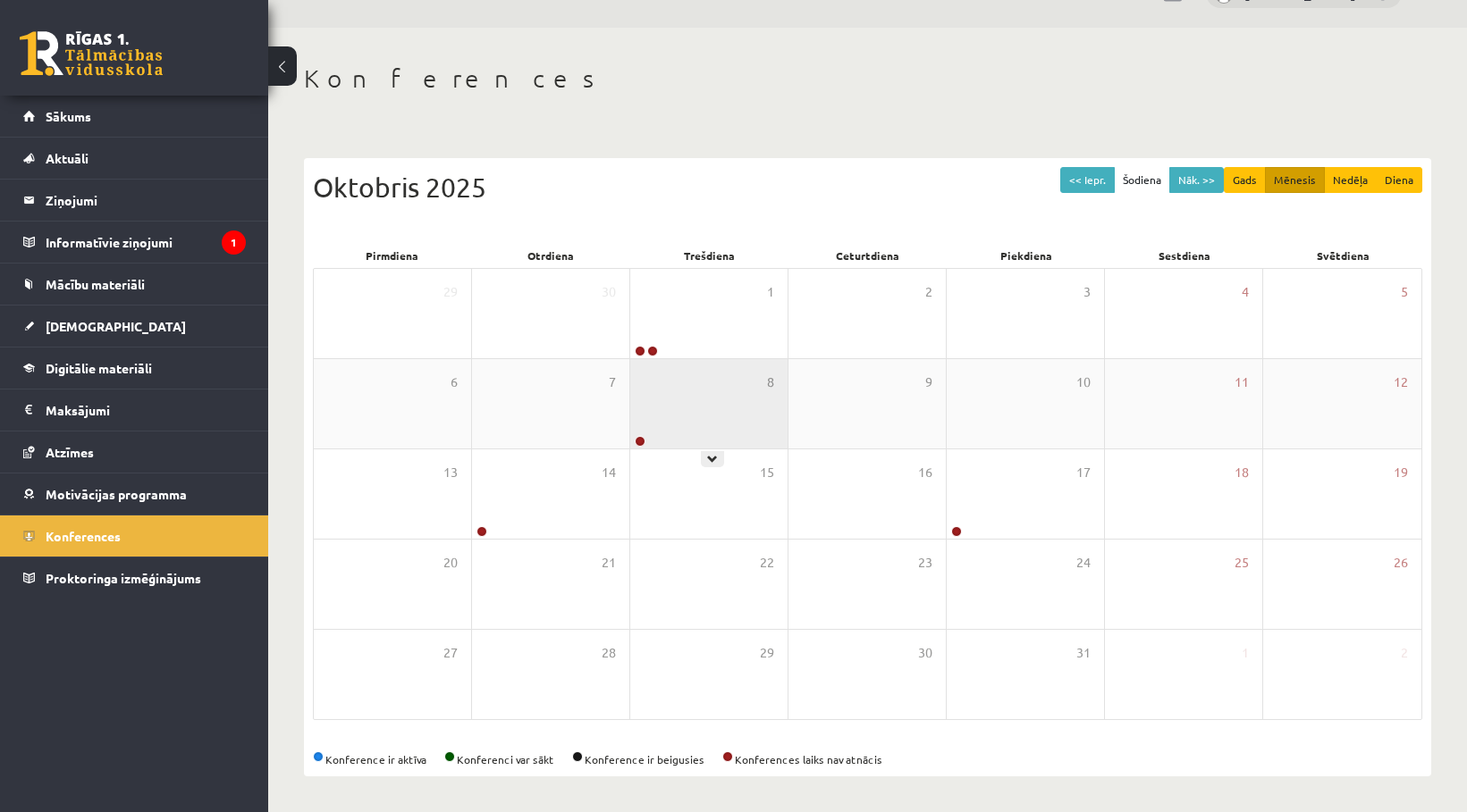
click at [690, 405] on div "8" at bounding box center [708, 404] width 157 height 89
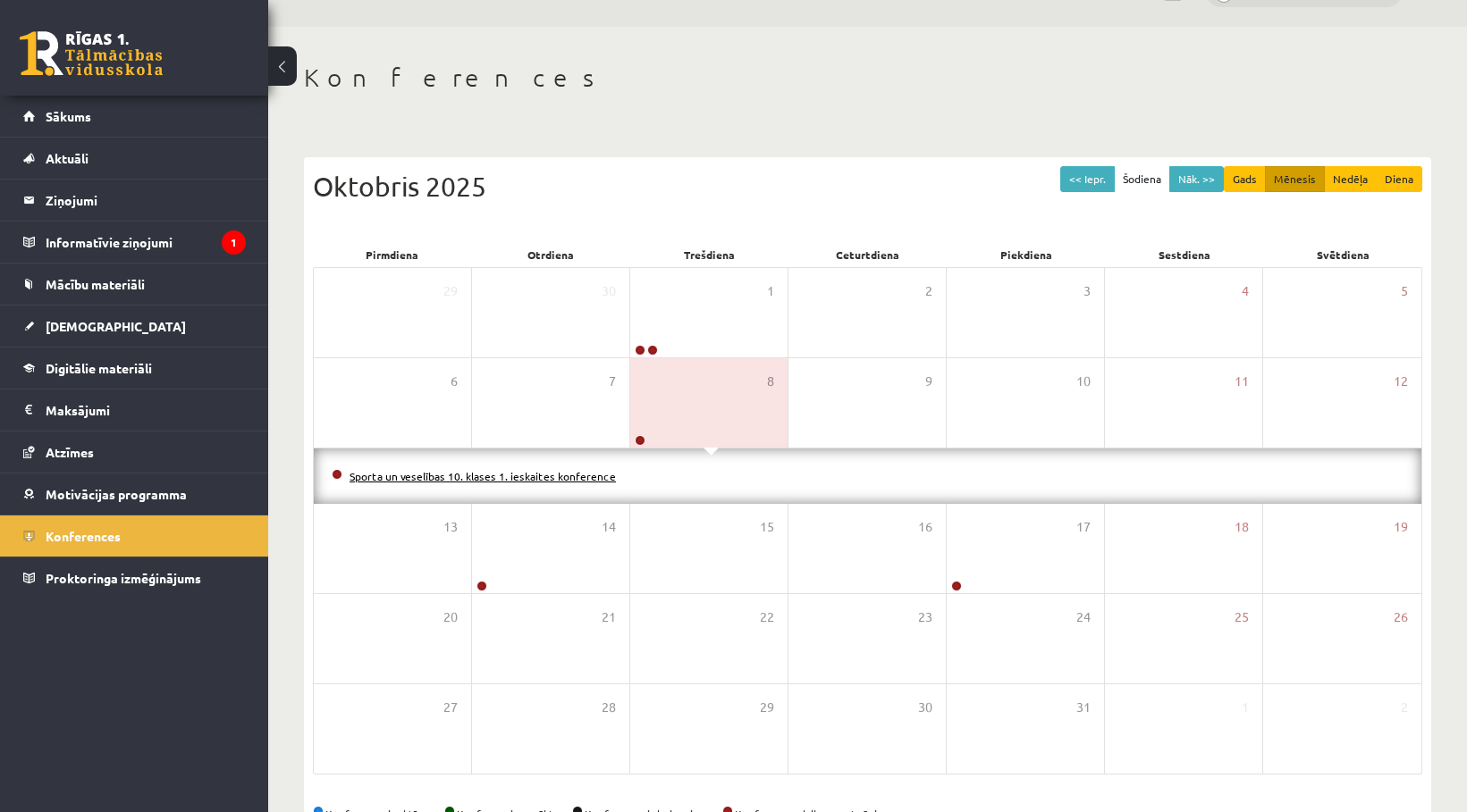
click at [596, 480] on link "Sporta un veselības 10. klases 1. ieskaites konference" at bounding box center [482, 476] width 266 height 14
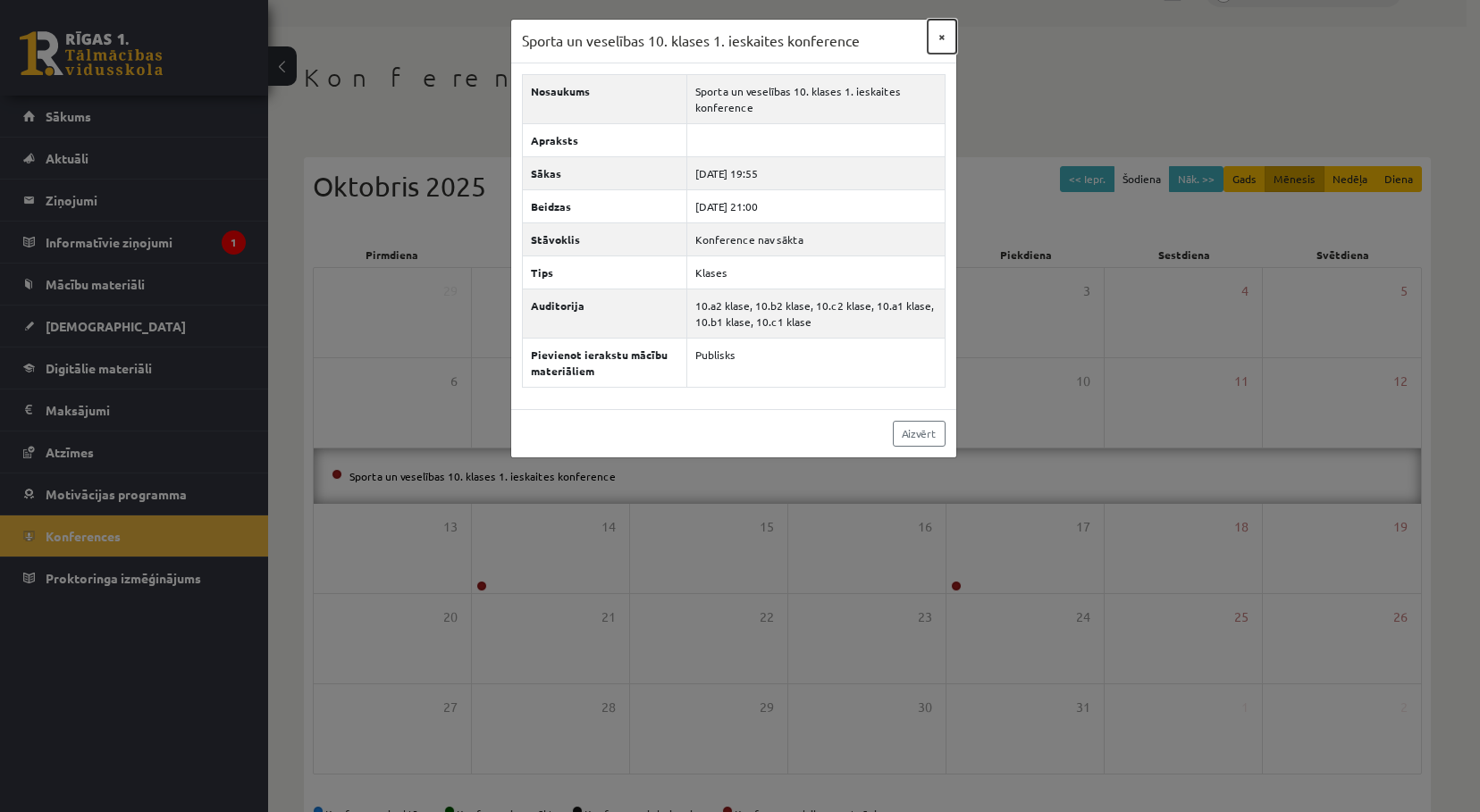
click at [943, 32] on button "×" at bounding box center [942, 37] width 29 height 34
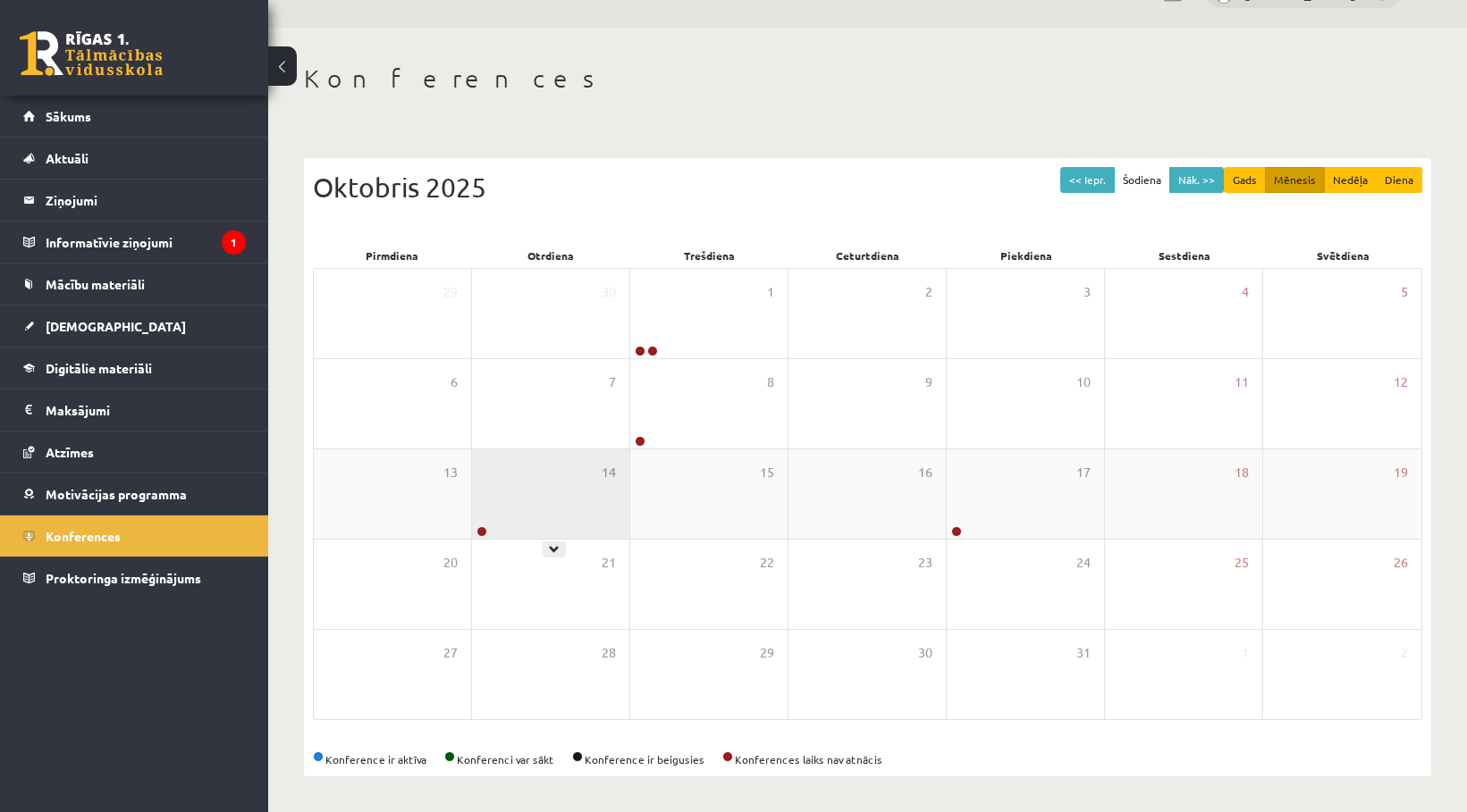
click at [563, 480] on div "14" at bounding box center [550, 494] width 157 height 89
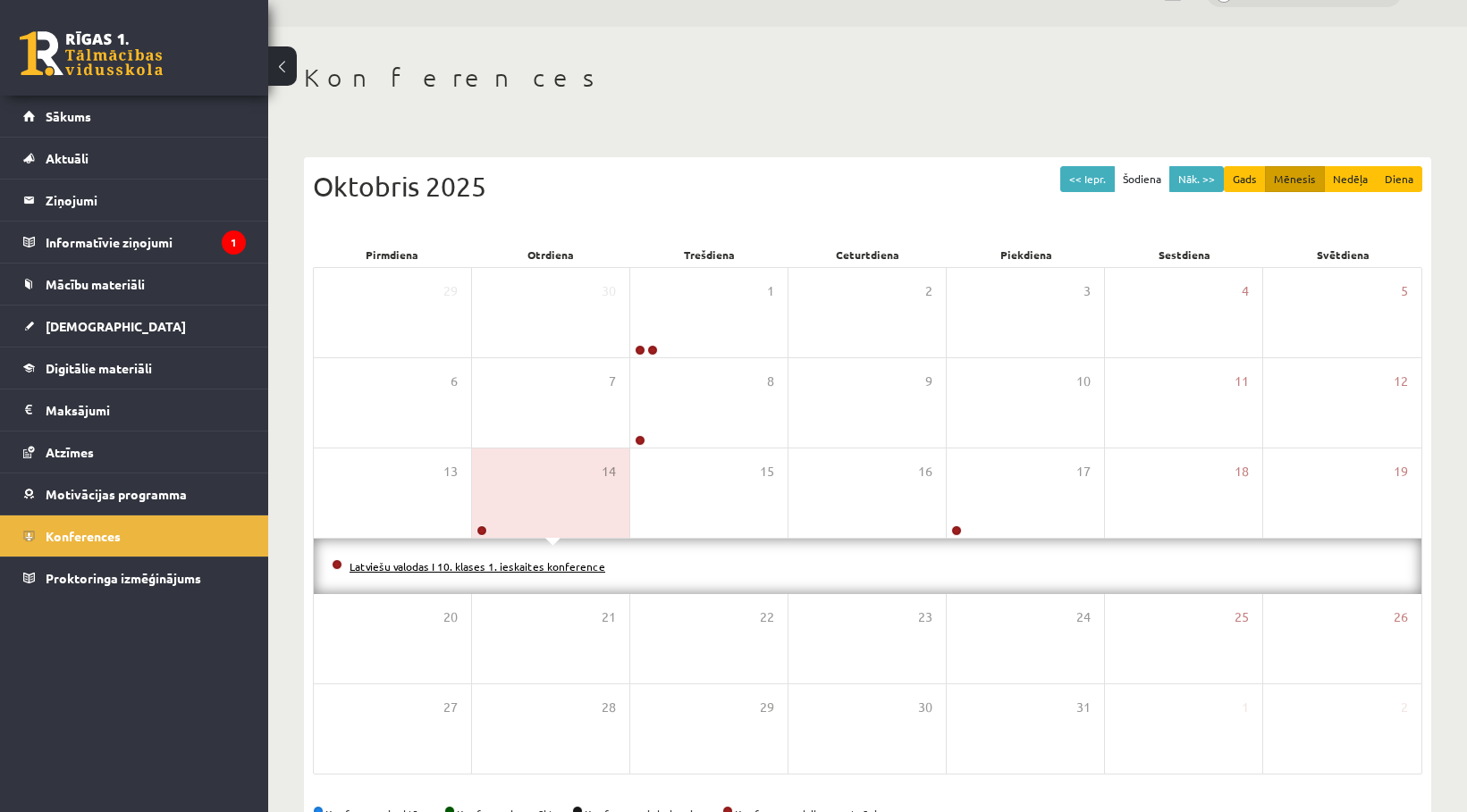
click at [510, 565] on link "Latviešu valodas I 10. klases 1. ieskaites konference" at bounding box center [477, 566] width 256 height 14
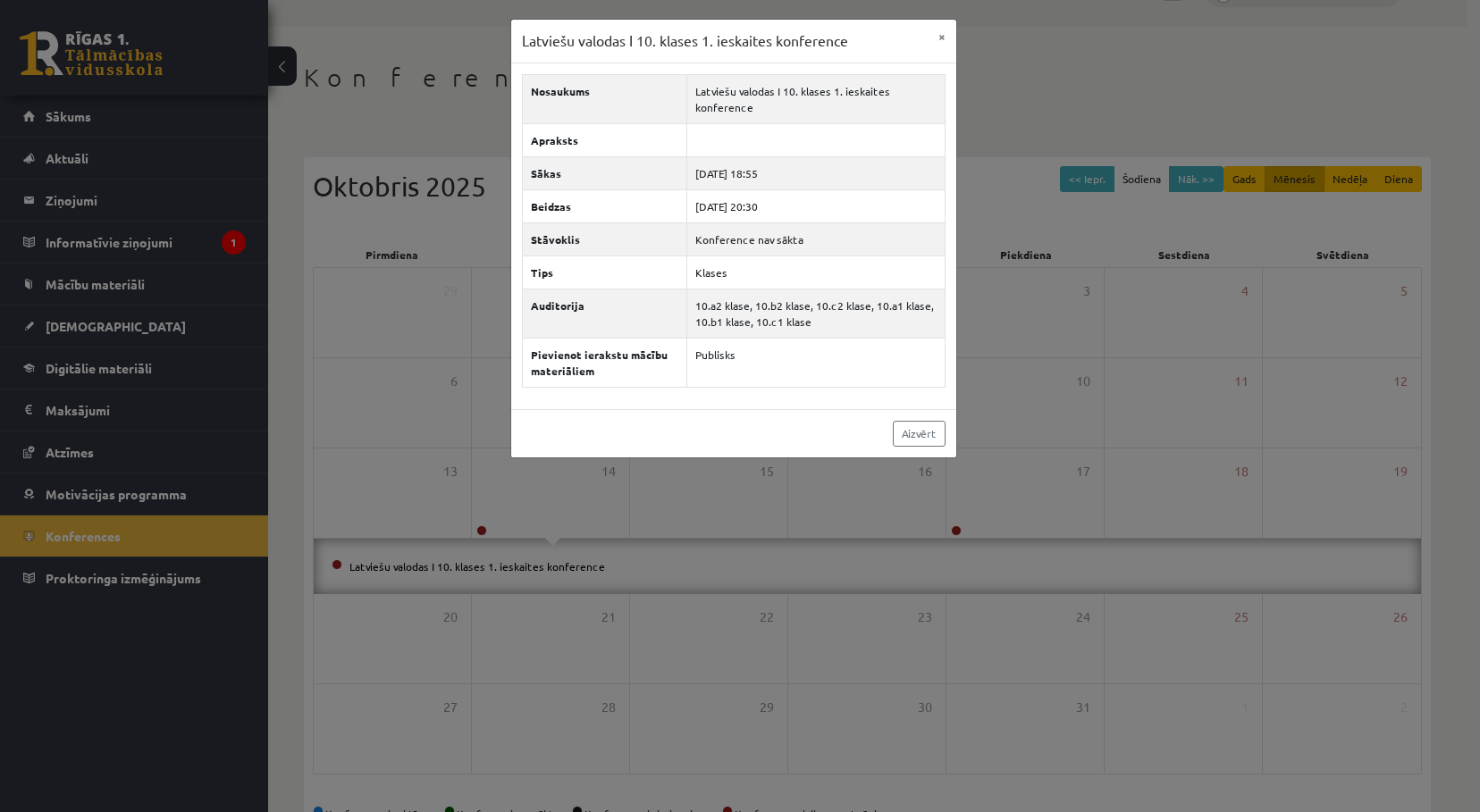
click at [956, 30] on div "Latviešu valodas I 10. klases 1. [DEMOGRAPHIC_DATA] konference × Nosaukums Latv…" at bounding box center [733, 239] width 447 height 440
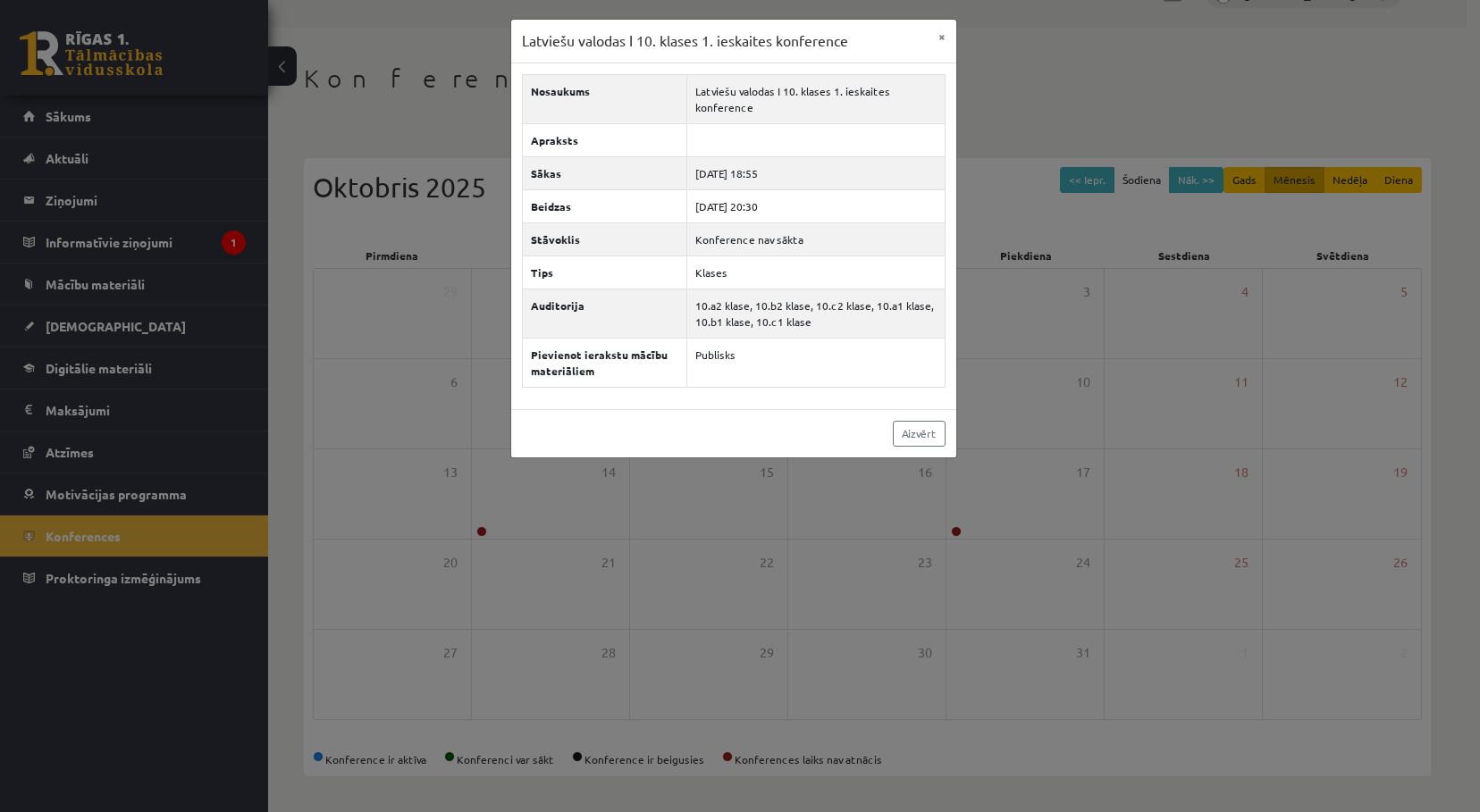
click at [973, 489] on div "Latviešu valodas I 10. klases 1. [DEMOGRAPHIC_DATA] konference × Nosaukums Latv…" at bounding box center [740, 406] width 1480 height 812
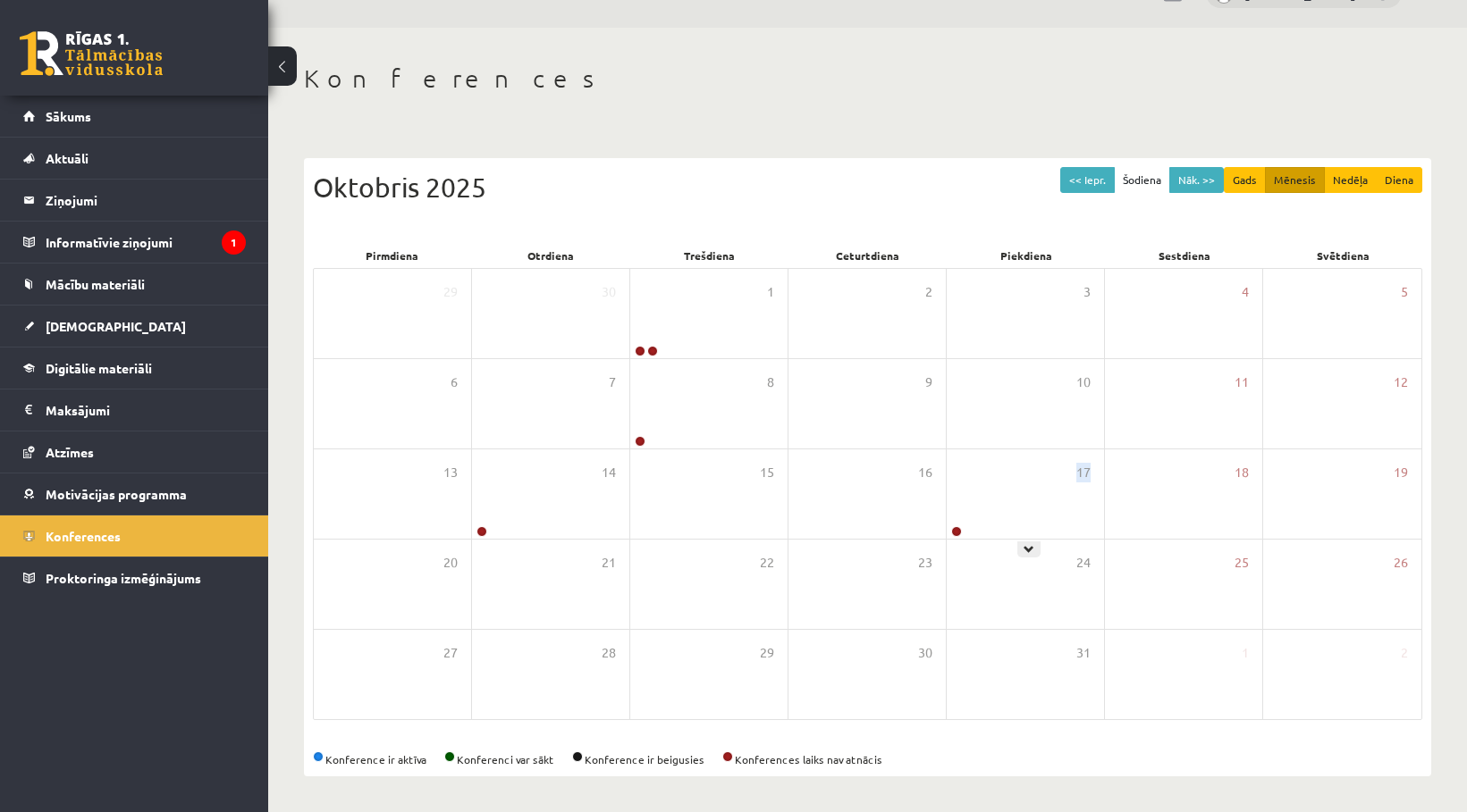
click at [973, 489] on div "17" at bounding box center [1025, 494] width 157 height 89
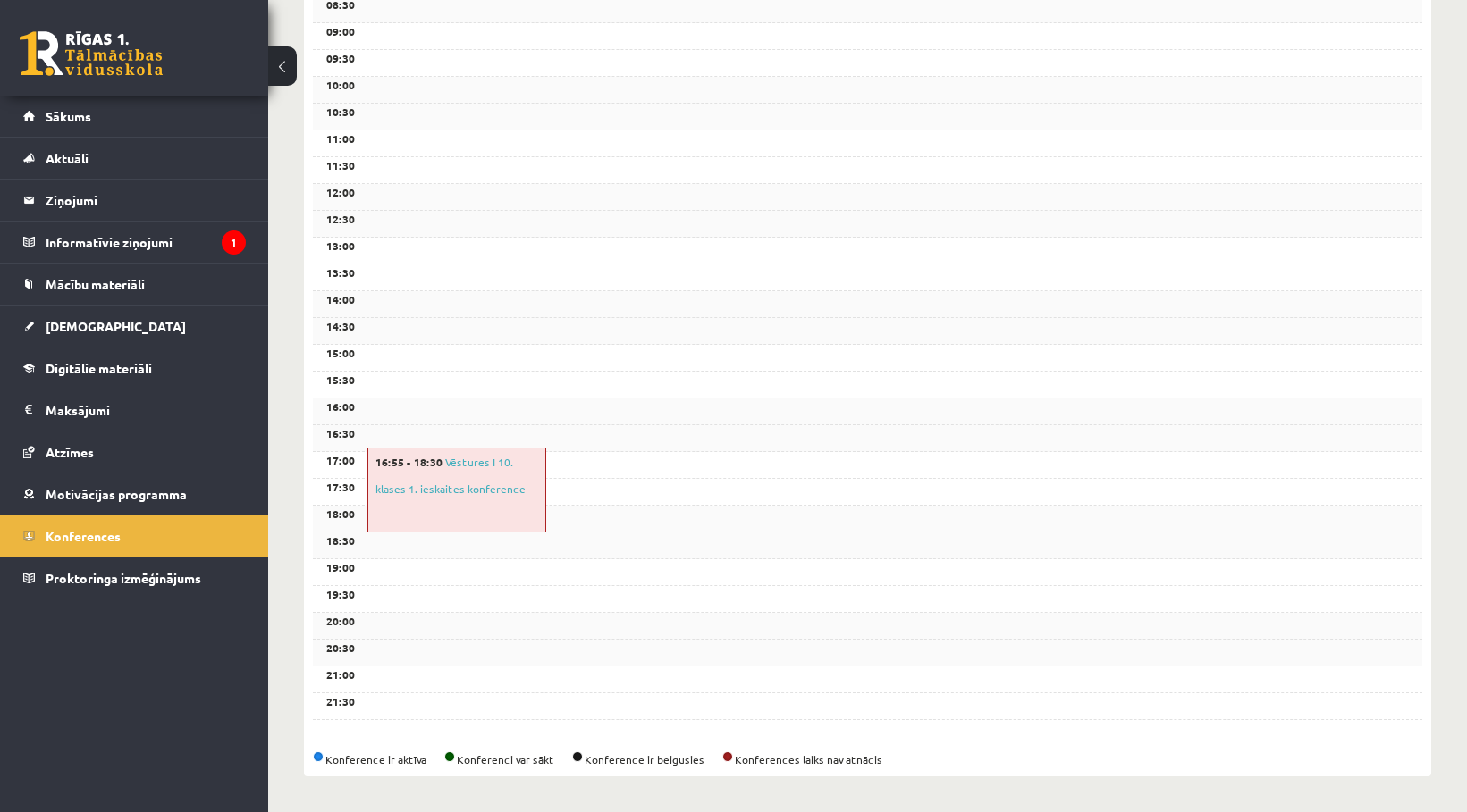
scroll to position [448, 0]
click at [420, 487] on link "Vēstures I 10. klases 1. ieskaites konference" at bounding box center [451, 475] width 151 height 42
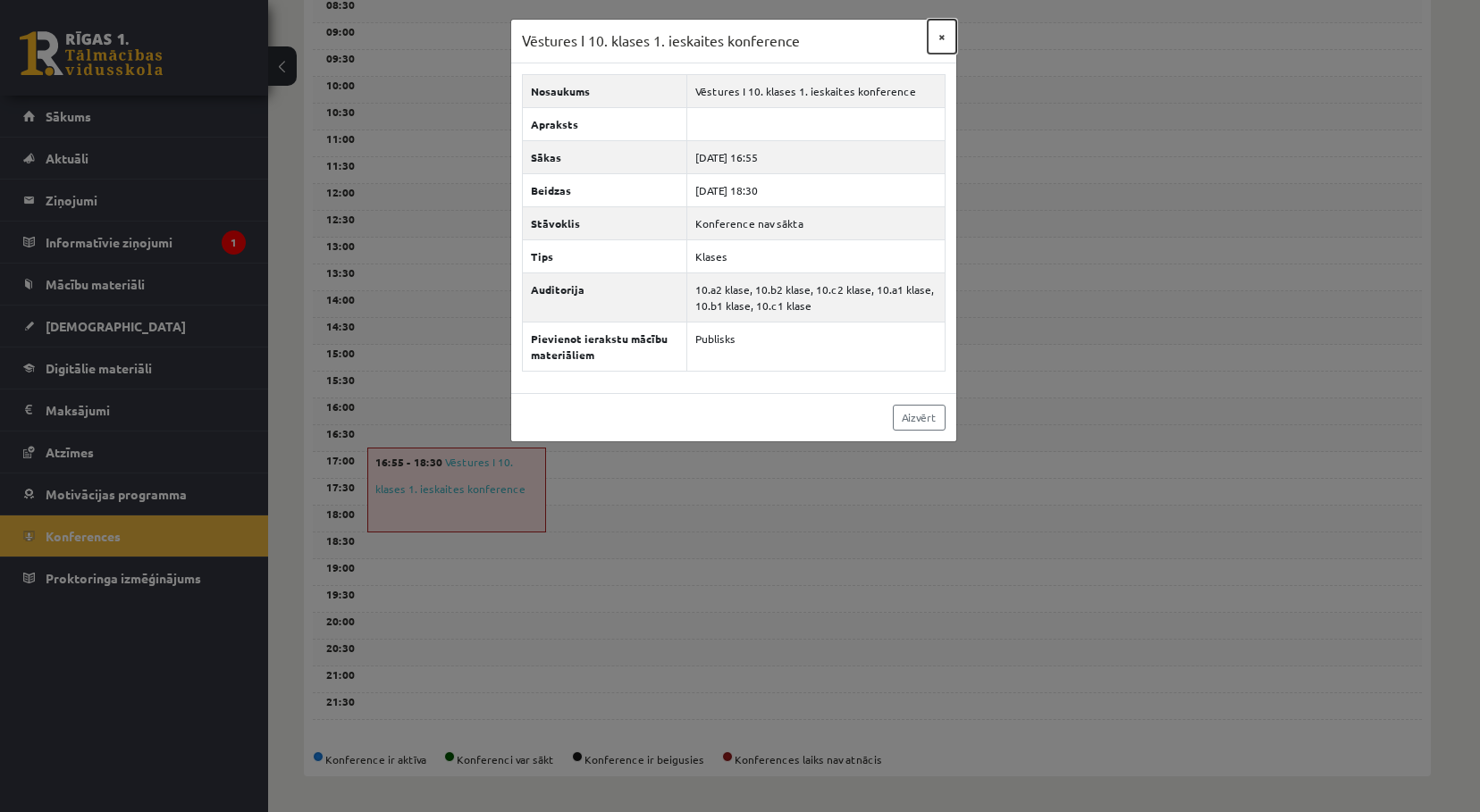
click at [947, 40] on button "×" at bounding box center [942, 37] width 29 height 34
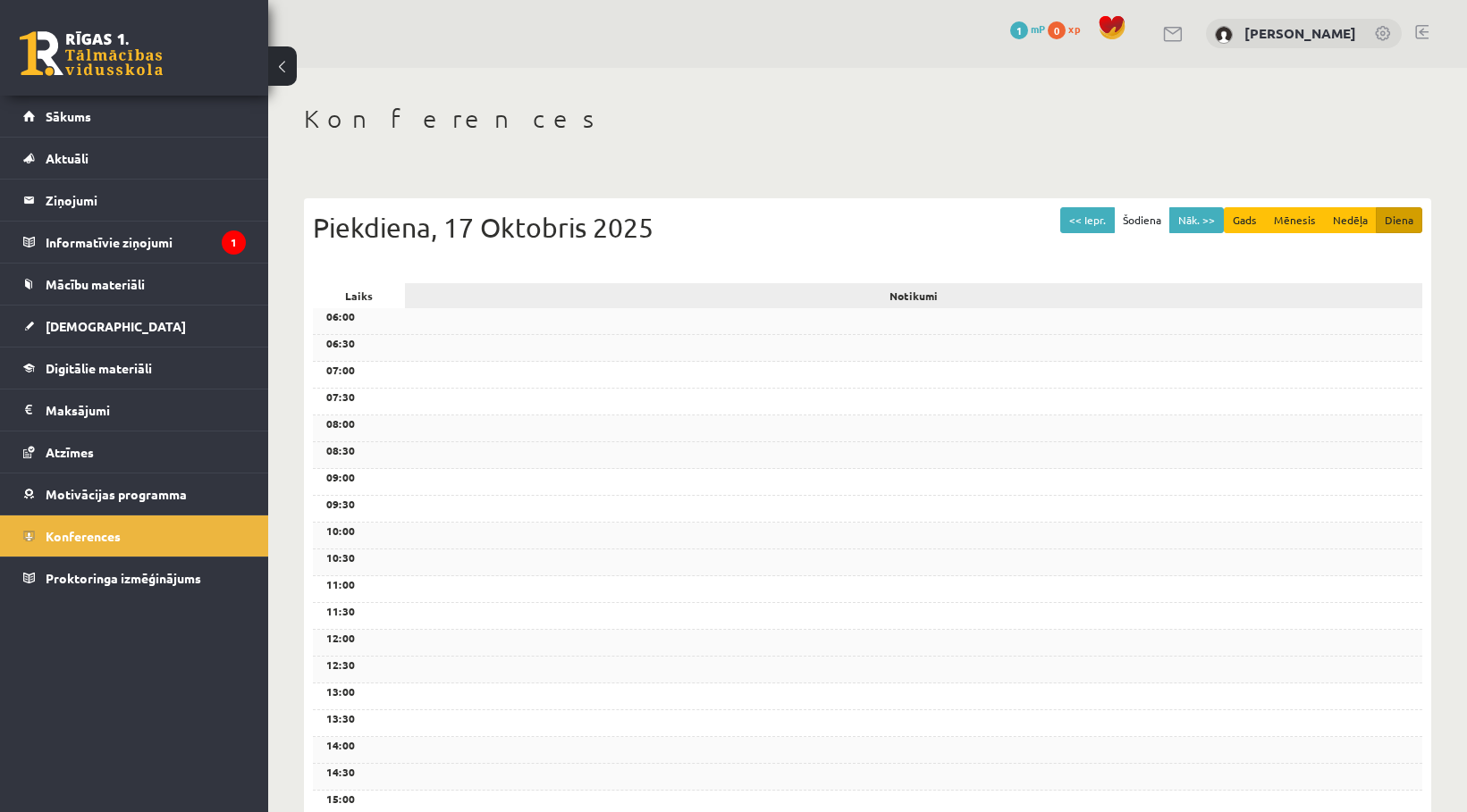
scroll to position [0, 0]
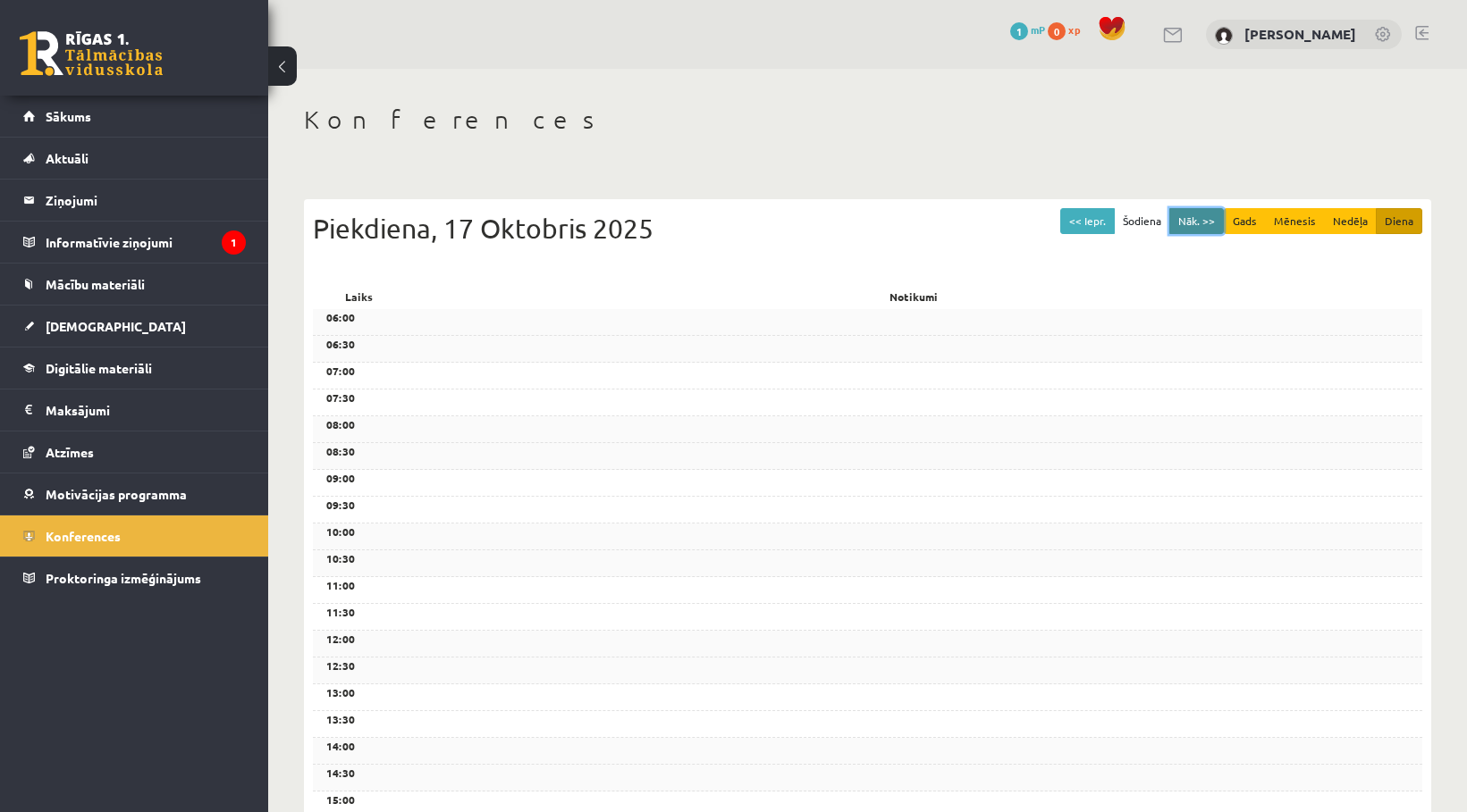
click at [1209, 233] on button "Nāk. >>" at bounding box center [1196, 221] width 54 height 26
click at [1060, 405] on div "07:30" at bounding box center [868, 402] width 1109 height 27
click at [1132, 229] on button "Šodiena" at bounding box center [1141, 221] width 56 height 26
click at [1137, 219] on button "Šodiena" at bounding box center [1141, 221] width 56 height 26
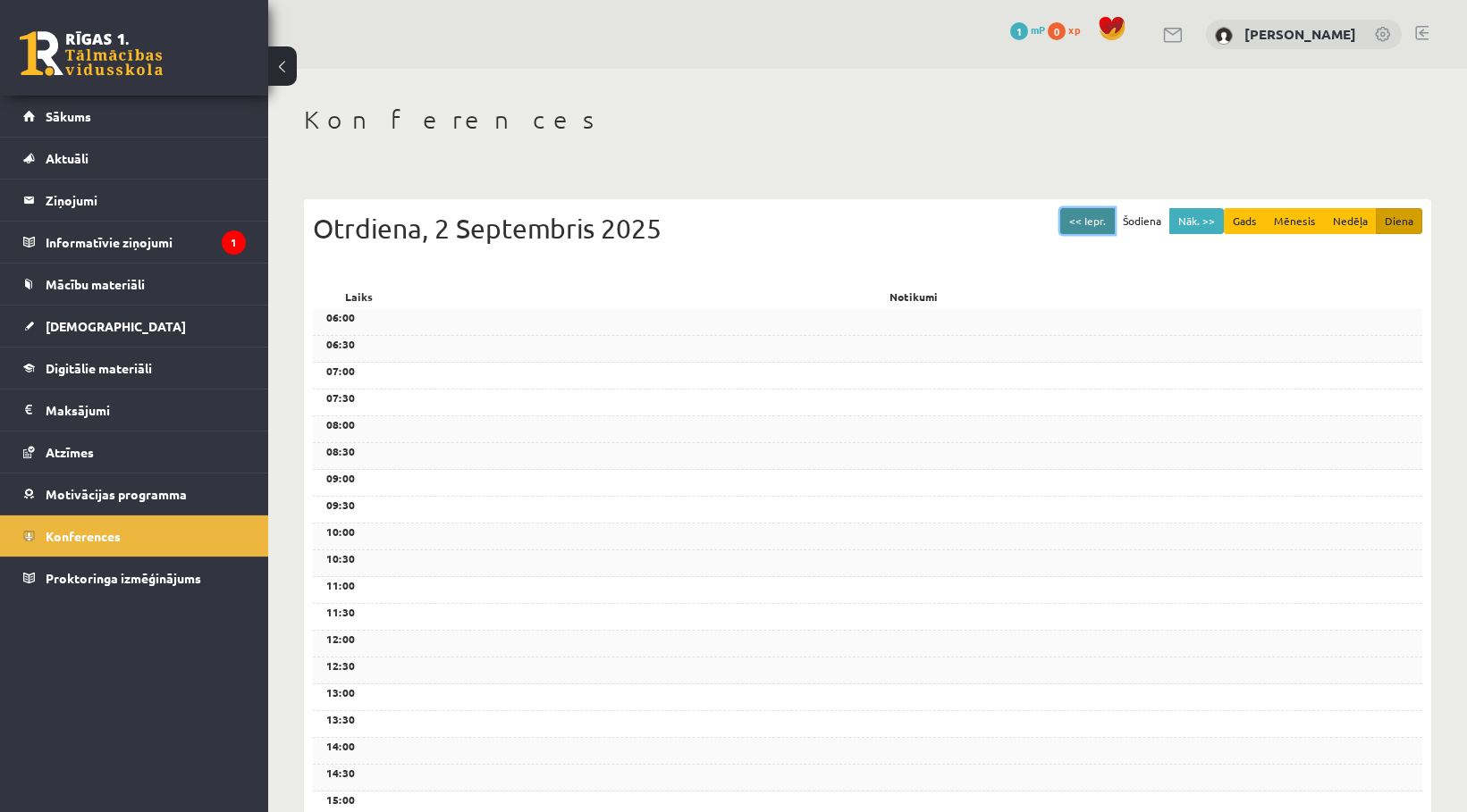
click at [1094, 221] on button "<< Iepr." at bounding box center [1087, 221] width 54 height 26
click at [758, 229] on div "Svētdiena, 31 Augusts 2025" at bounding box center [868, 228] width 1109 height 41
drag, startPoint x: 693, startPoint y: 255, endPoint x: 675, endPoint y: 263, distance: 19.7
click at [690, 256] on div "<< Iepr. Šodiena Nāk. >> Gads Mēnesis [PERSON_NAME] Svētdiena, 31 Augusts 2025" at bounding box center [868, 246] width 1109 height 76
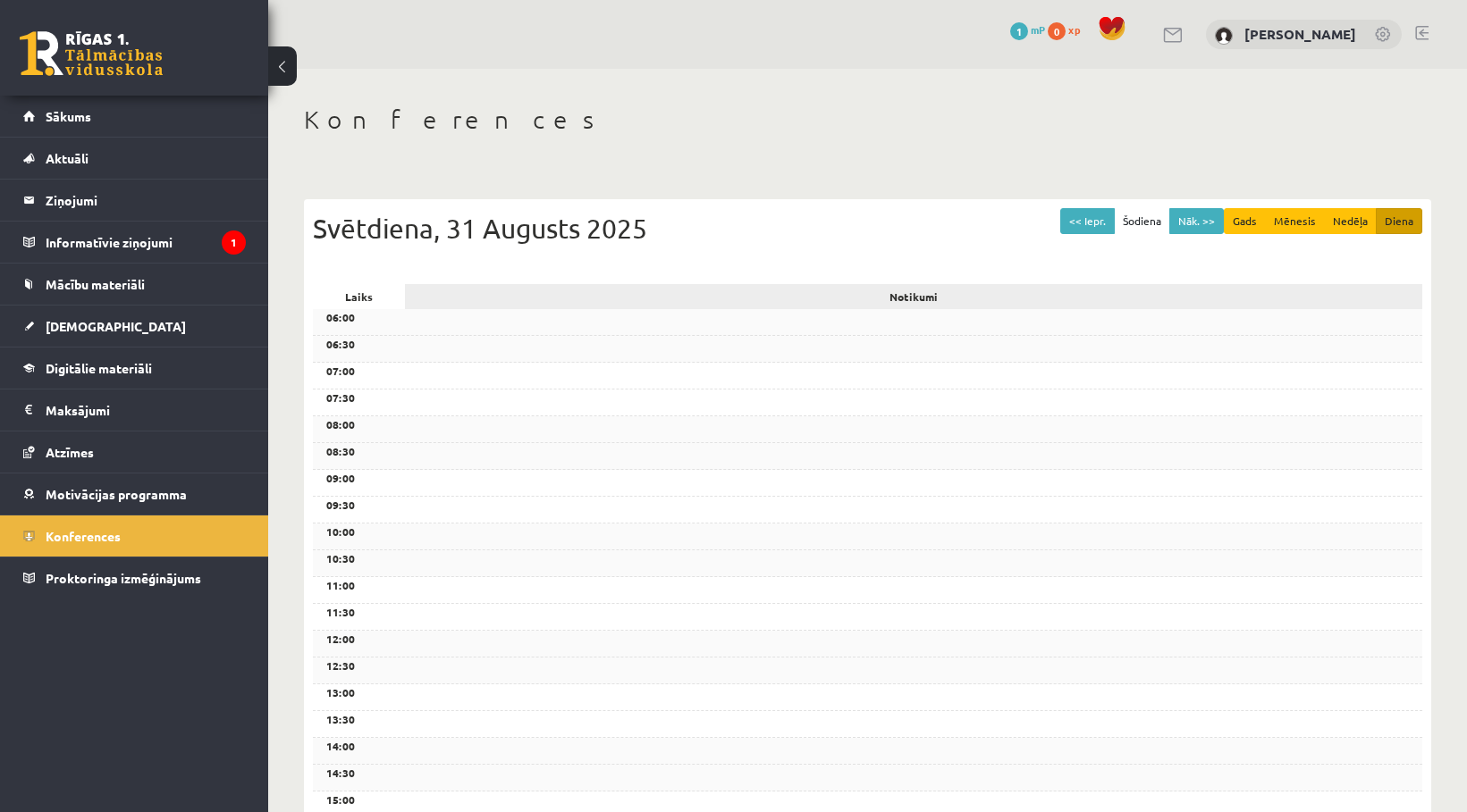
click at [589, 299] on div "Notikumi" at bounding box center [913, 296] width 1017 height 25
click at [590, 394] on div "06:00 06:30 07:00 07:30 08:00 08:30 09:00 09:30 10:00 10:30 11:00 11:30 12:00 1…" at bounding box center [868, 738] width 1109 height 858
drag, startPoint x: 594, startPoint y: 453, endPoint x: 596, endPoint y: 464, distance: 11.2
click at [596, 464] on div "08:30" at bounding box center [868, 457] width 1109 height 27
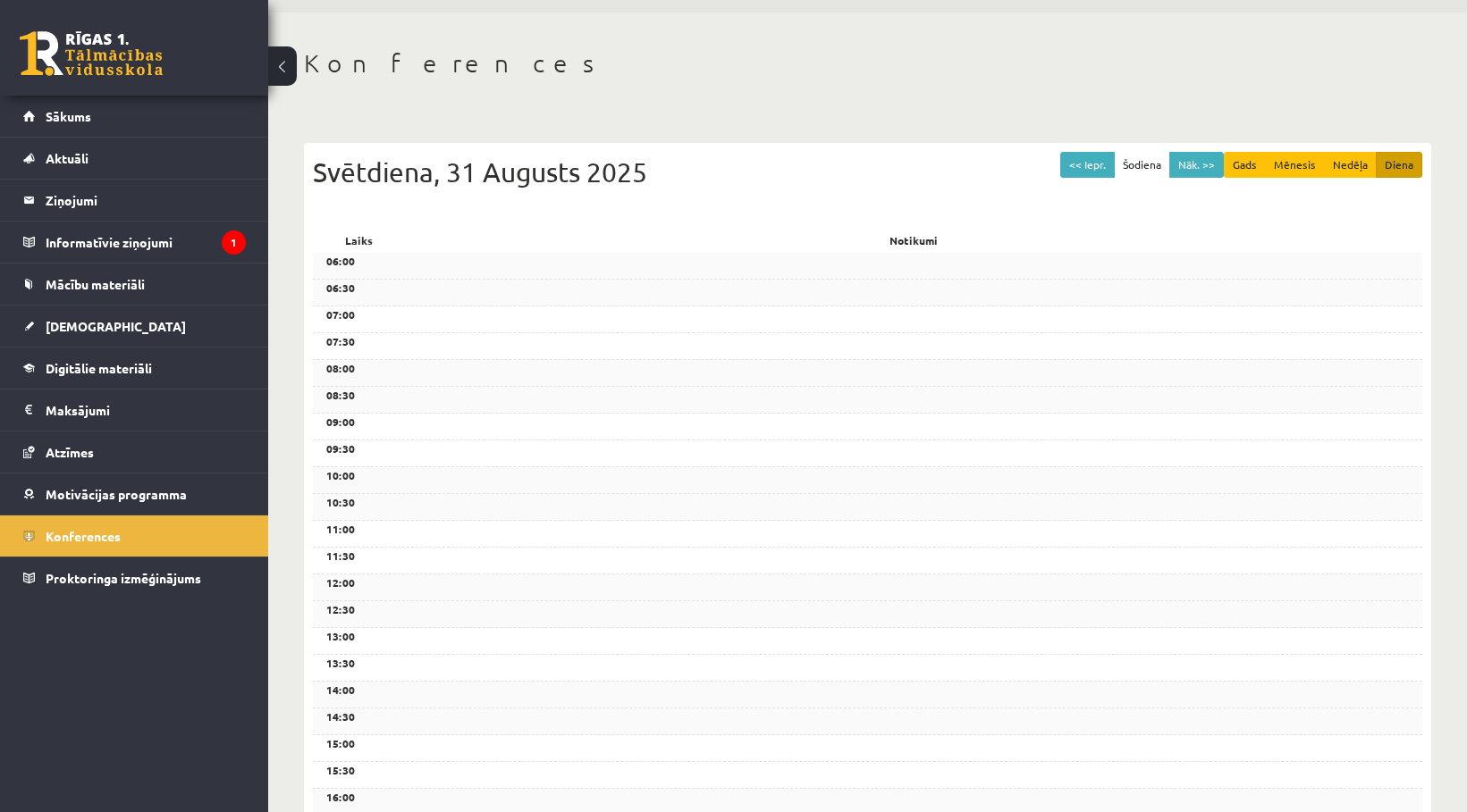
scroll to position [1, 0]
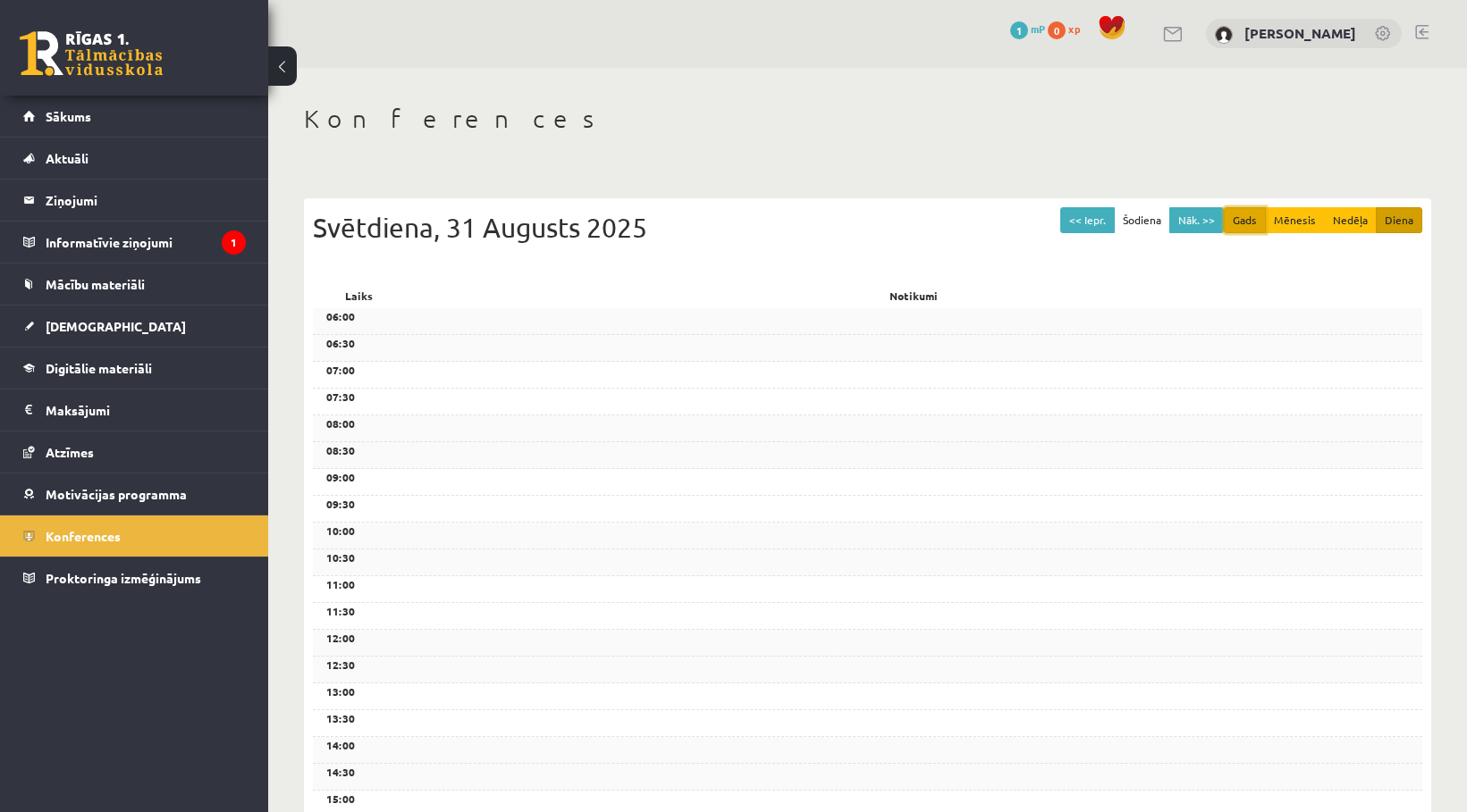
click at [1247, 215] on button "Gads" at bounding box center [1244, 220] width 42 height 26
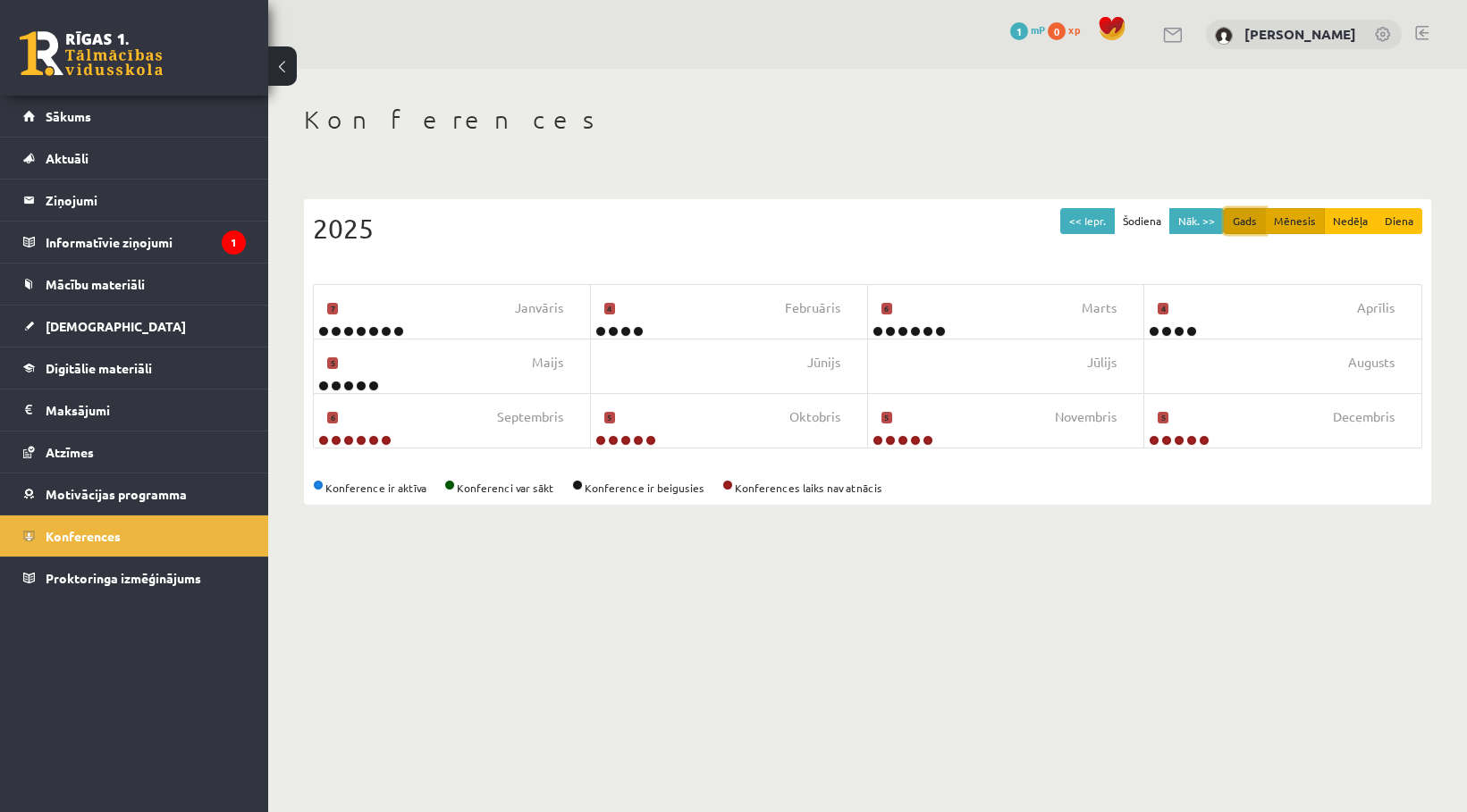
scroll to position [0, 0]
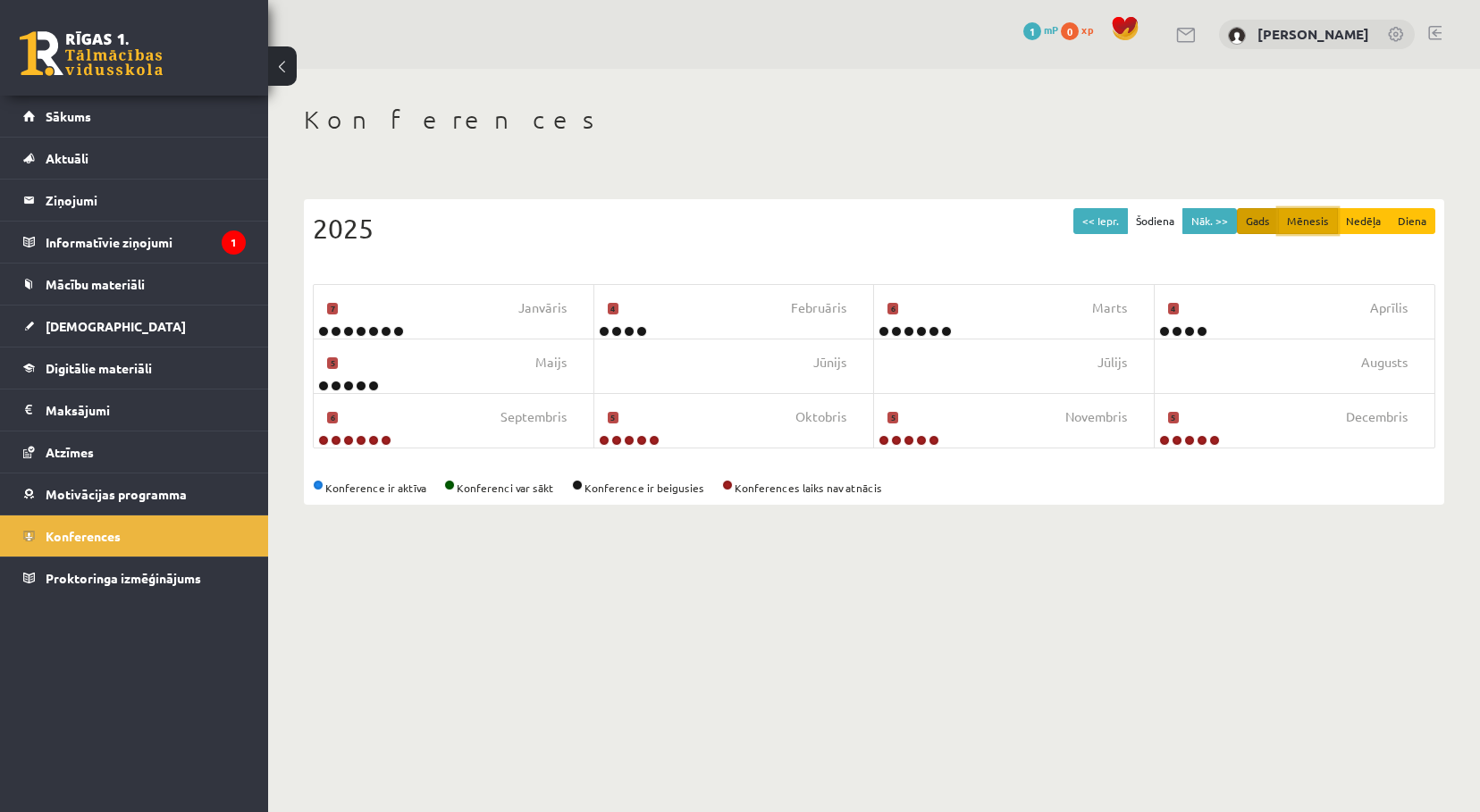
click at [1313, 226] on button "Mēnesis" at bounding box center [1308, 221] width 59 height 26
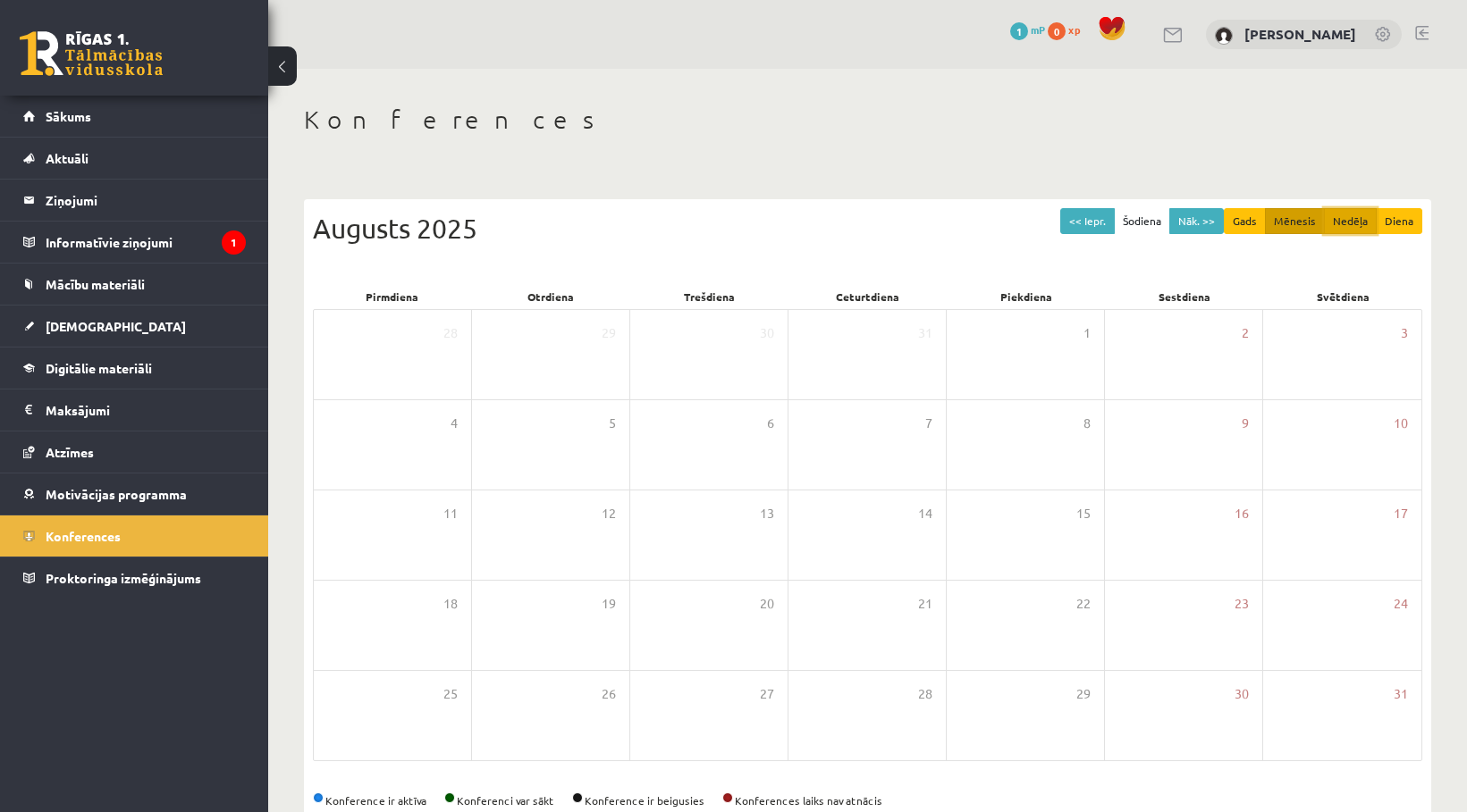
click at [1349, 230] on button "Nedēļa" at bounding box center [1349, 221] width 52 height 26
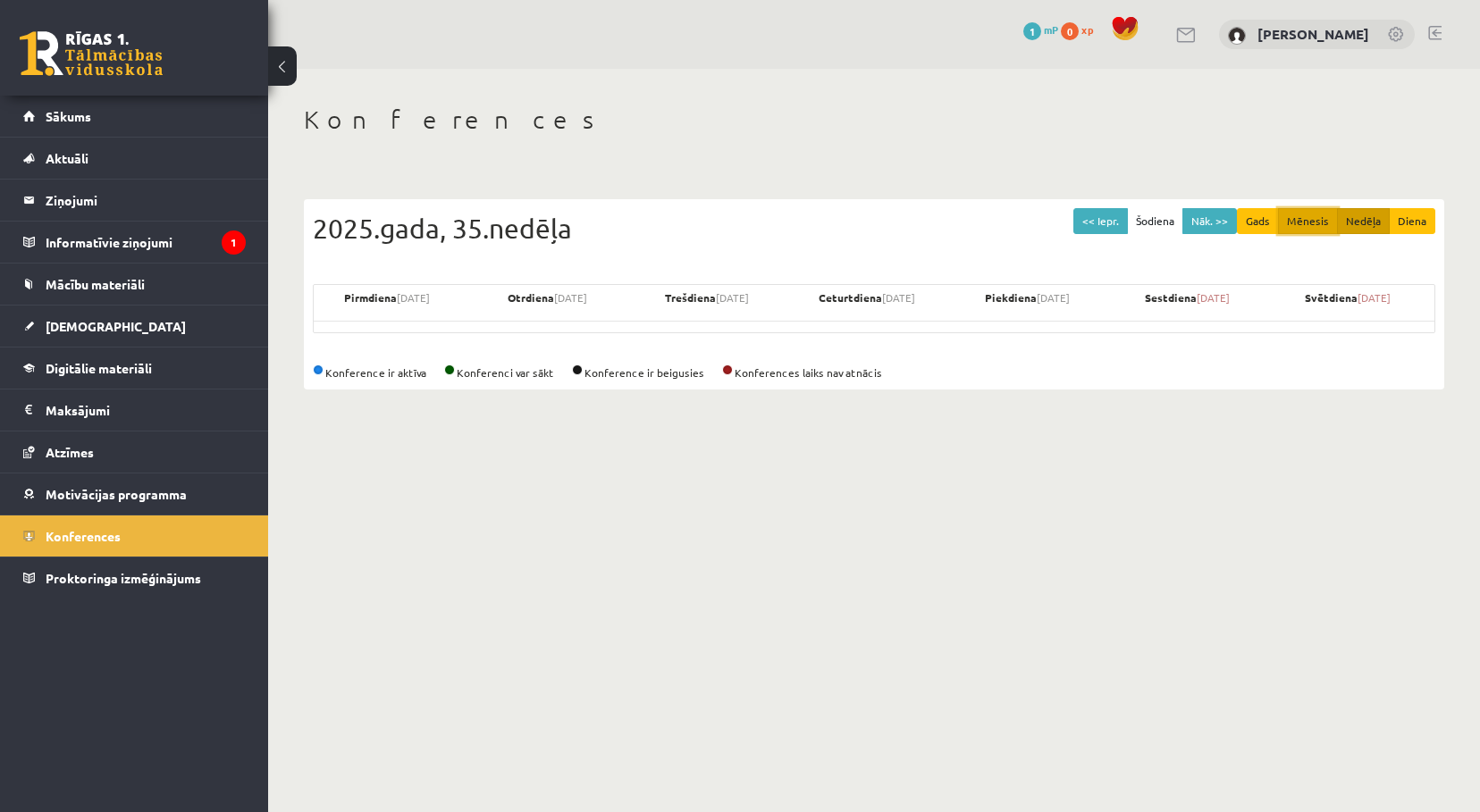
click at [1319, 222] on button "Mēnesis" at bounding box center [1308, 221] width 59 height 26
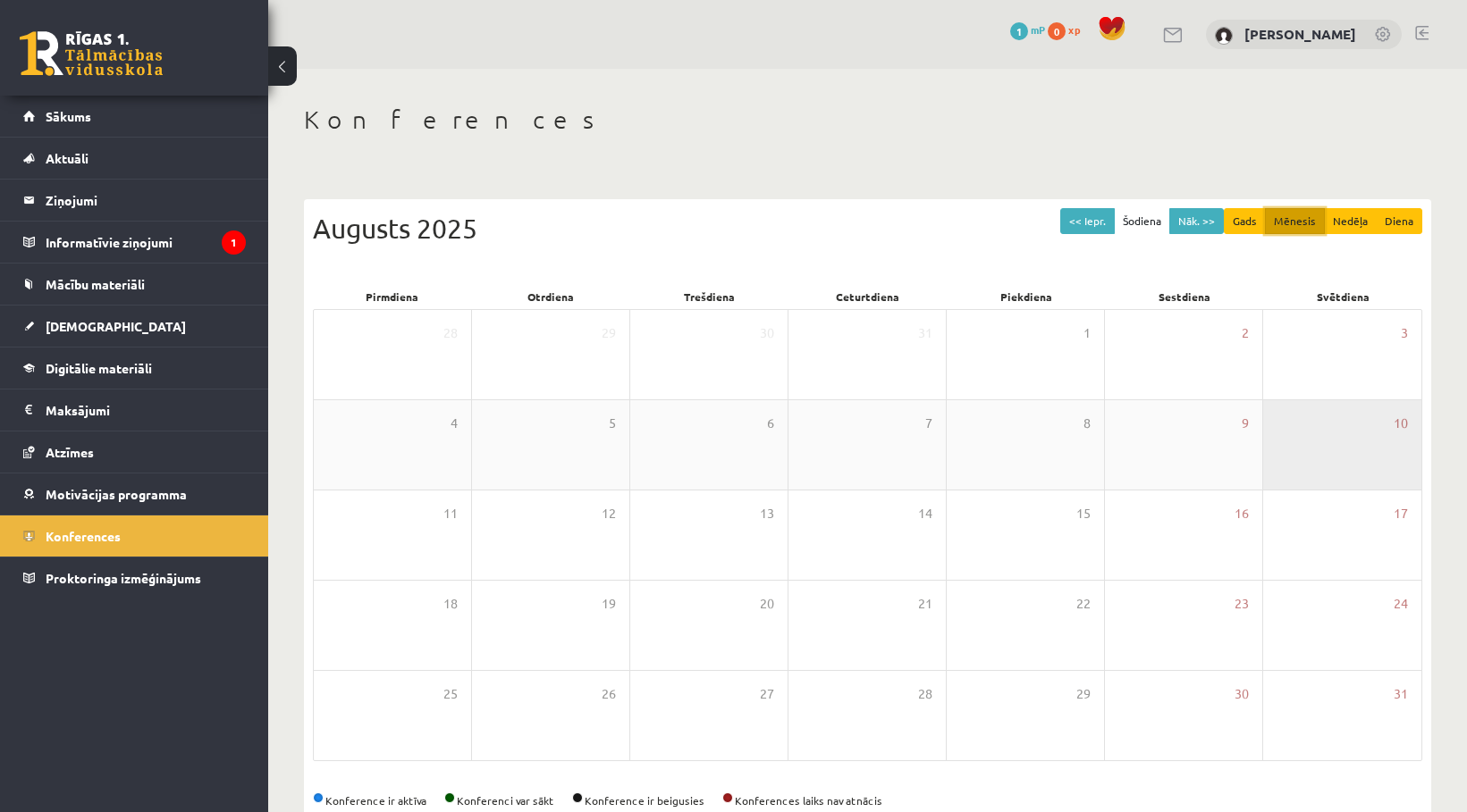
scroll to position [42, 0]
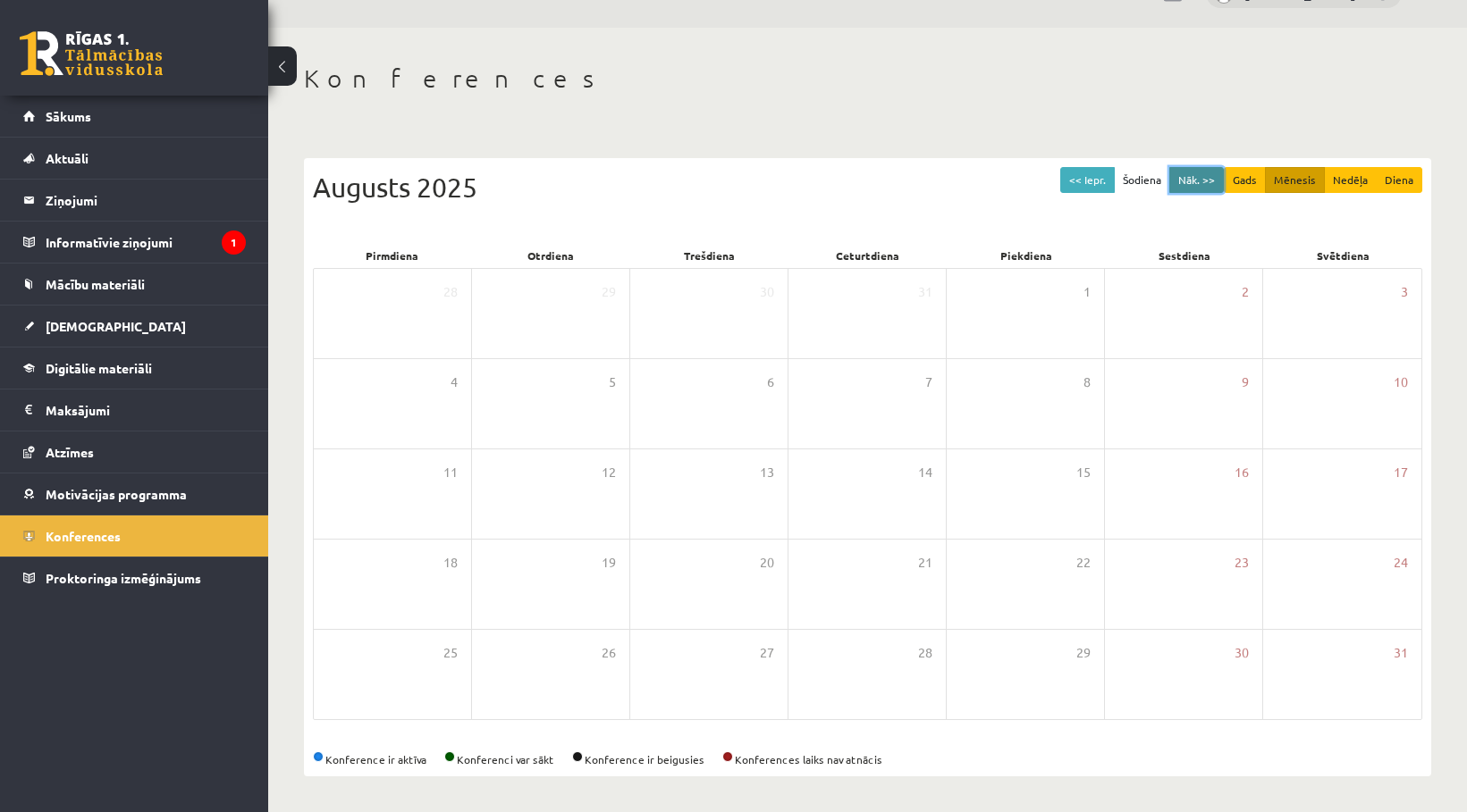
click at [1205, 181] on button "Nāk. >>" at bounding box center [1196, 180] width 54 height 26
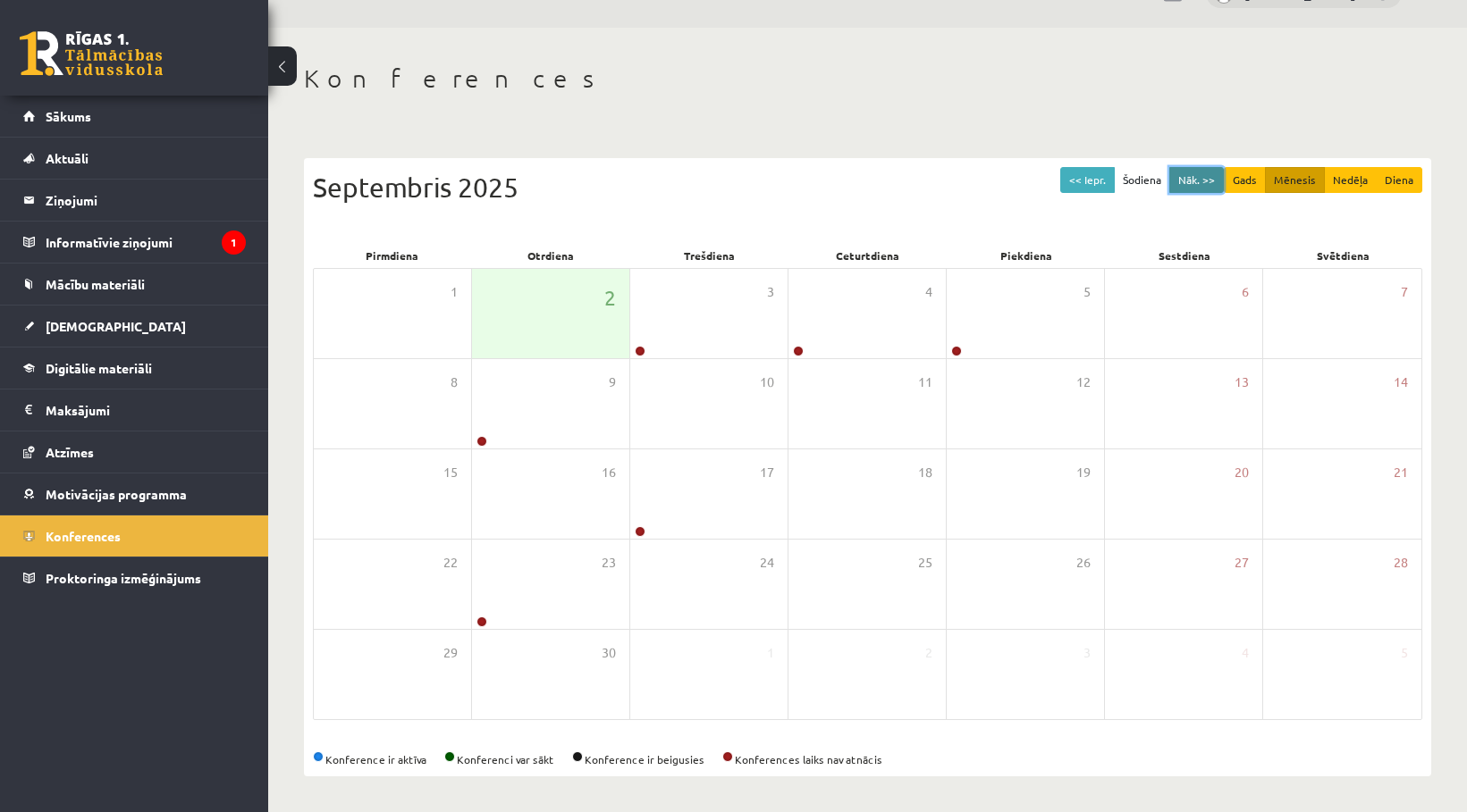
click at [1205, 181] on button "Nāk. >>" at bounding box center [1196, 180] width 54 height 26
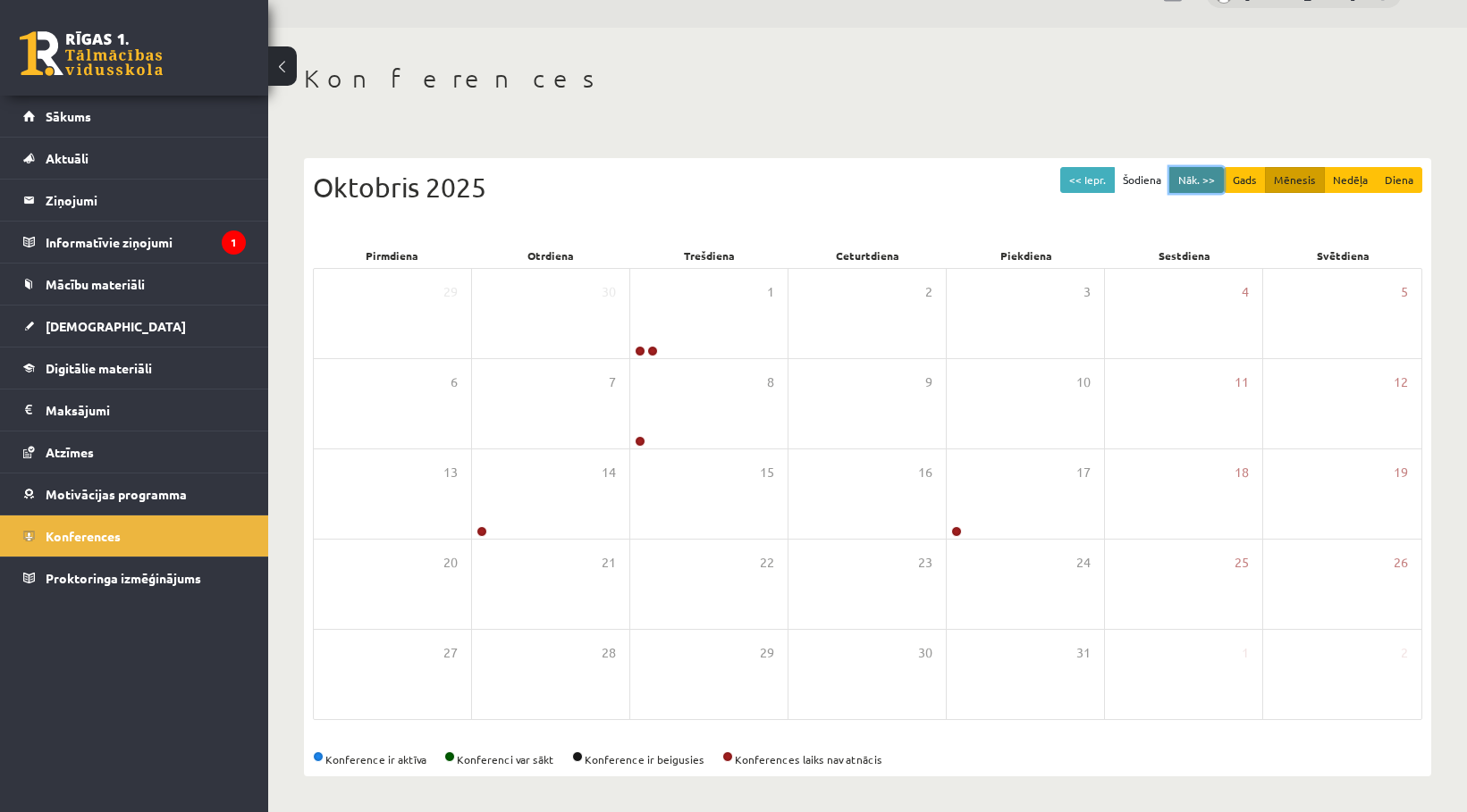
click at [1205, 181] on button "Nāk. >>" at bounding box center [1196, 180] width 54 height 26
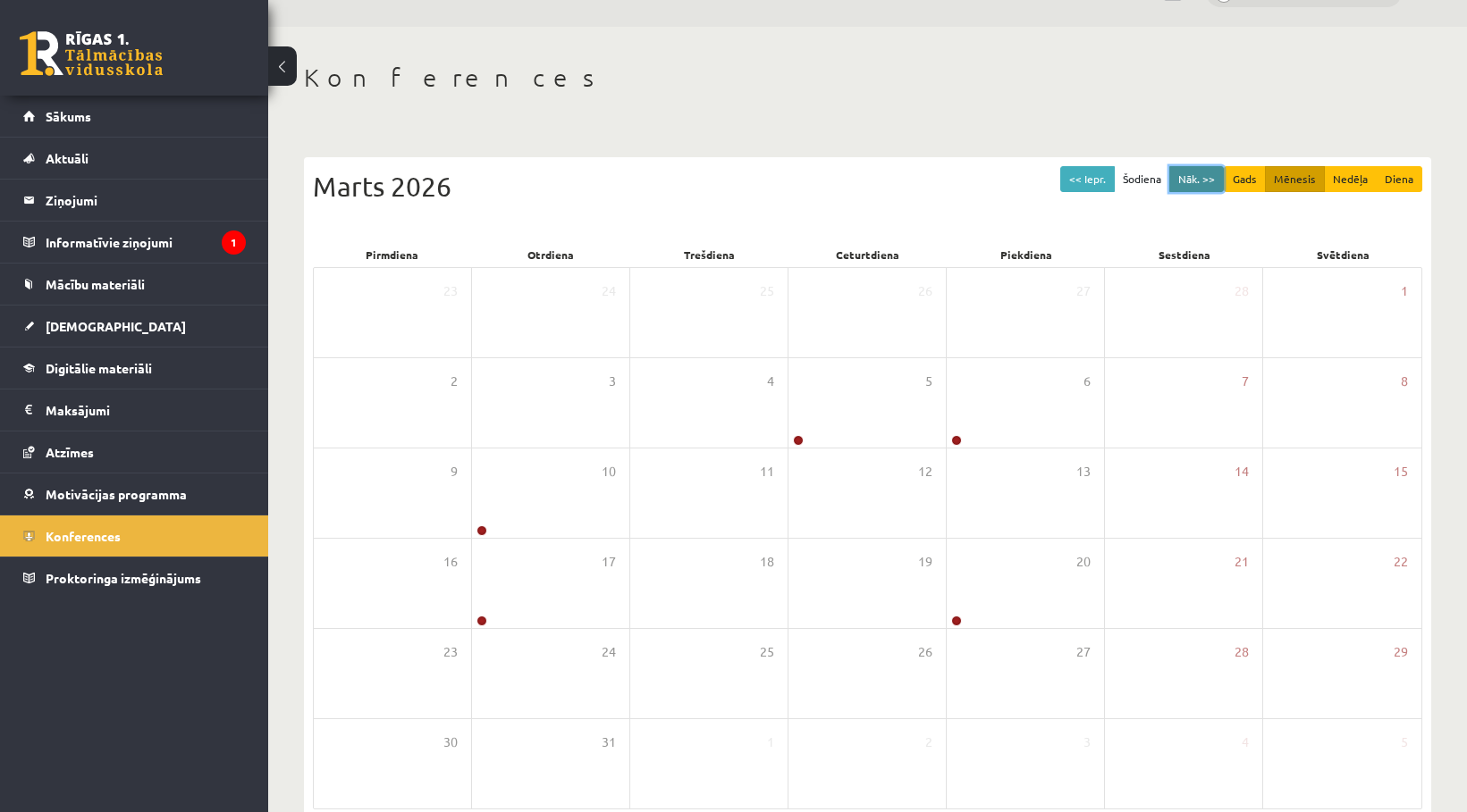
click at [1205, 181] on button "Nāk. >>" at bounding box center [1196, 179] width 54 height 26
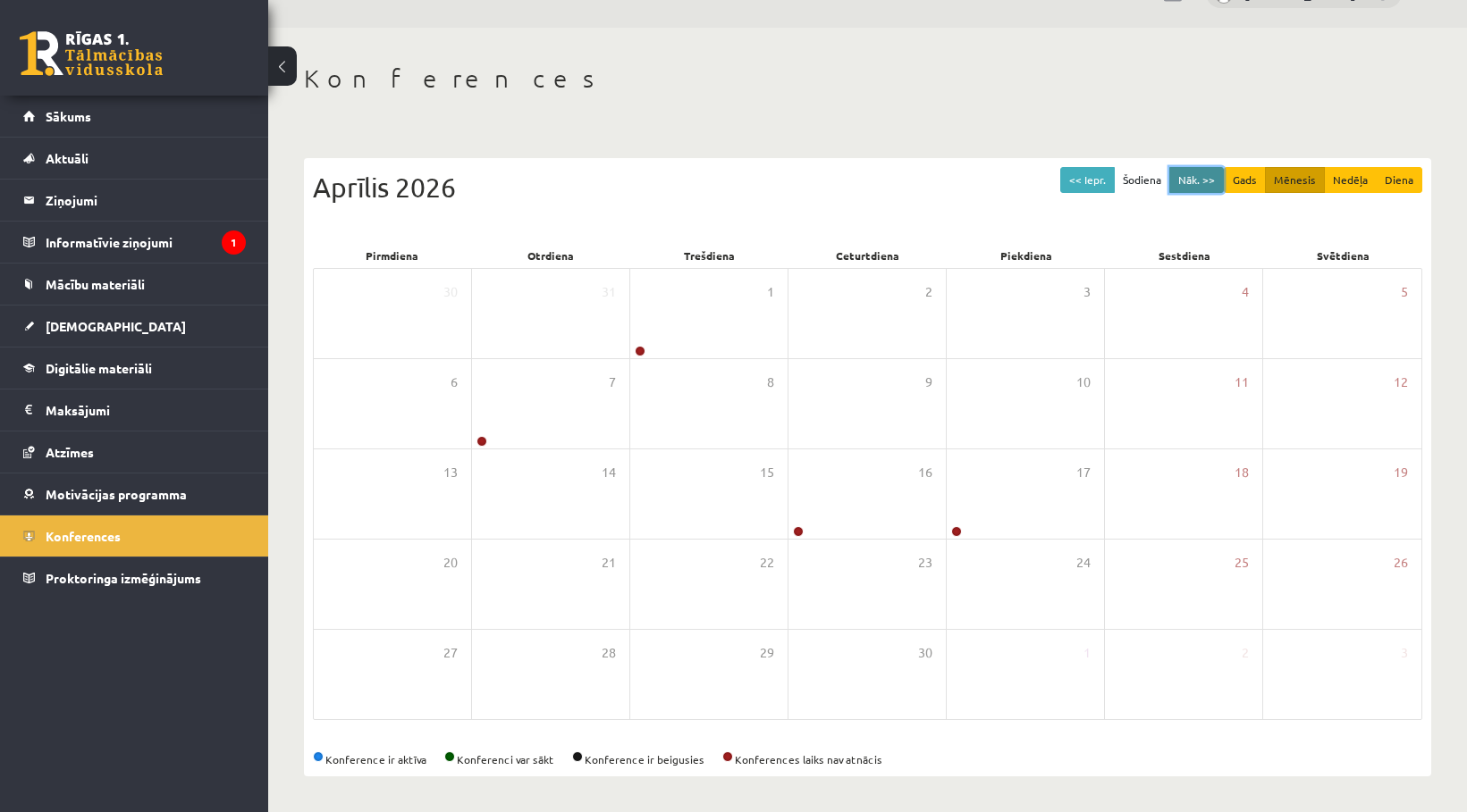
click at [1205, 181] on button "Nāk. >>" at bounding box center [1196, 180] width 54 height 26
click at [1101, 173] on button "<< Iepr." at bounding box center [1087, 180] width 54 height 26
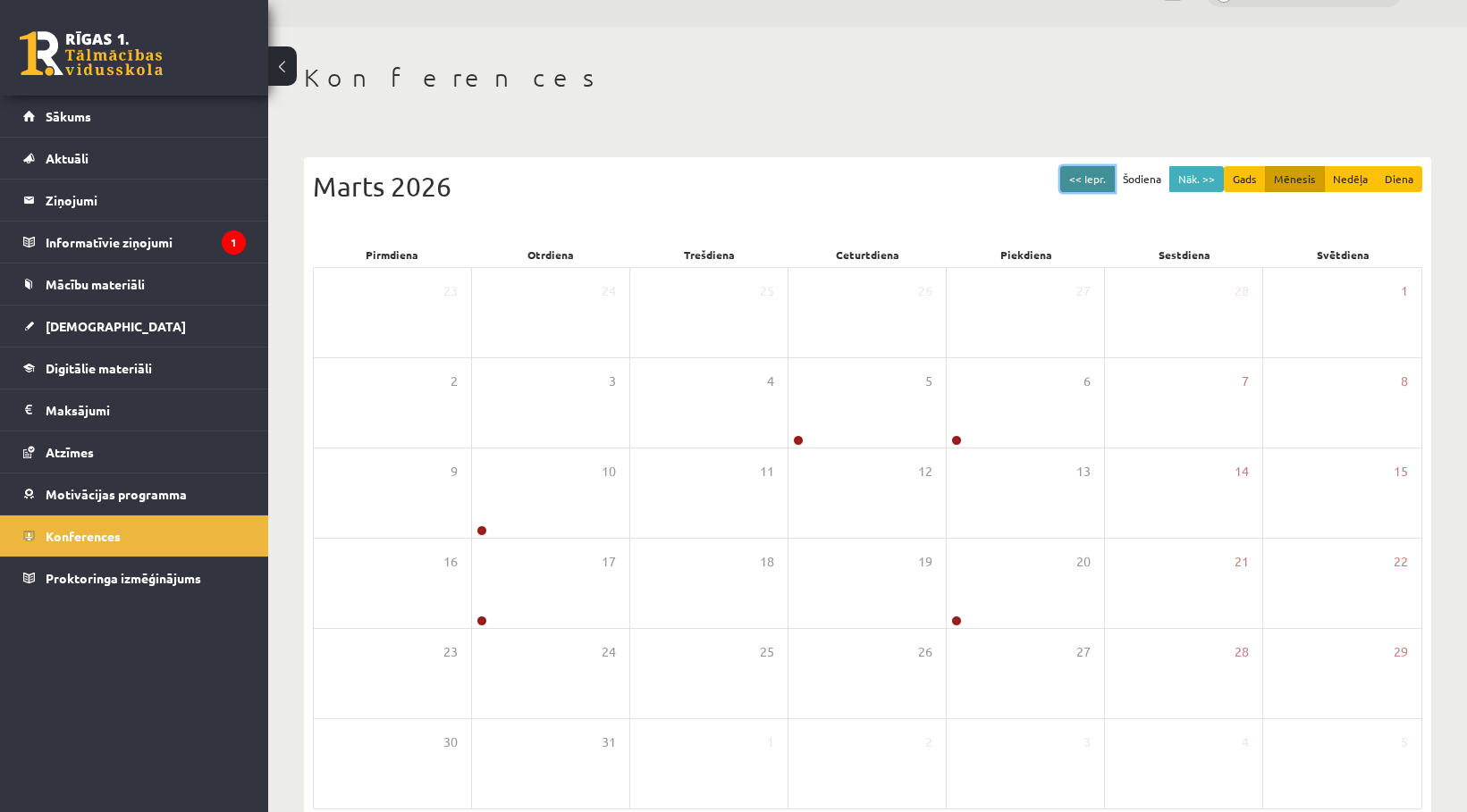
click at [1101, 173] on button "<< Iepr." at bounding box center [1087, 179] width 54 height 26
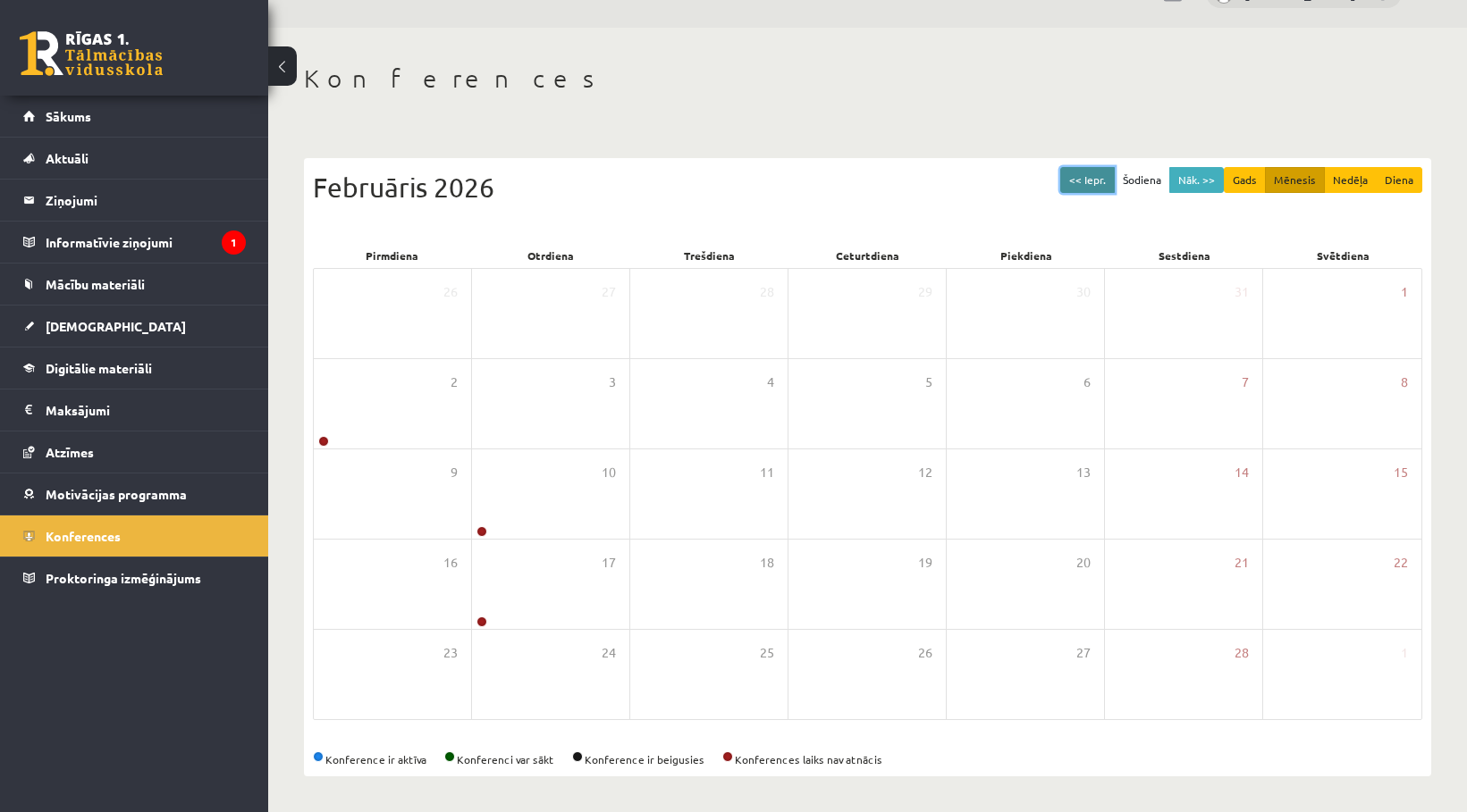
click at [1101, 173] on button "<< Iepr." at bounding box center [1087, 180] width 54 height 26
